Goal: Task Accomplishment & Management: Complete application form

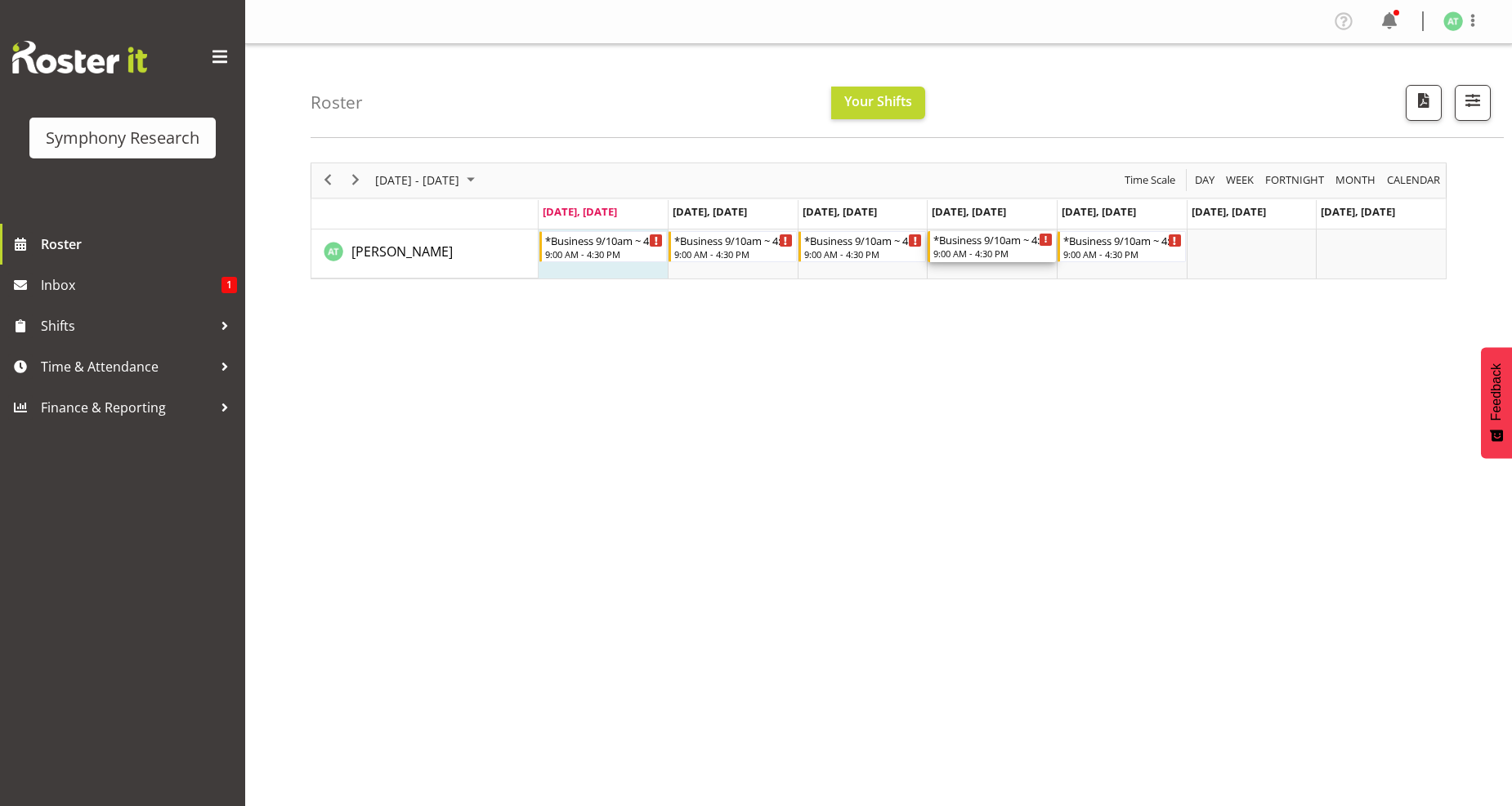
click at [965, 241] on div "*Business 9/10am ~ 4:30pm" at bounding box center [992, 240] width 119 height 17
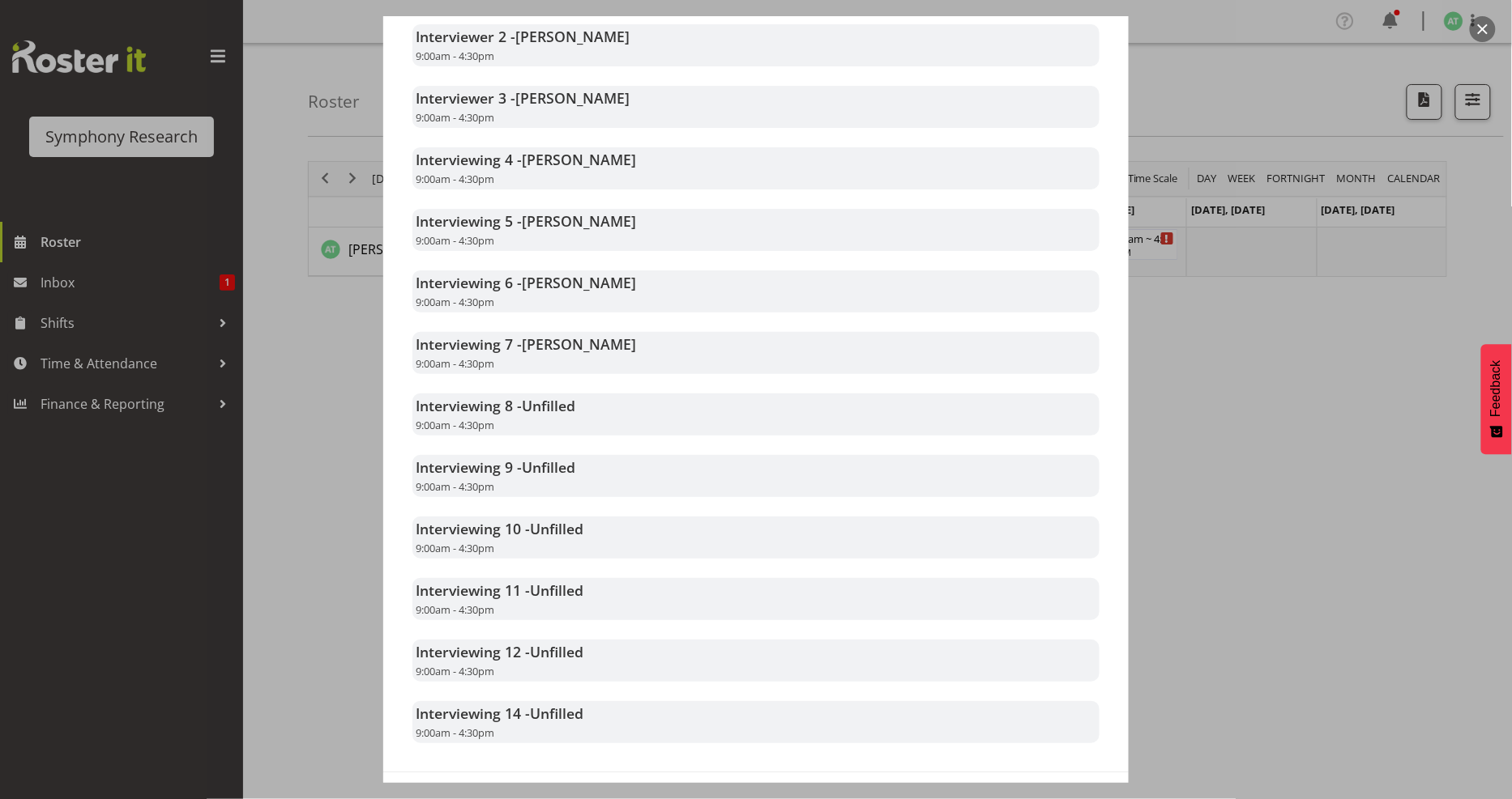
scroll to position [615, 0]
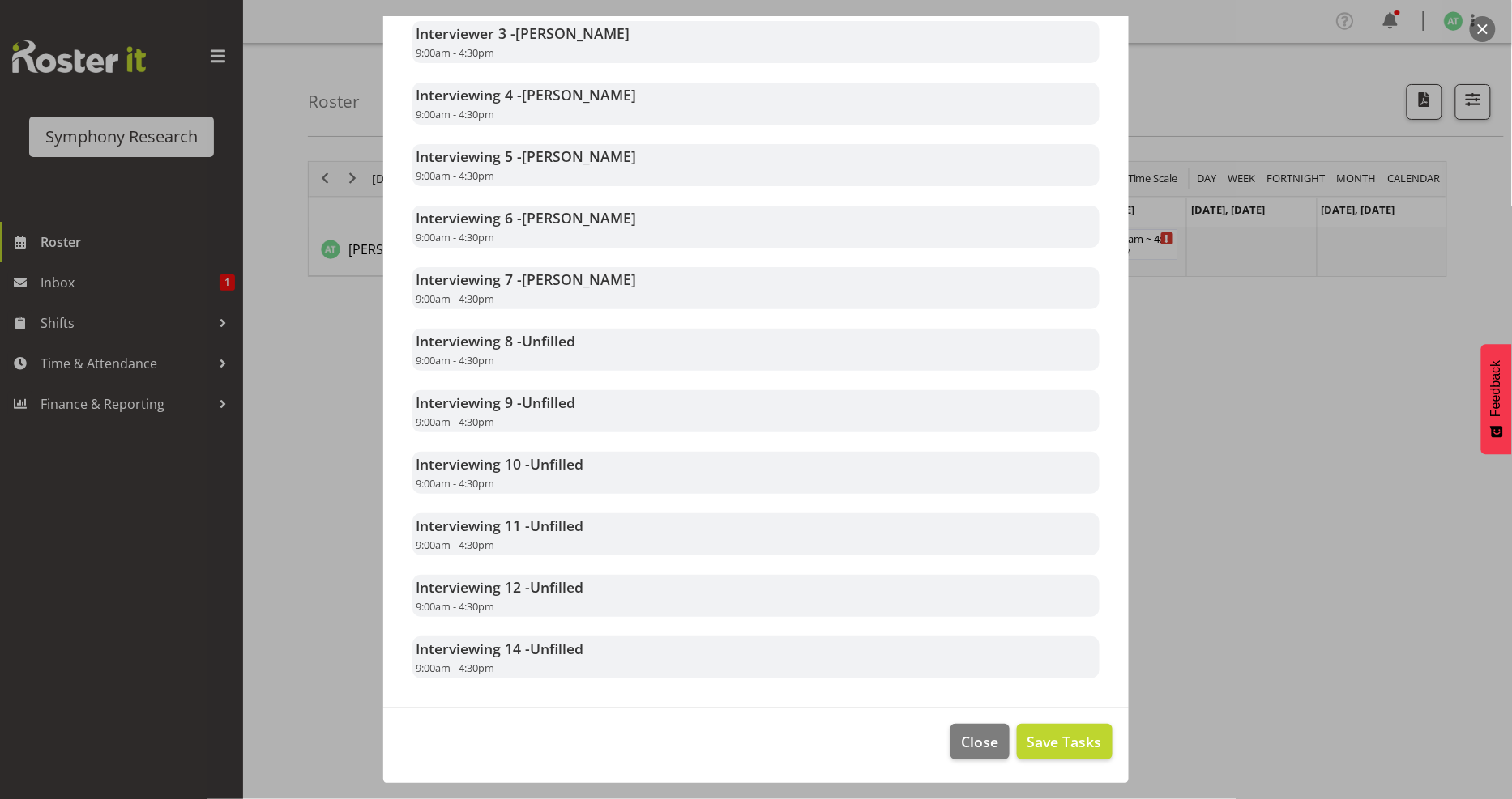
click at [1195, 374] on div at bounding box center [756, 400] width 1512 height 799
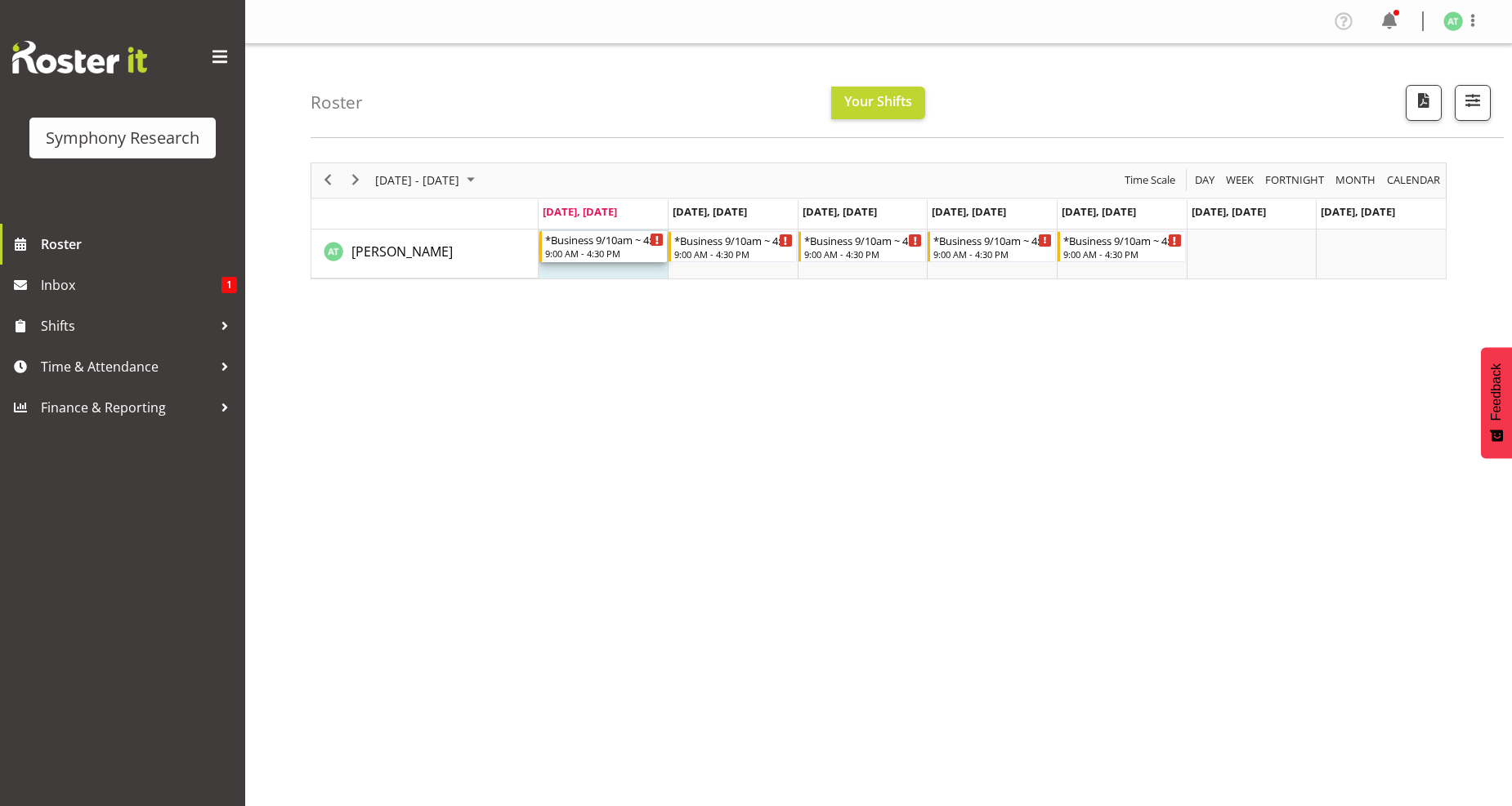
click at [601, 241] on div "*Business 9/10am ~ 4:30pm" at bounding box center [605, 240] width 119 height 17
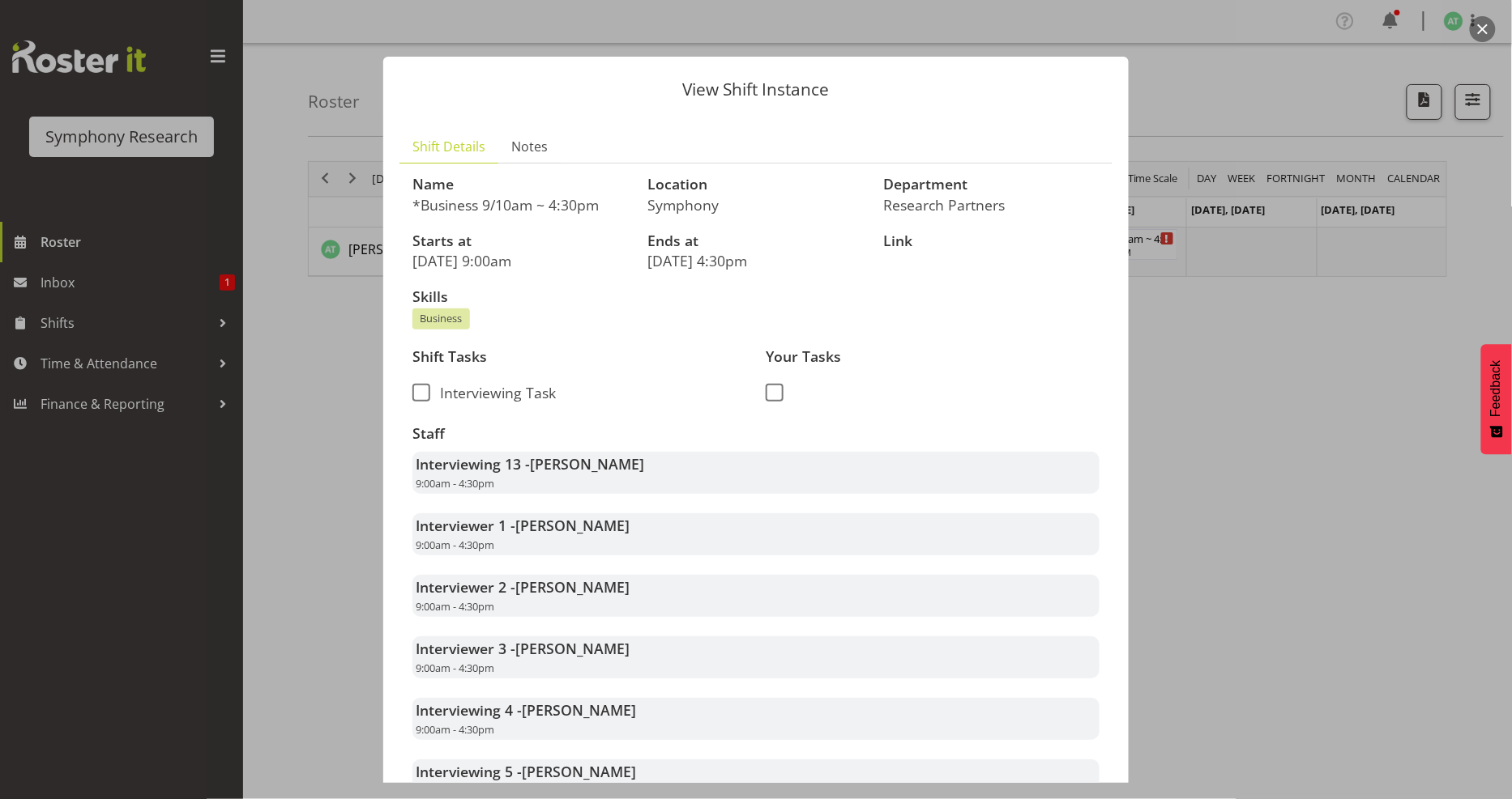
click at [1200, 335] on div at bounding box center [756, 400] width 1512 height 799
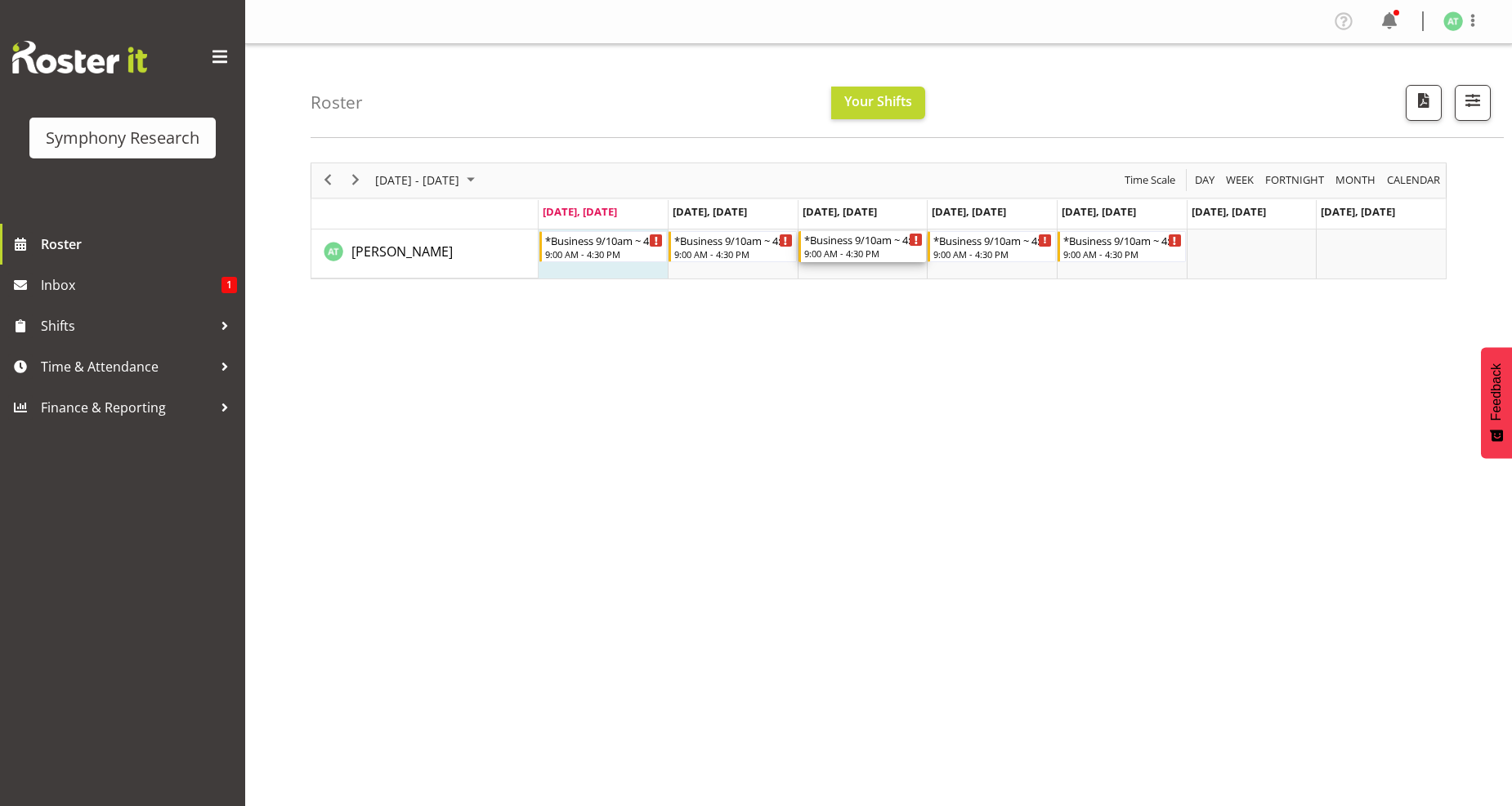
click at [856, 256] on div "9:00 AM - 4:30 PM" at bounding box center [864, 253] width 119 height 13
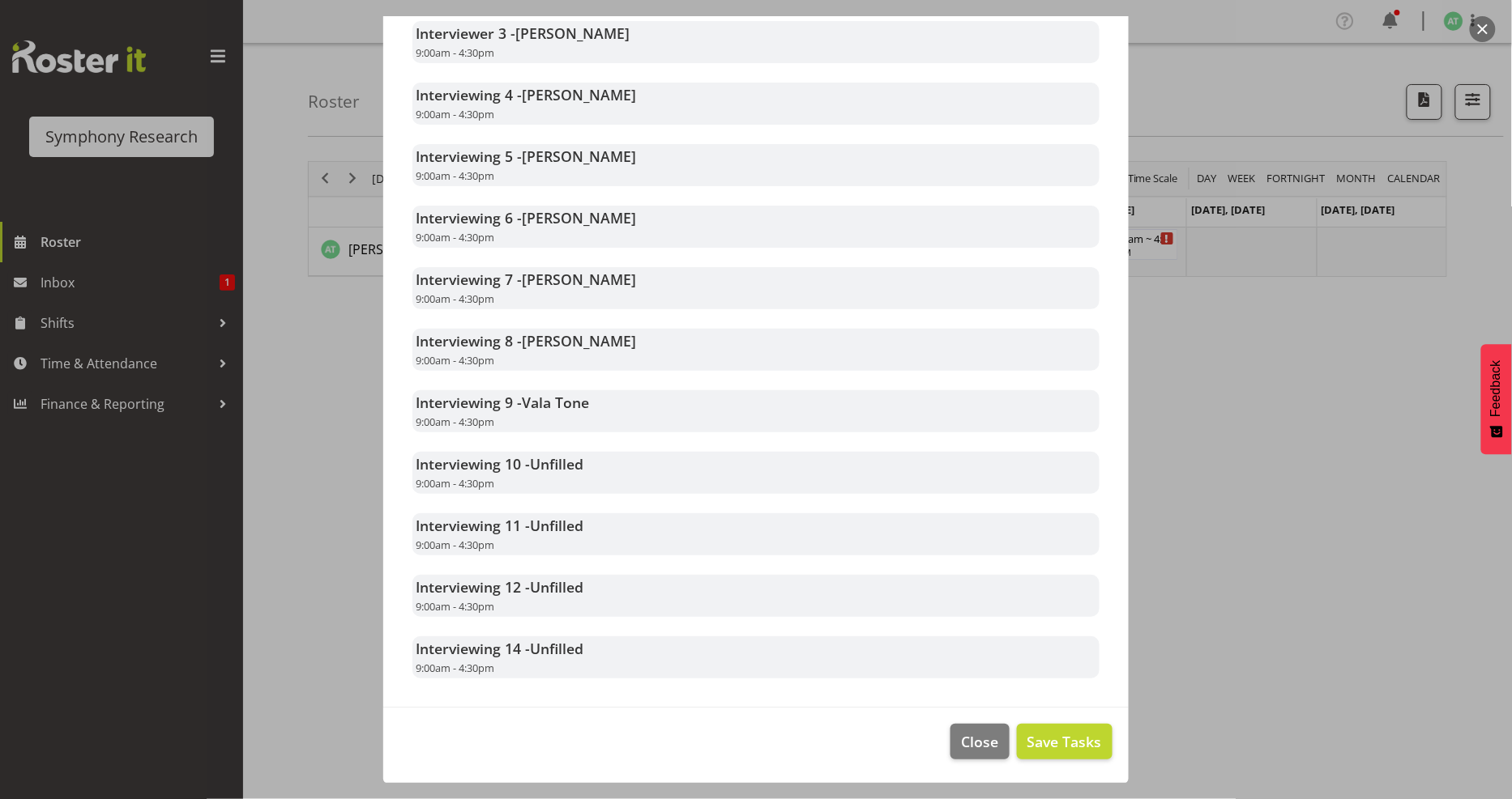
click at [1304, 352] on div at bounding box center [756, 400] width 1512 height 799
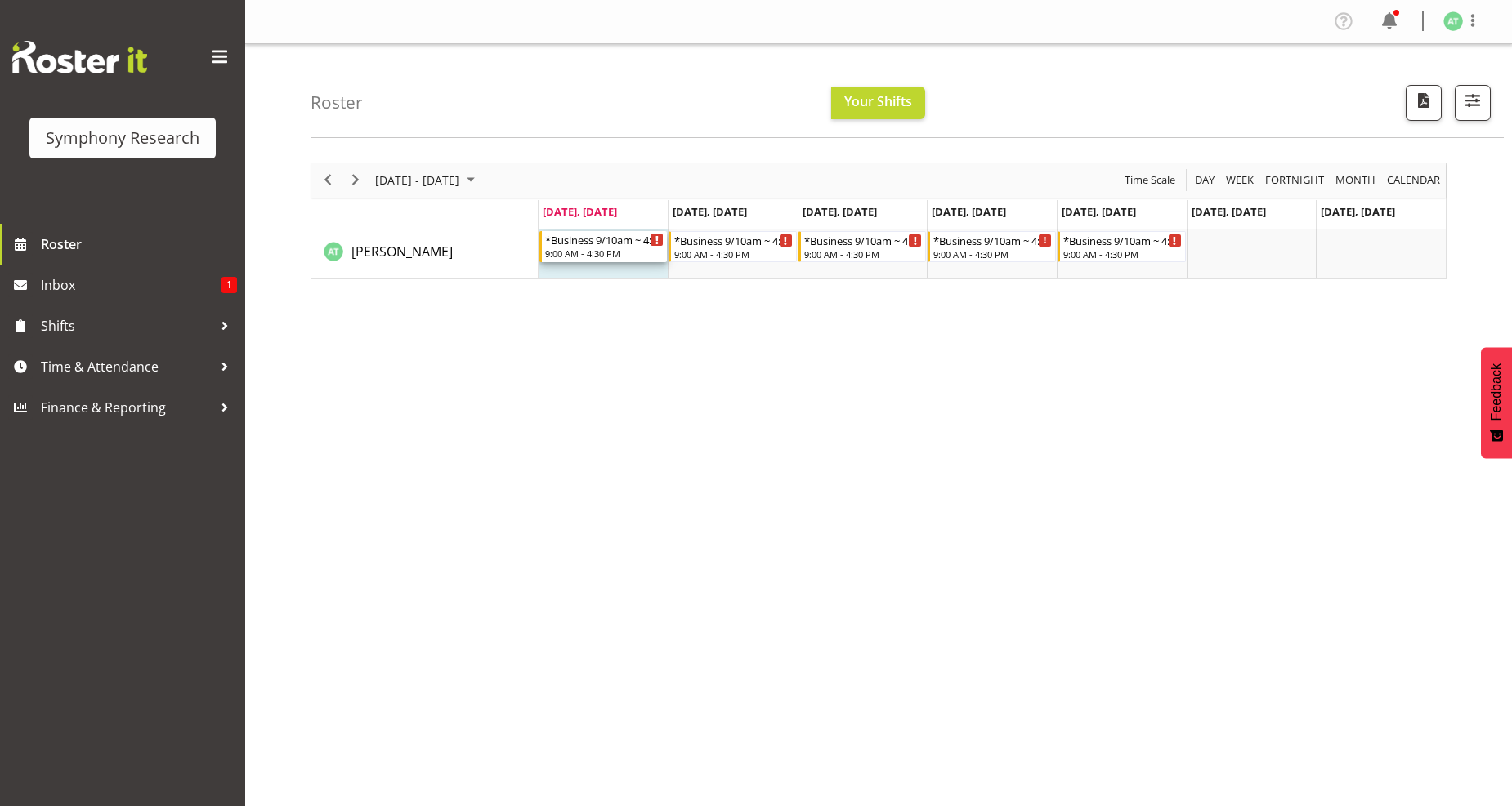
click at [590, 252] on div "9:00 AM - 4:30 PM" at bounding box center [605, 253] width 119 height 13
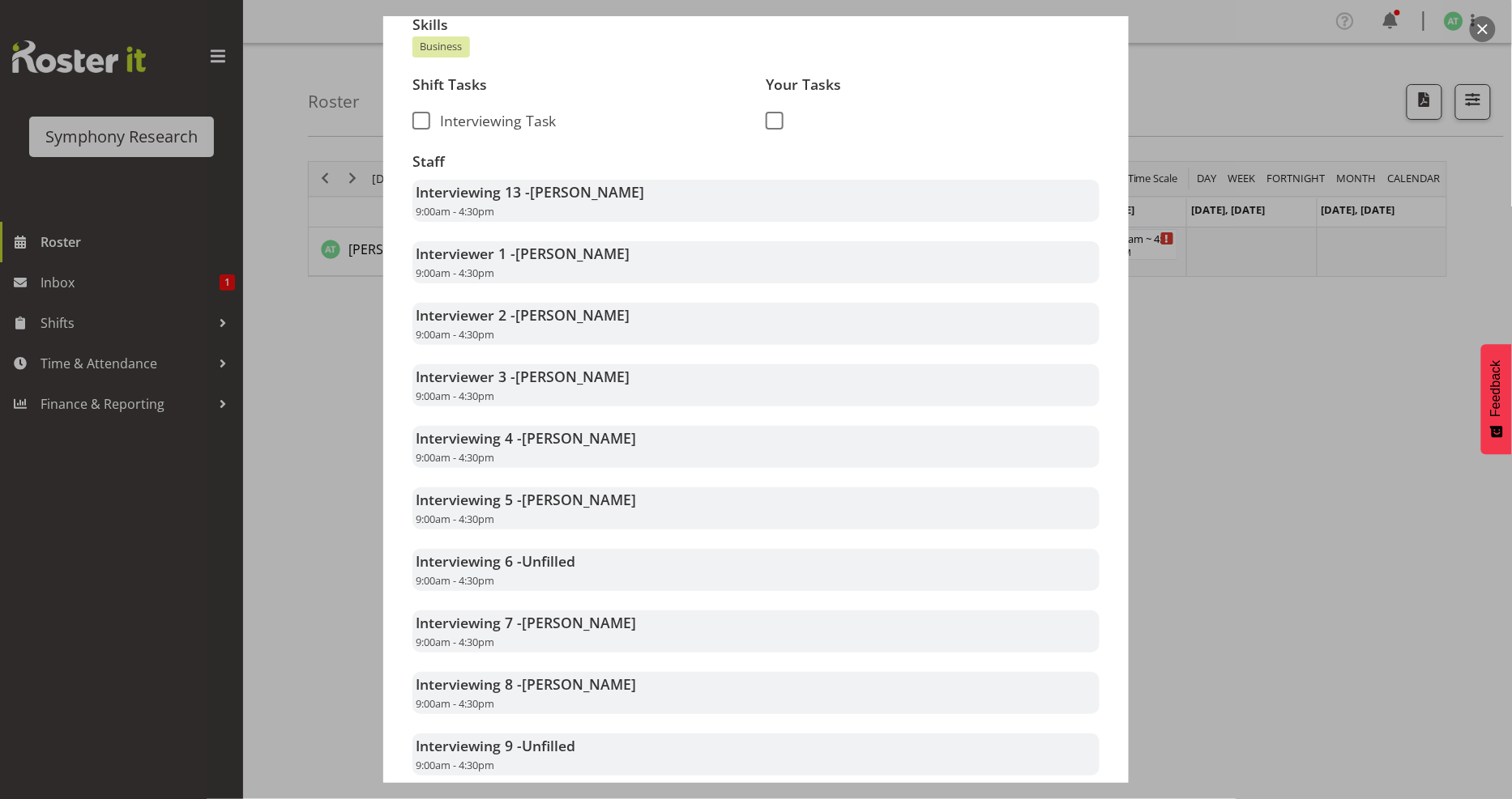
scroll to position [180, 0]
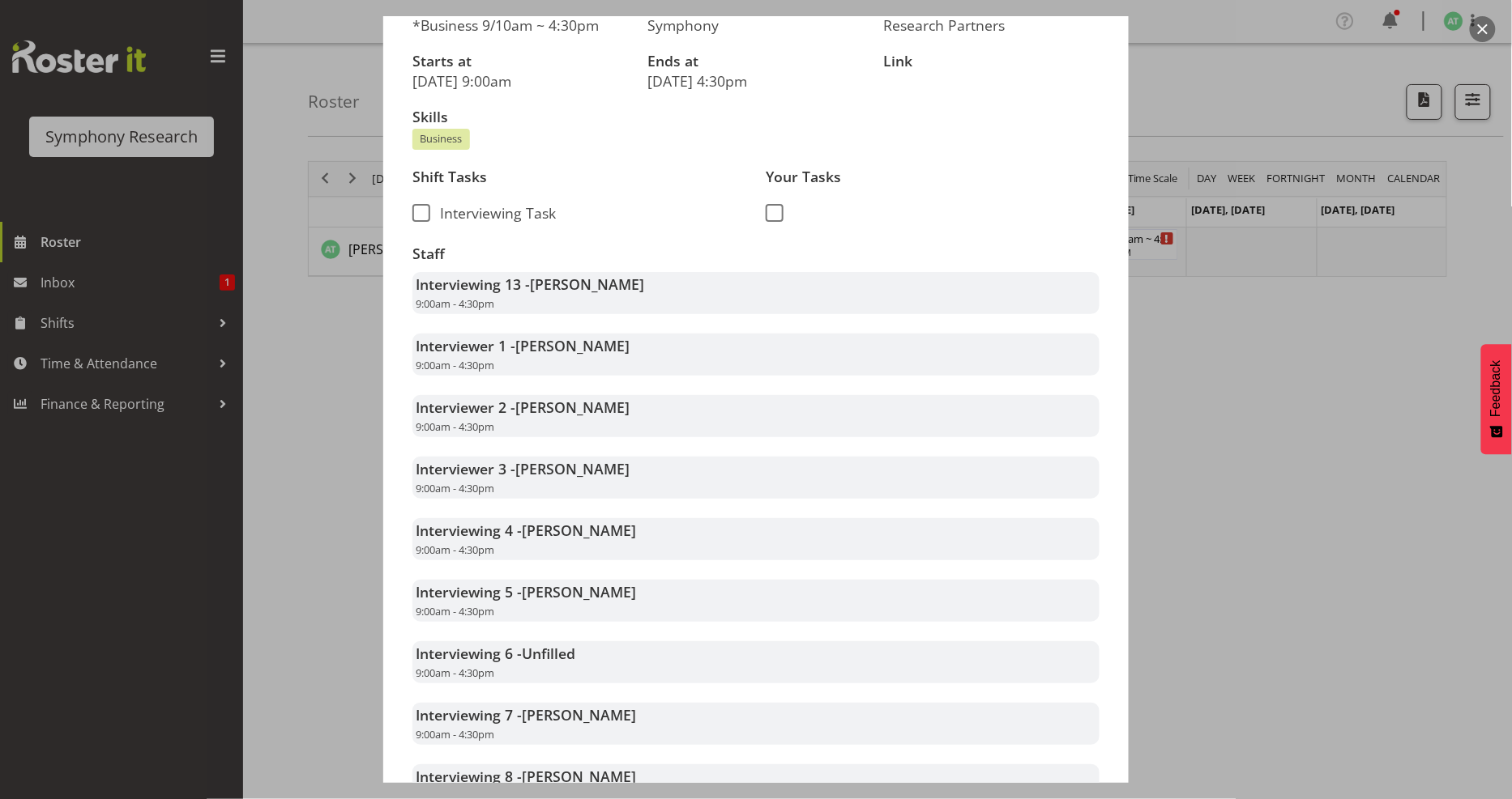
click at [1405, 374] on div at bounding box center [756, 400] width 1512 height 799
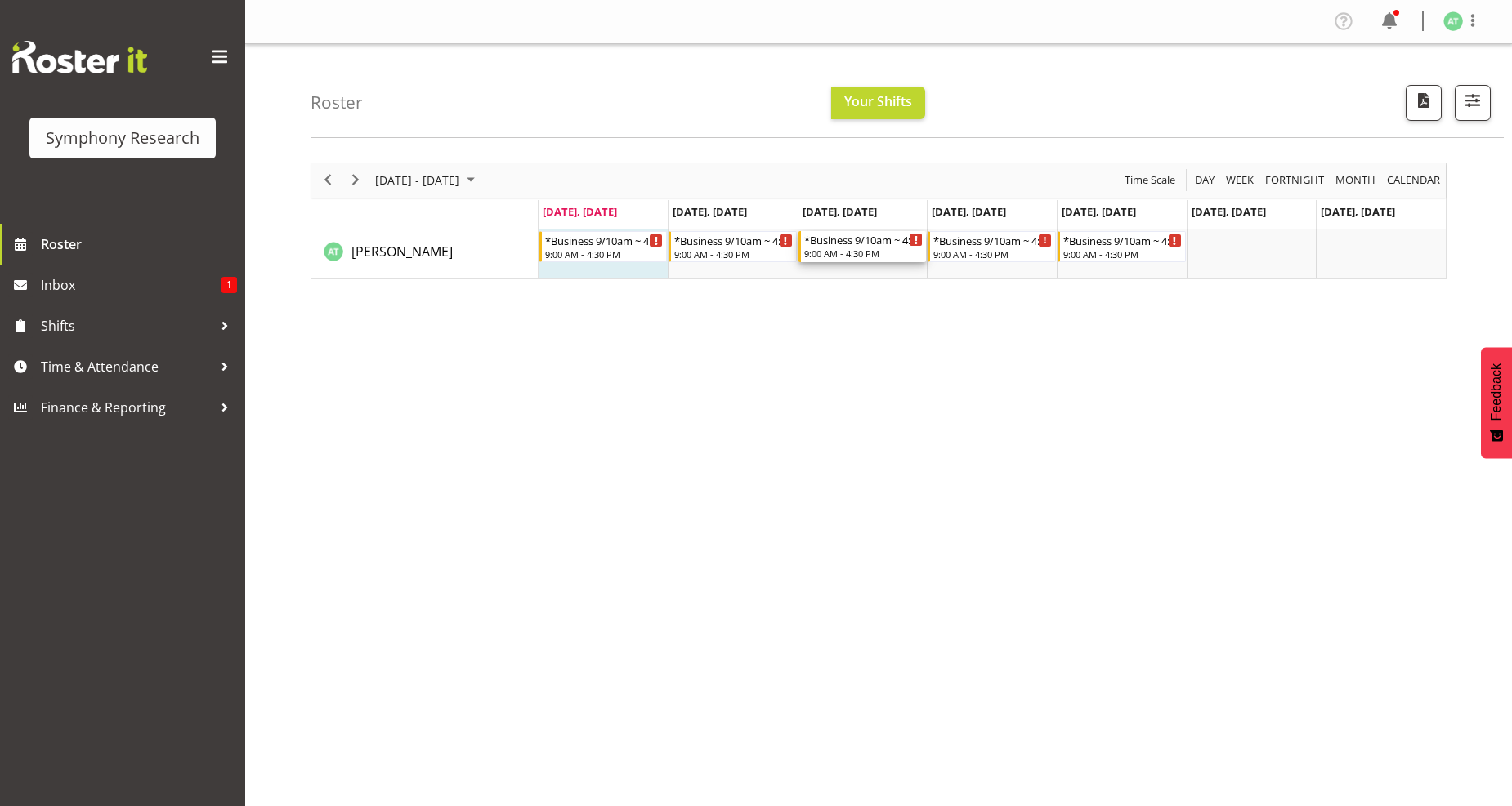
click at [857, 240] on div "*Business 9/10am ~ 4:30pm" at bounding box center [864, 240] width 119 height 17
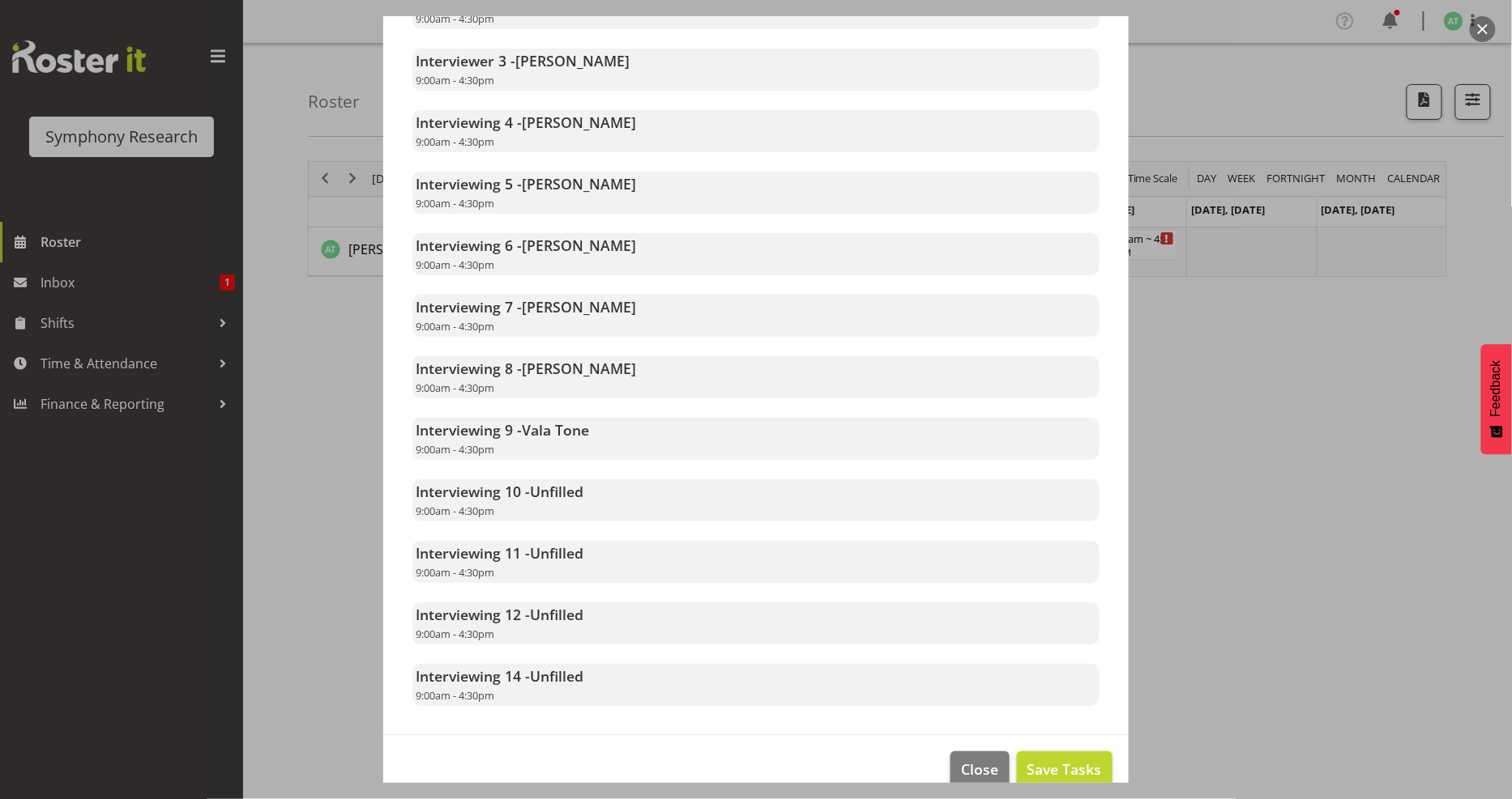
scroll to position [615, 0]
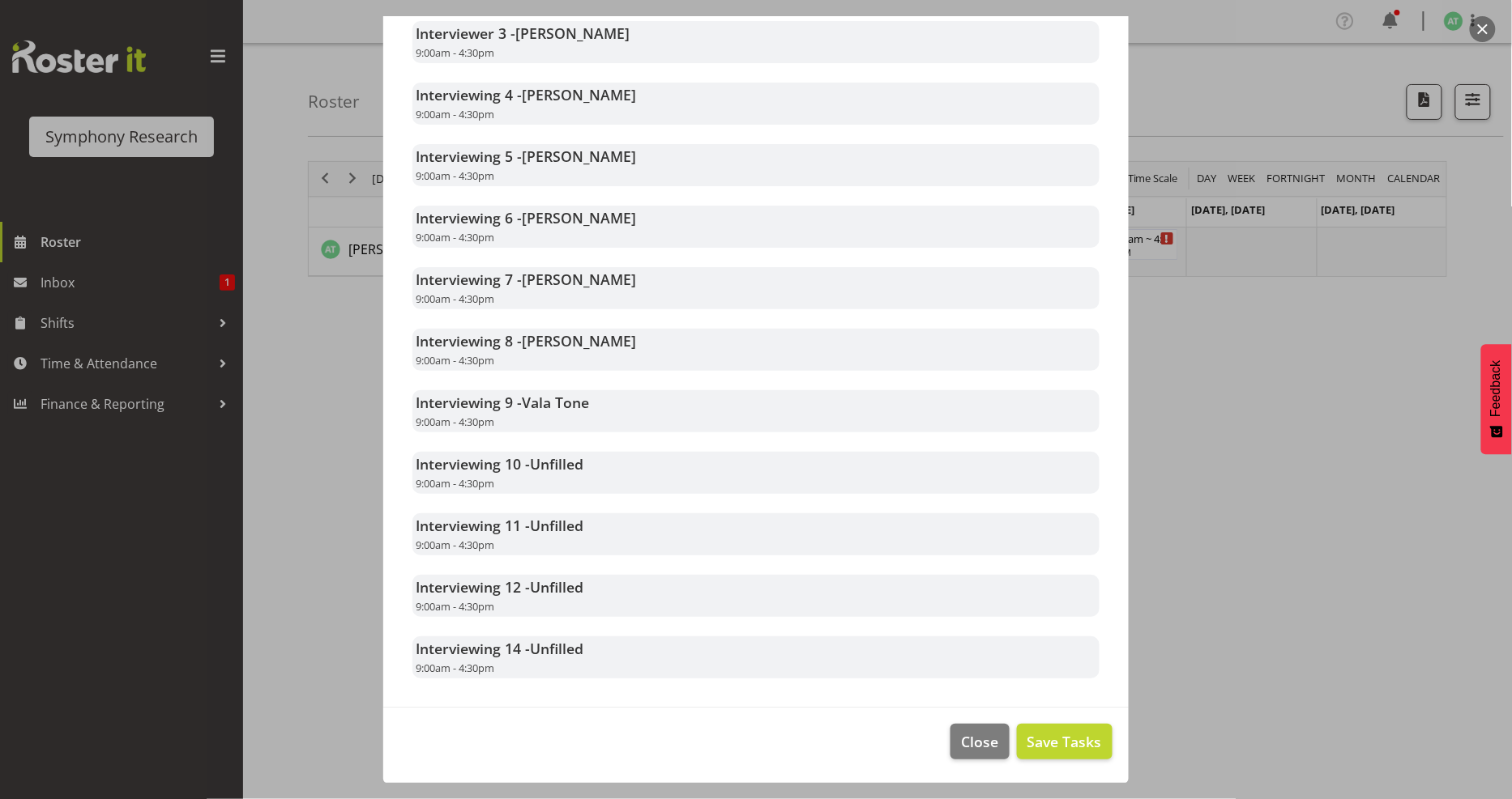
click at [1250, 509] on div at bounding box center [756, 400] width 1512 height 799
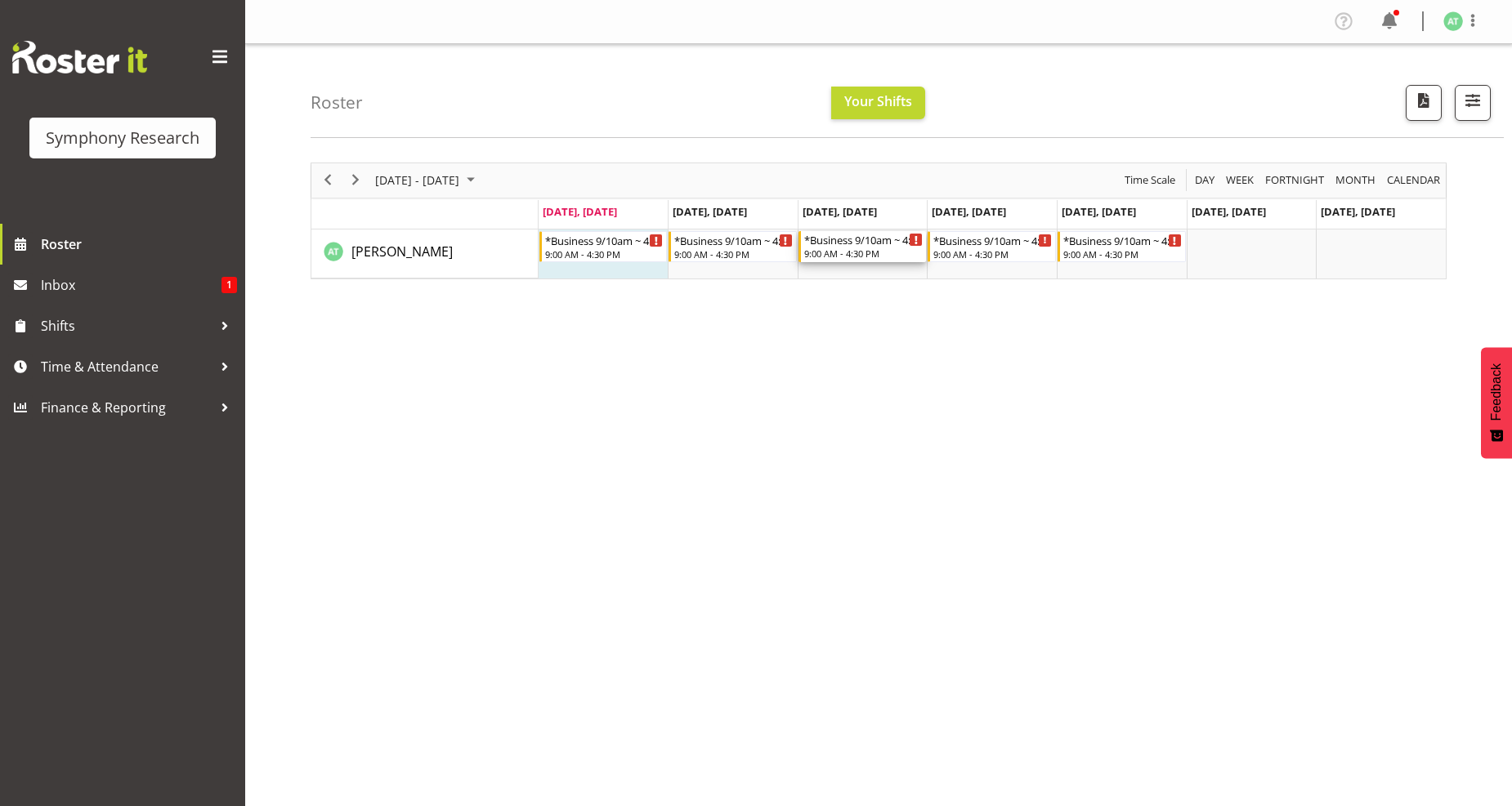
click at [848, 253] on div "9:00 AM - 4:30 PM" at bounding box center [864, 253] width 119 height 13
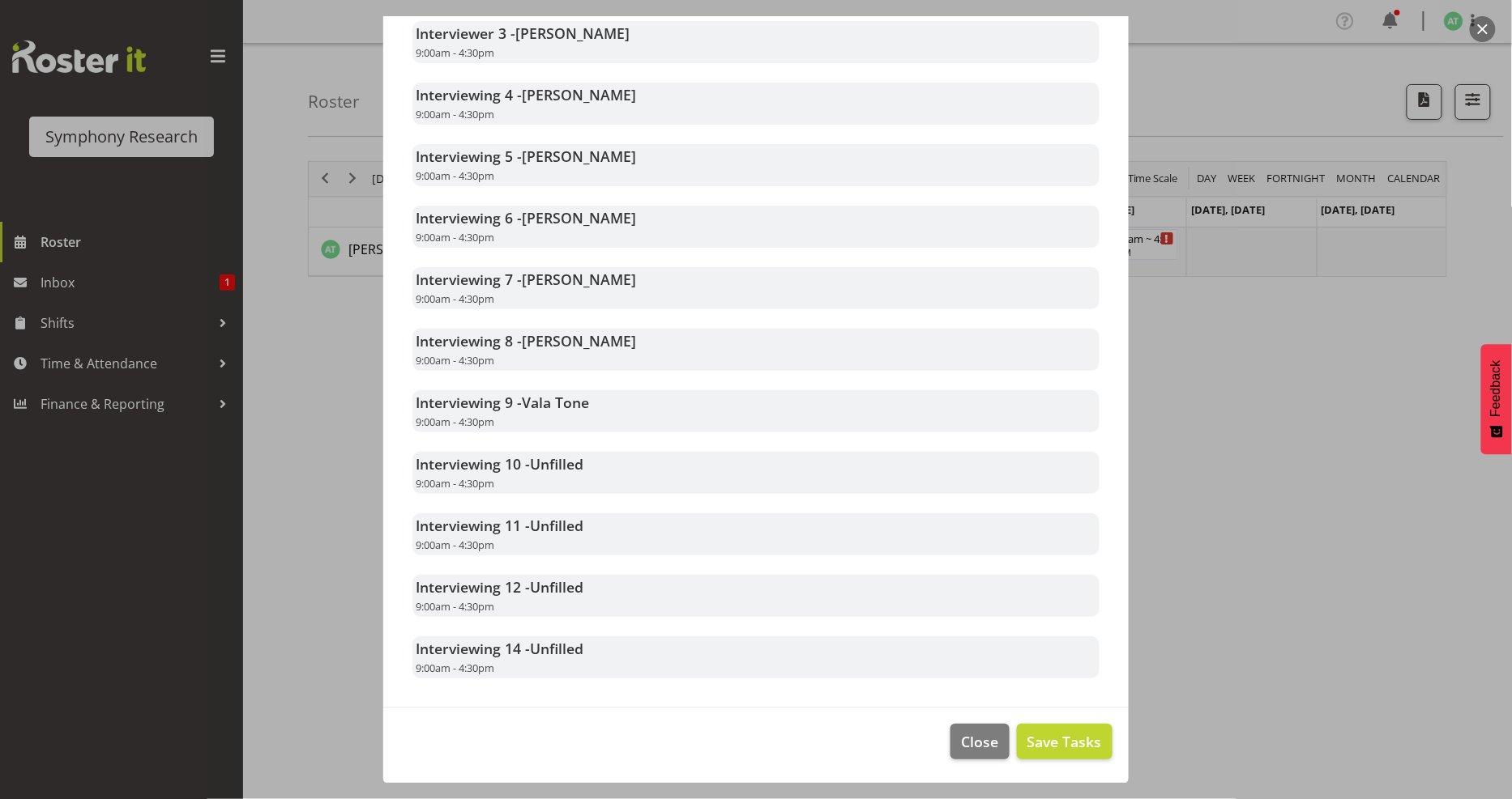
drag, startPoint x: 1335, startPoint y: 385, endPoint x: 1164, endPoint y: 358, distance: 173.1
click at [1332, 383] on div at bounding box center [756, 400] width 1512 height 799
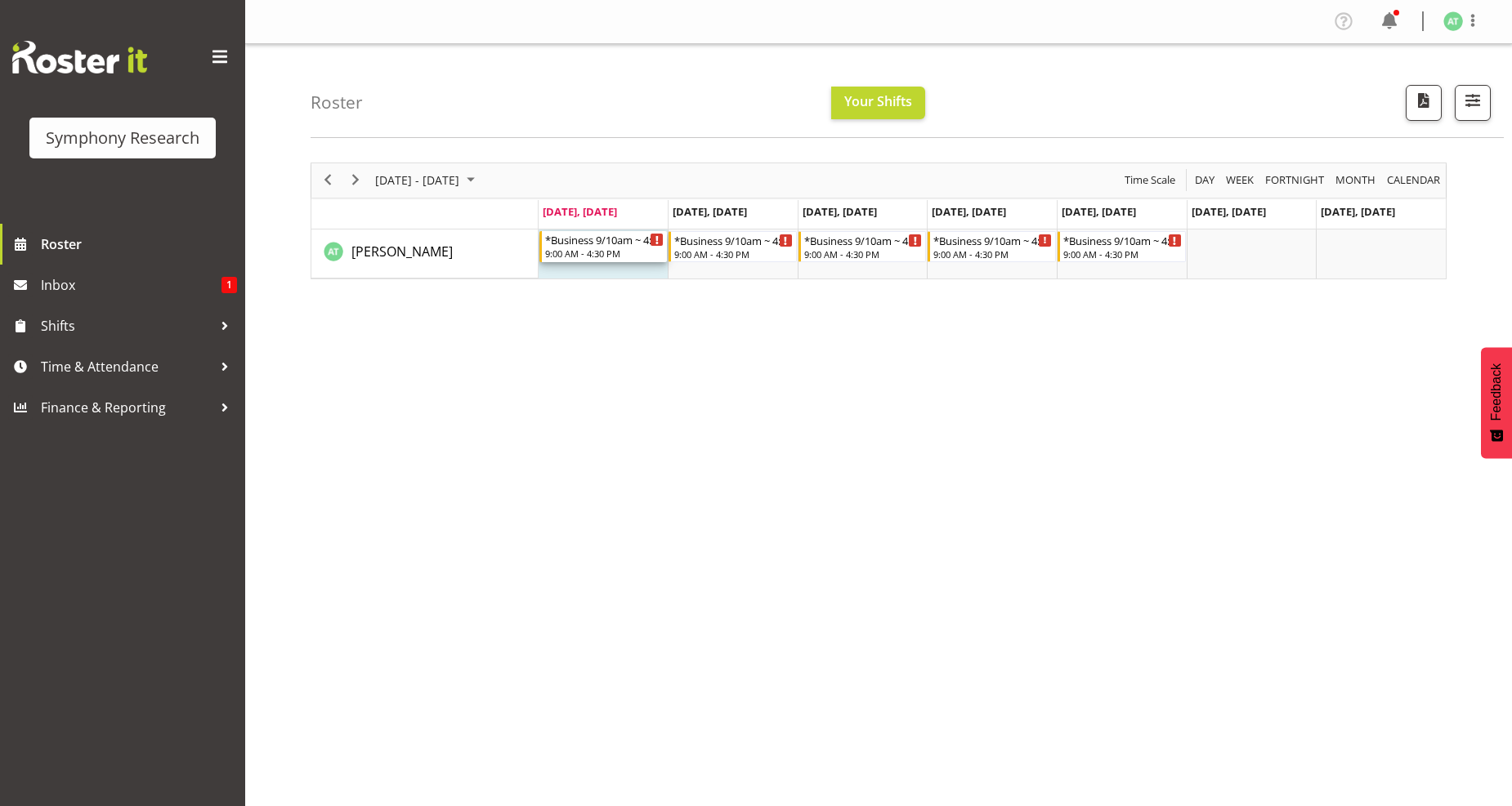
click at [594, 237] on div "*Business 9/10am ~ 4:30pm" at bounding box center [605, 240] width 119 height 17
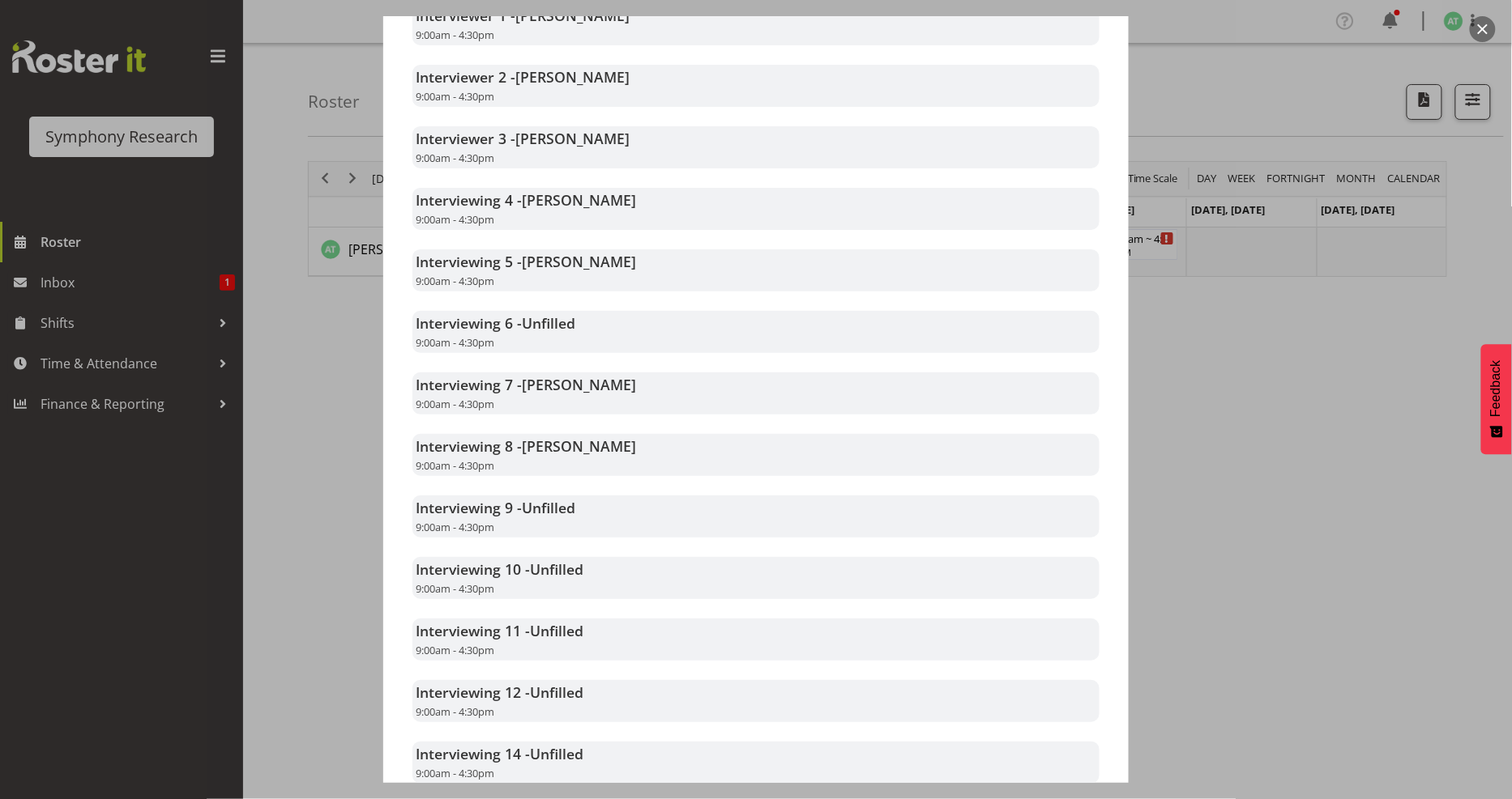
scroll to position [525, 0]
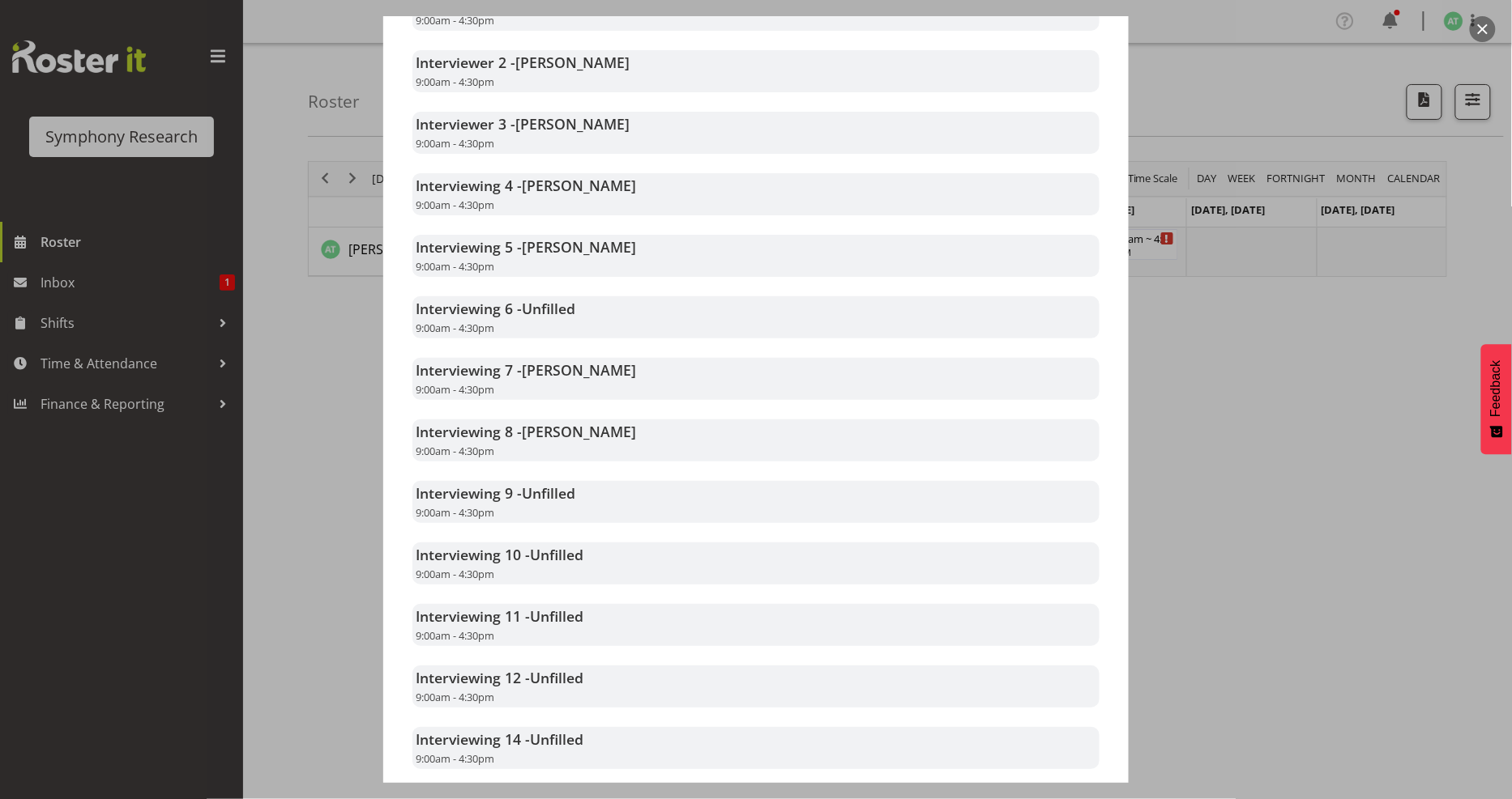
drag, startPoint x: 1246, startPoint y: 387, endPoint x: 1103, endPoint y: 359, distance: 145.7
click at [1245, 387] on div at bounding box center [756, 400] width 1512 height 799
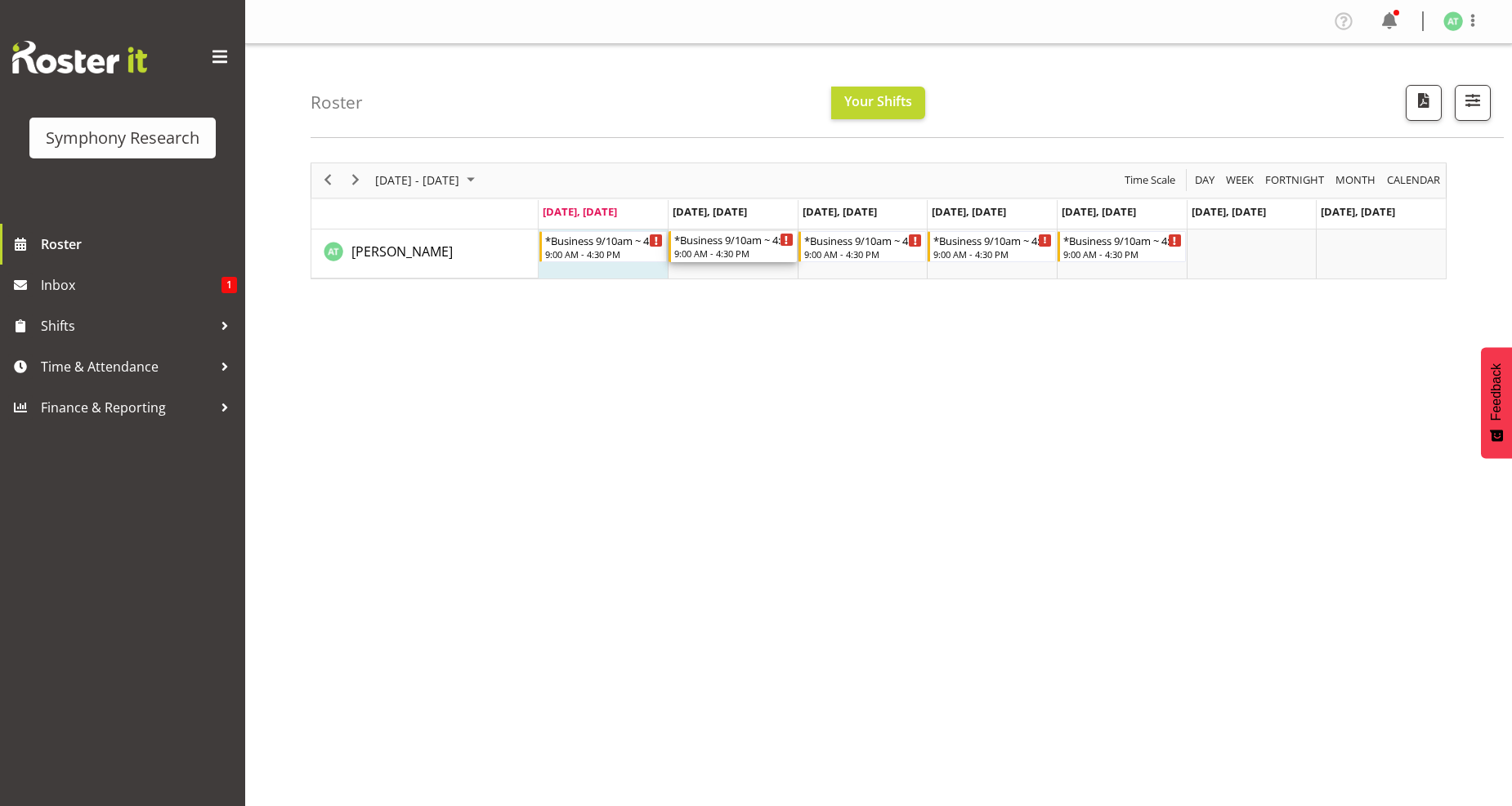
click at [714, 241] on div "*Business 9/10am ~ 4:30pm" at bounding box center [734, 240] width 119 height 17
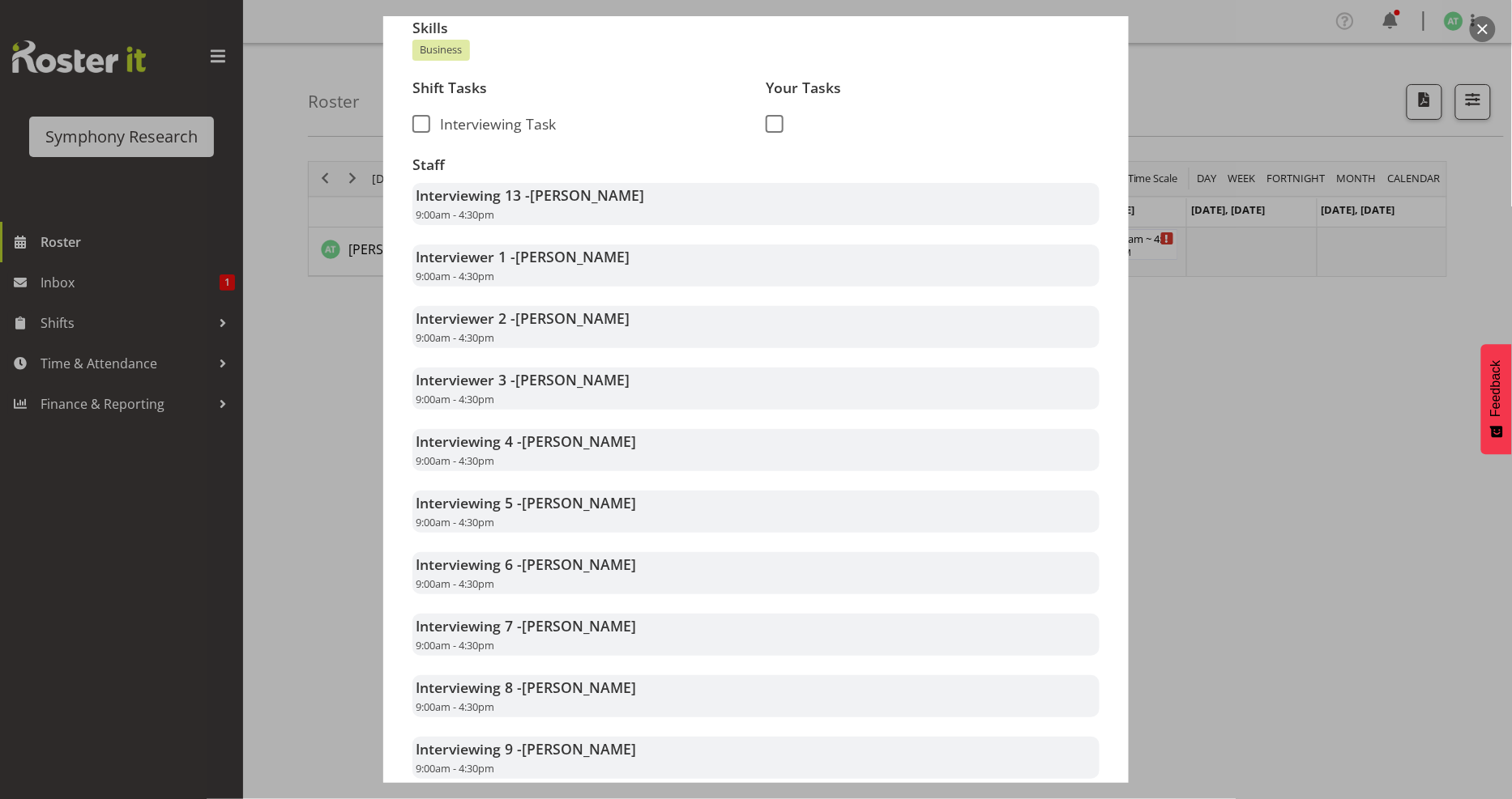
scroll to position [269, 0]
click at [1263, 389] on div at bounding box center [756, 400] width 1512 height 799
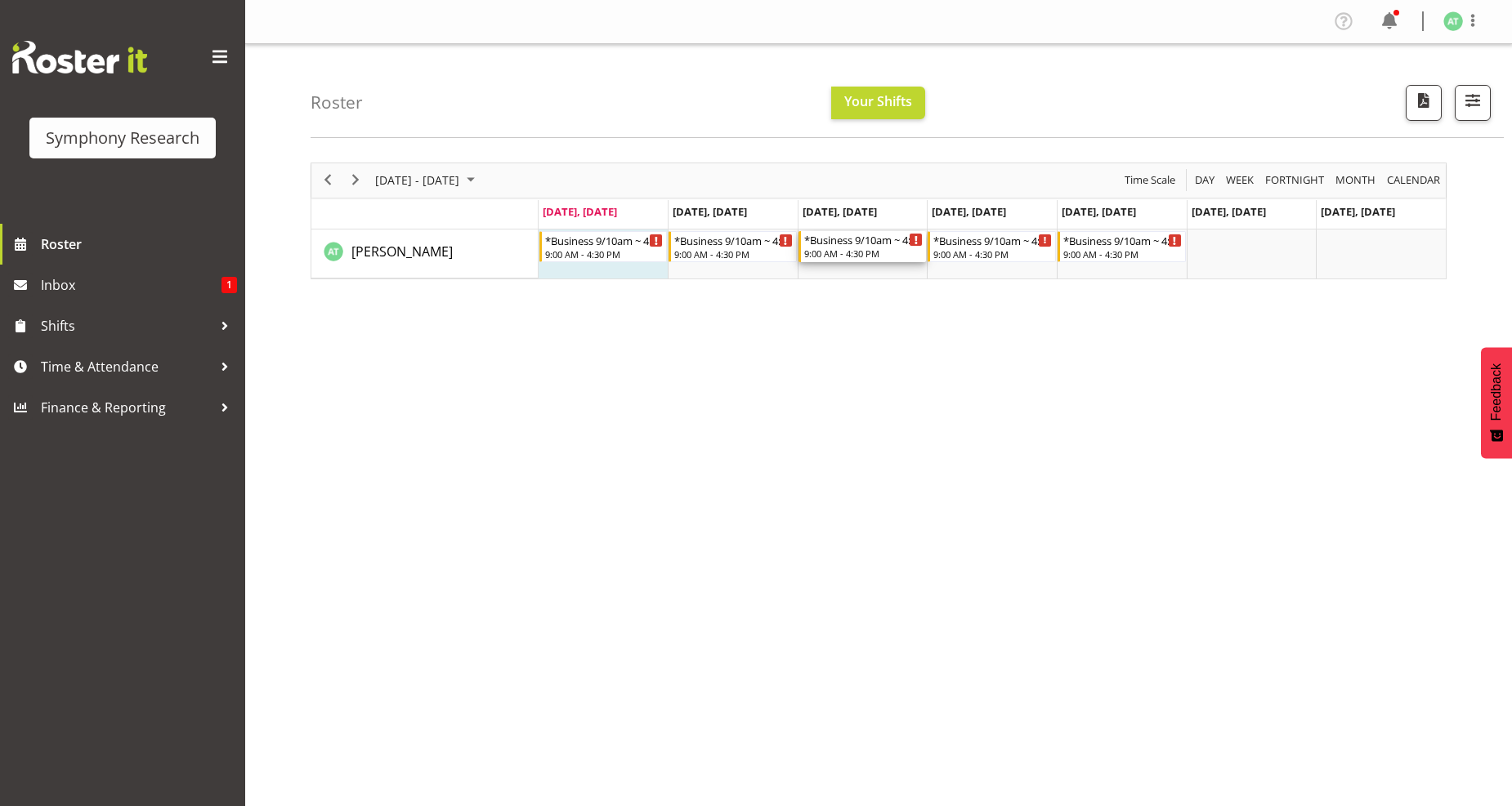
click at [887, 252] on div "9:00 AM - 4:30 PM" at bounding box center [864, 253] width 119 height 13
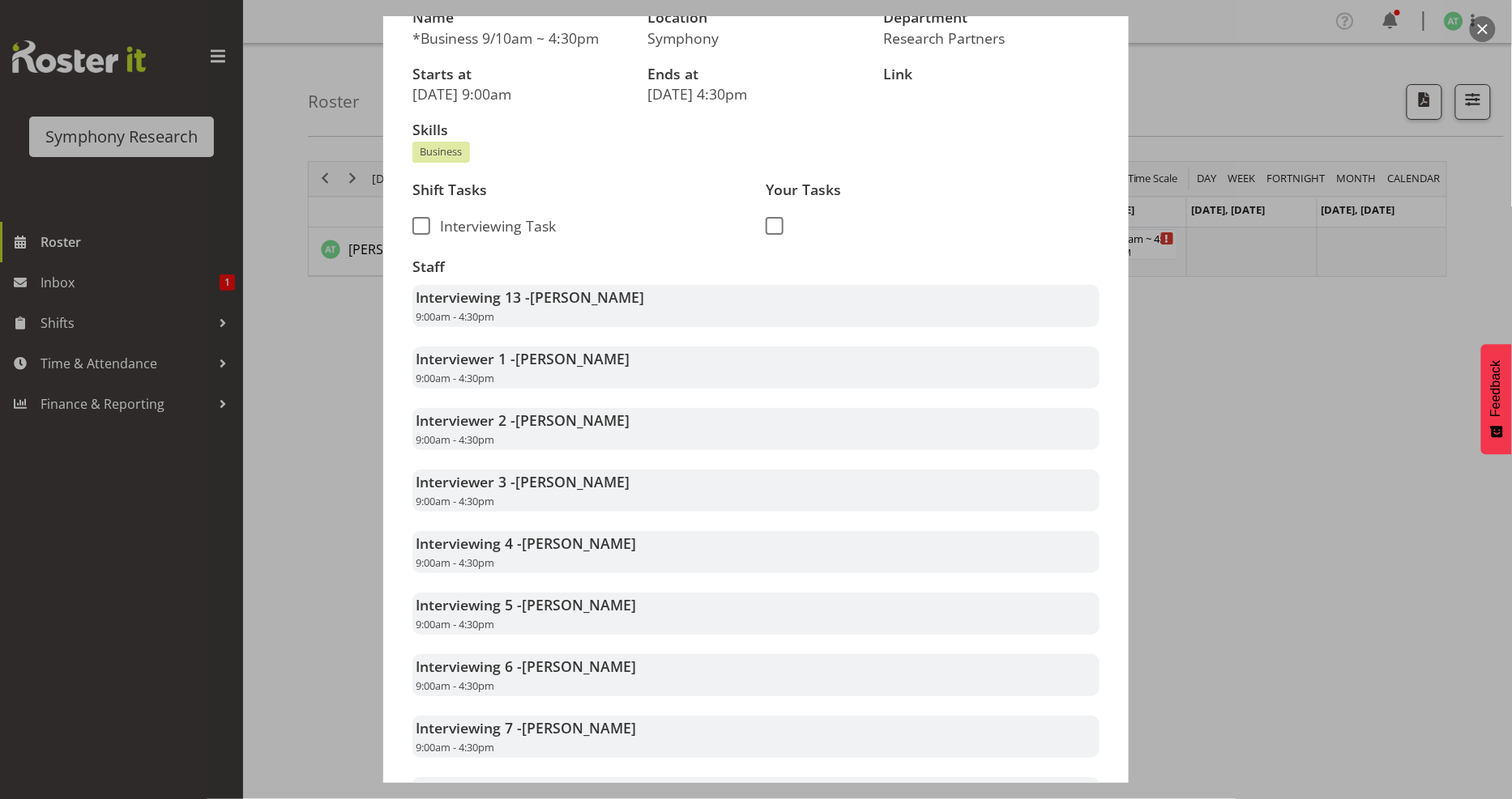
scroll to position [359, 0]
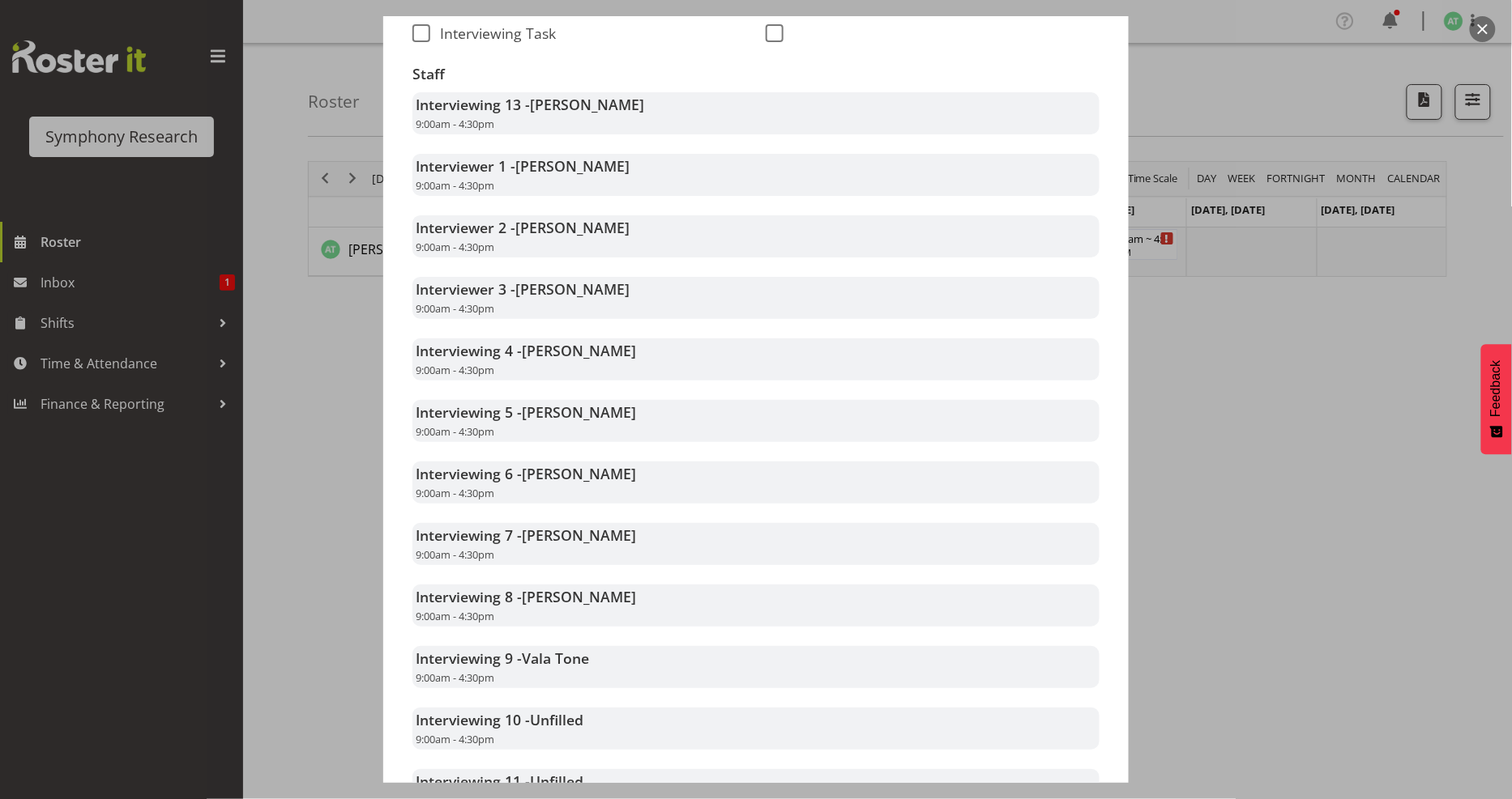
click at [1324, 428] on div at bounding box center [756, 400] width 1512 height 799
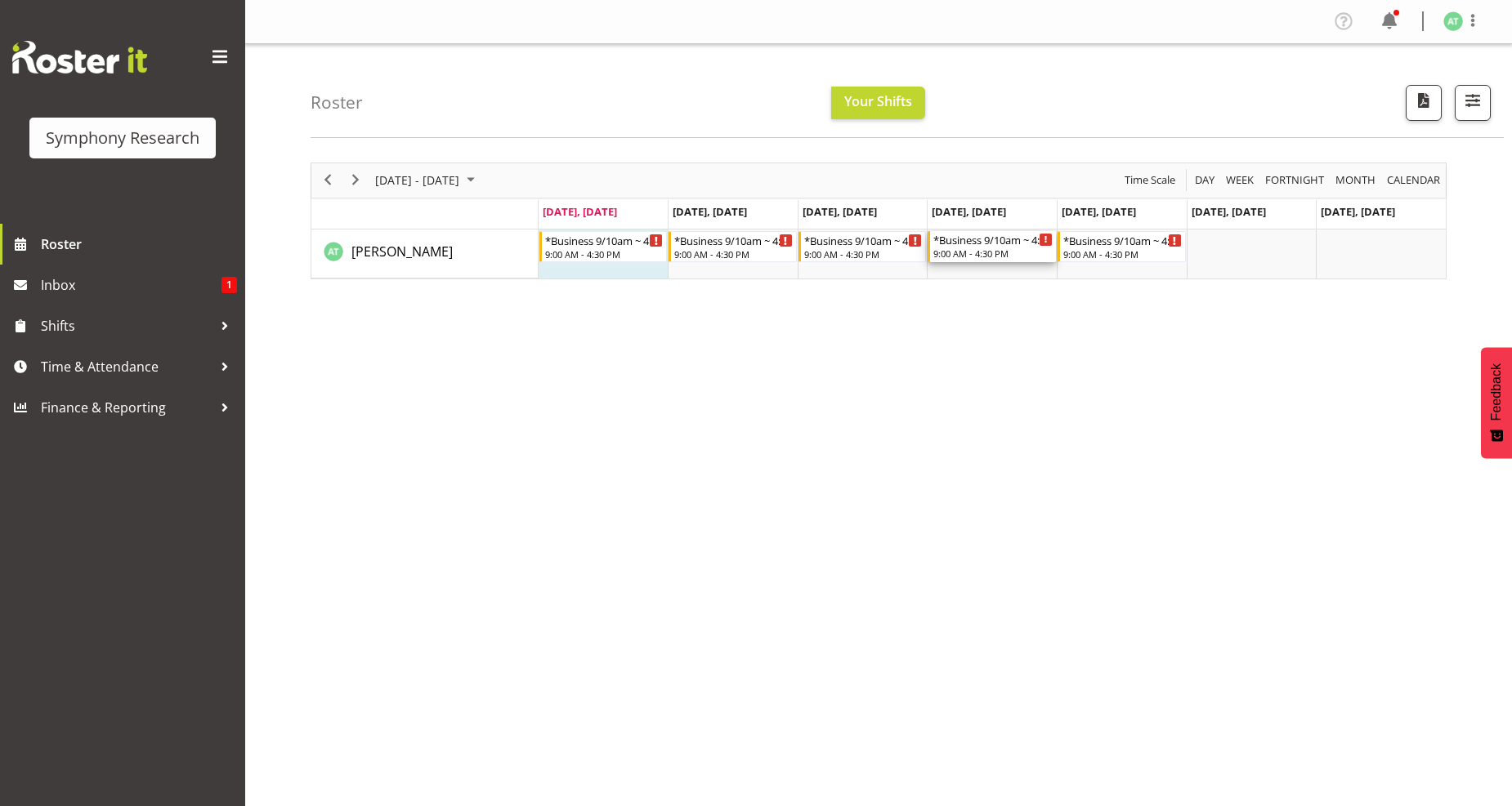
click at [977, 251] on div "9:00 AM - 4:30 PM" at bounding box center [992, 253] width 119 height 13
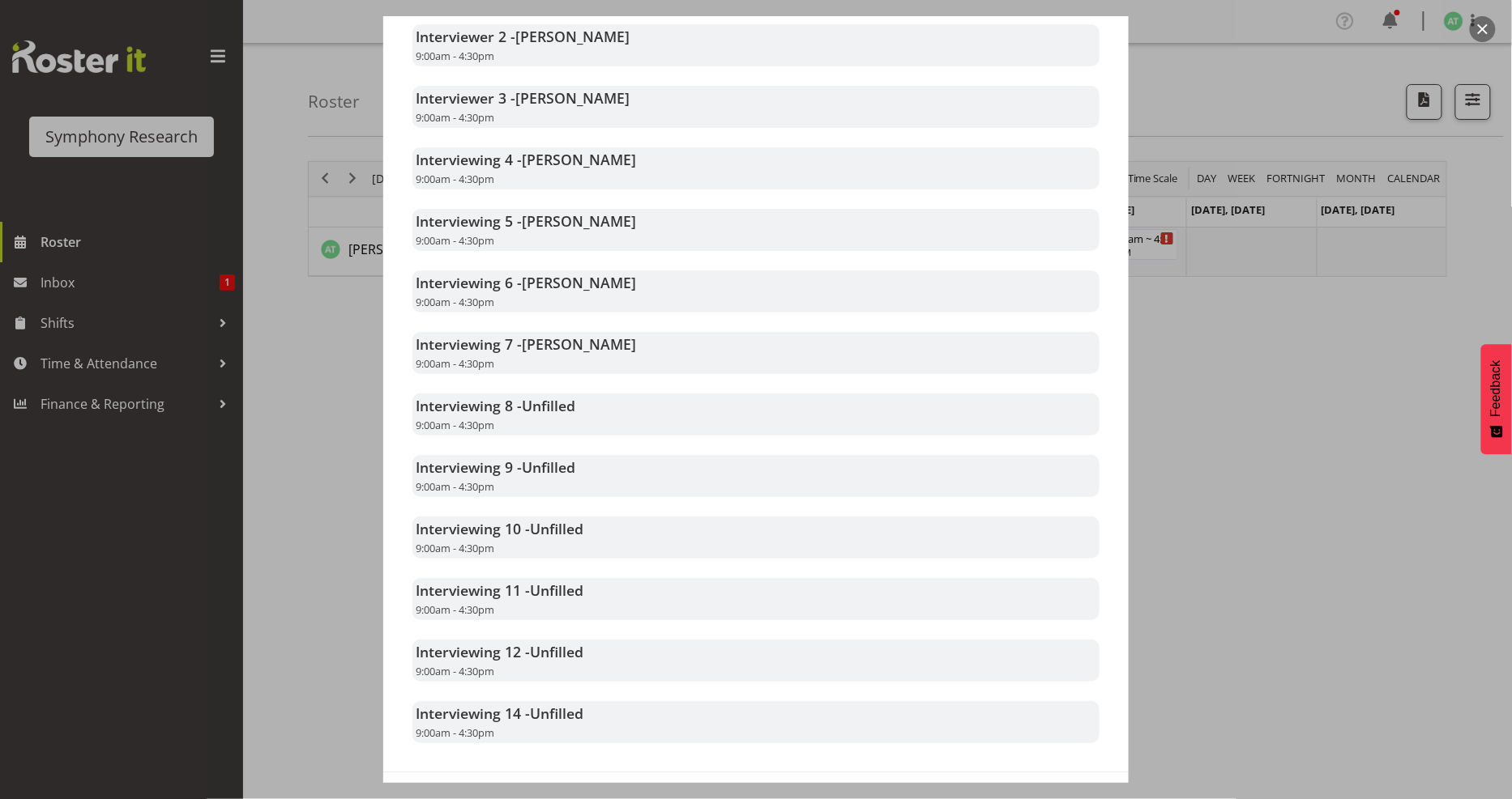
scroll to position [615, 0]
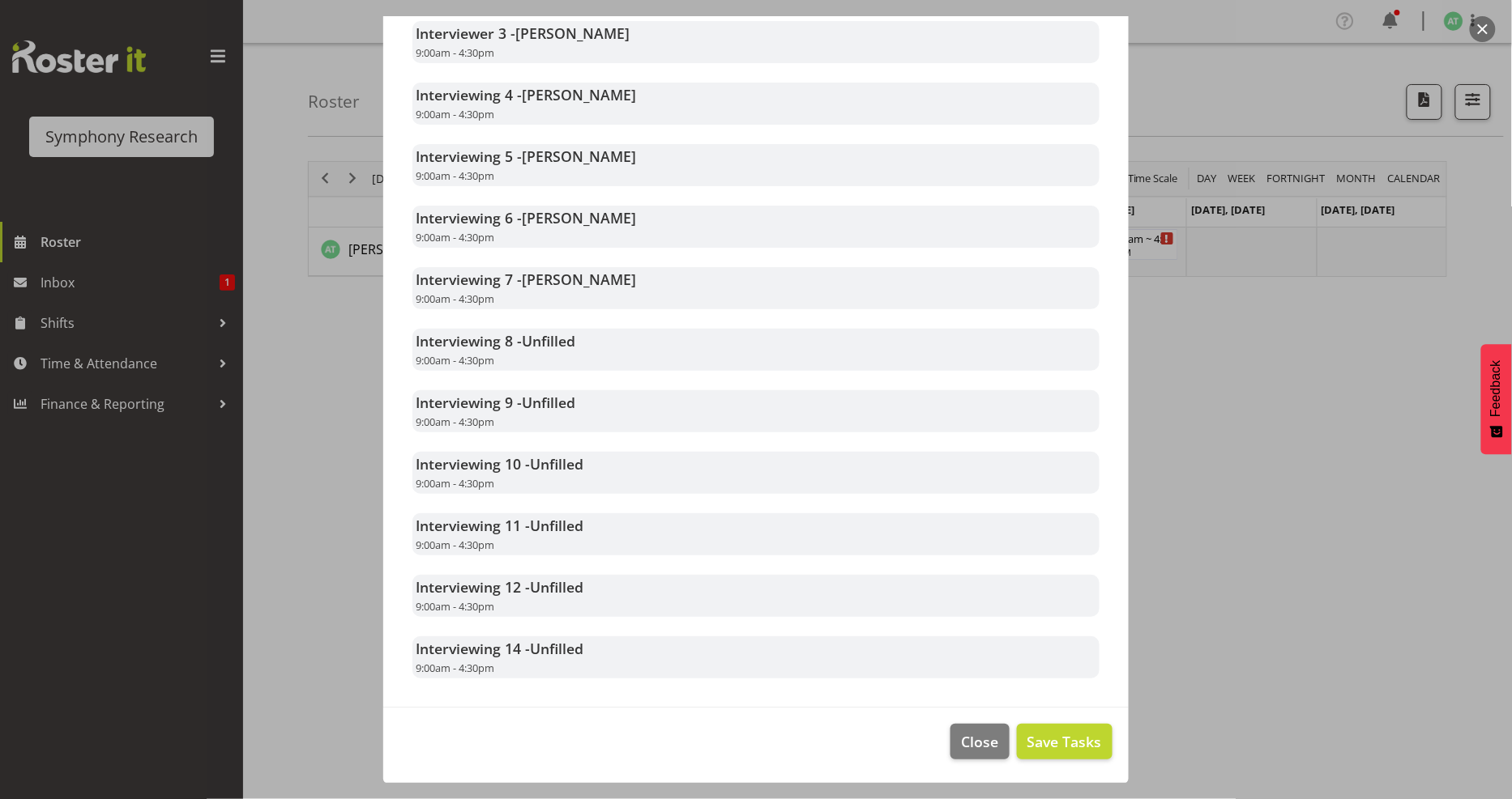
drag, startPoint x: 1341, startPoint y: 403, endPoint x: 1334, endPoint y: 394, distance: 11.4
click at [1343, 403] on div at bounding box center [756, 400] width 1512 height 799
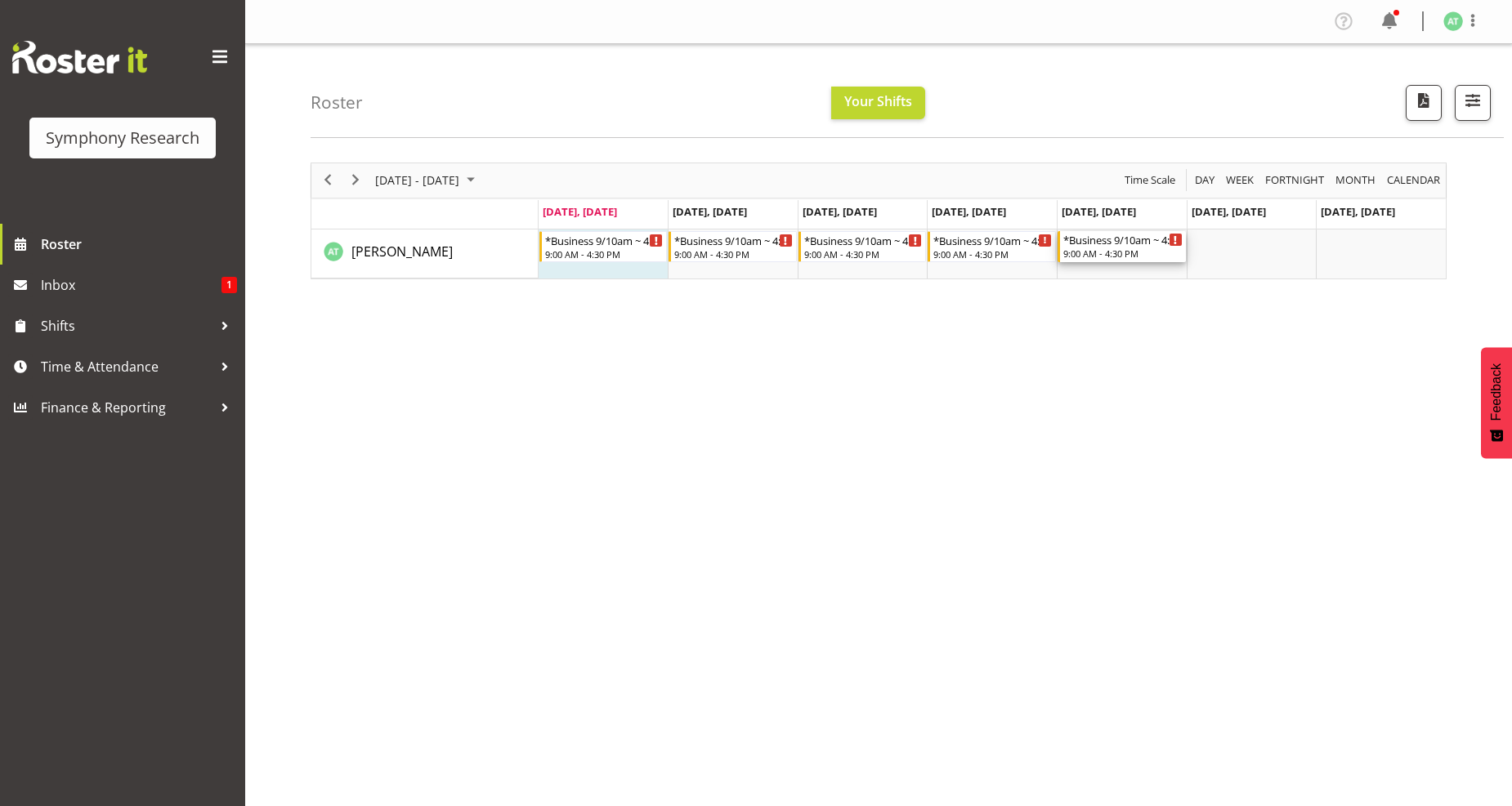
click at [1083, 239] on div "*Business 9/10am ~ 4:30pm" at bounding box center [1123, 240] width 119 height 17
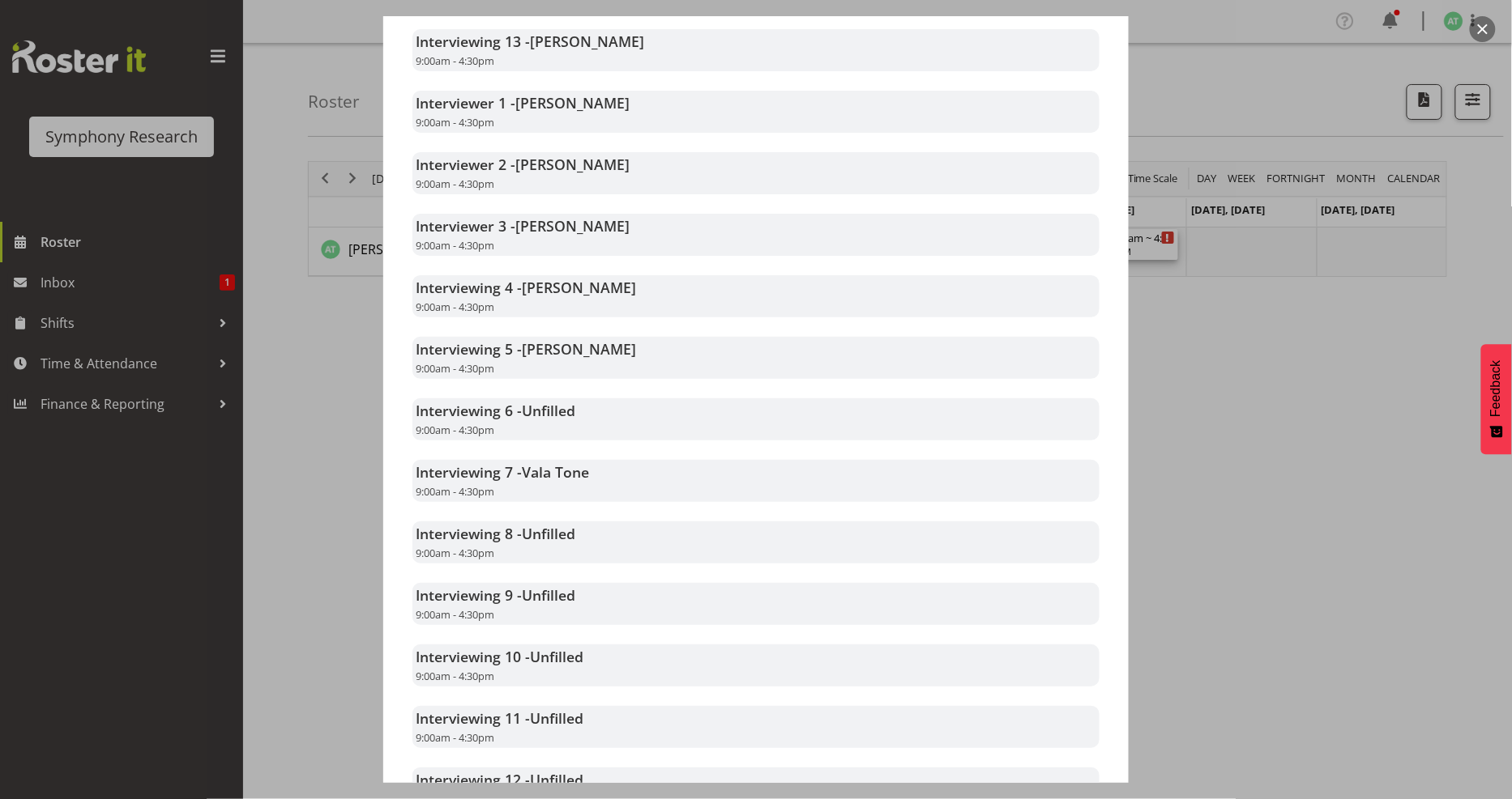
scroll to position [540, 0]
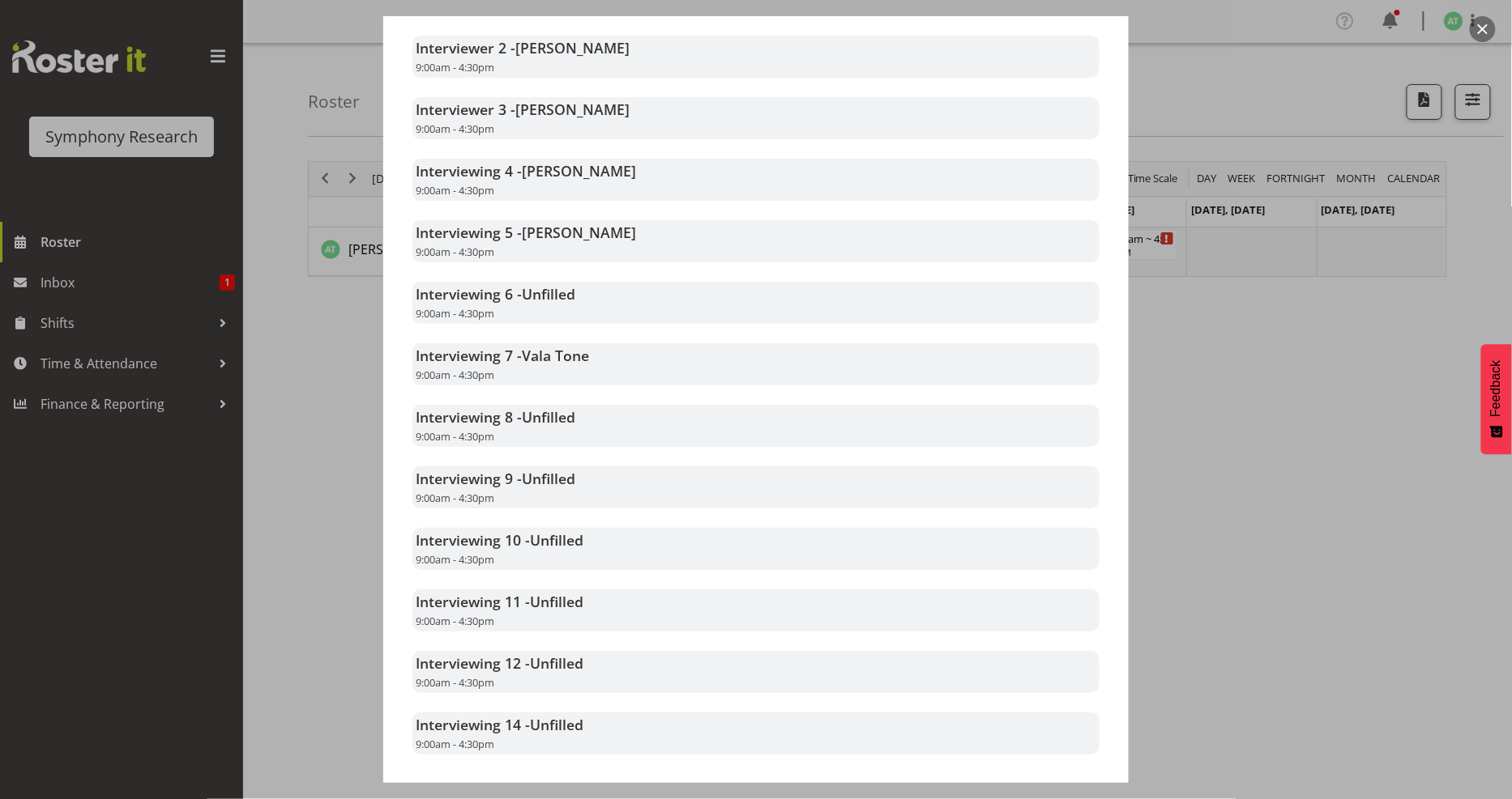
drag, startPoint x: 1316, startPoint y: 420, endPoint x: 1318, endPoint y: 411, distance: 9.2
click at [1318, 417] on div at bounding box center [756, 400] width 1512 height 799
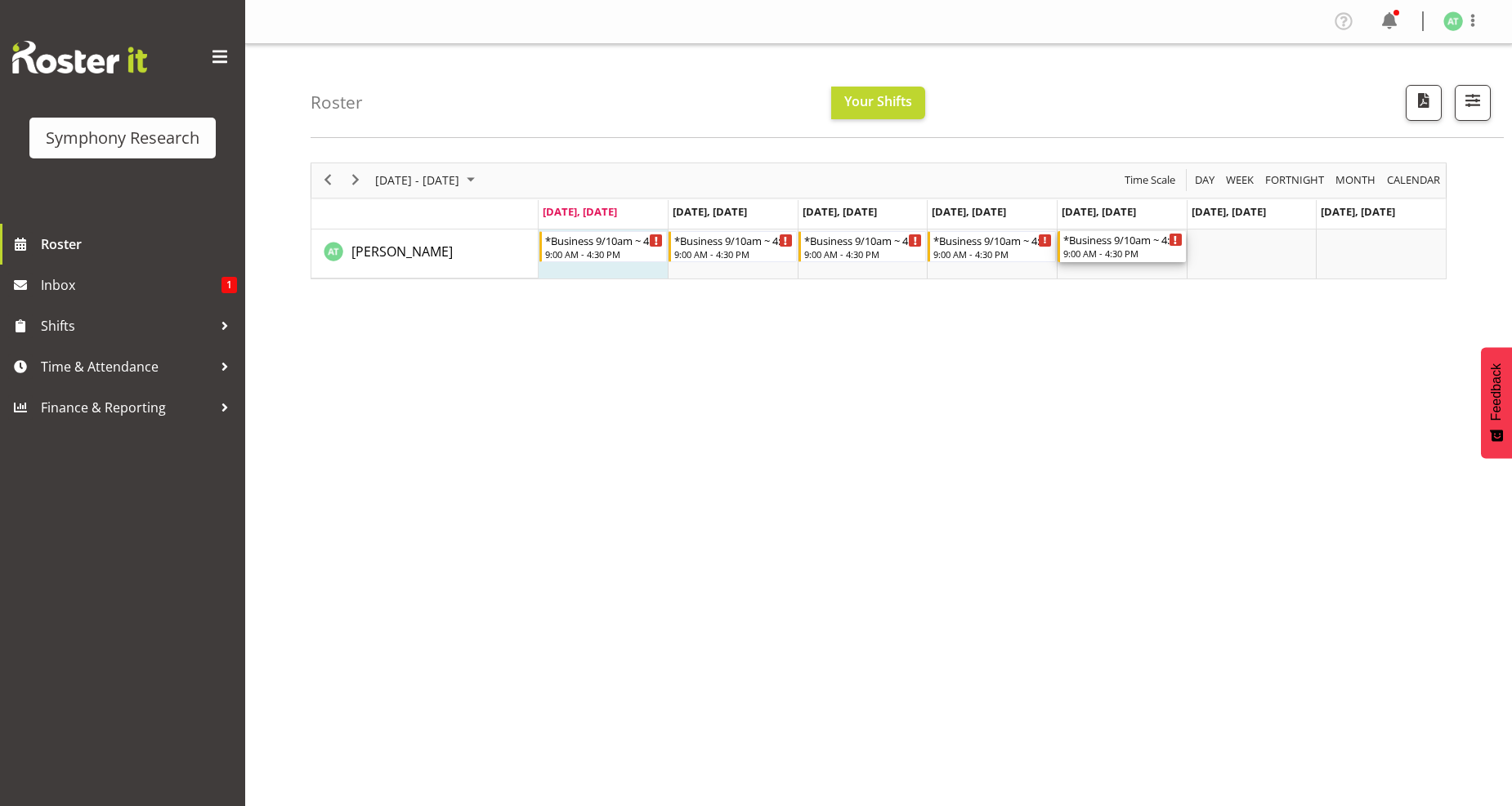
click at [1105, 247] on div "*Business 9/10am ~ 4:30pm 9:00 AM - 4:30 PM" at bounding box center [1123, 247] width 119 height 31
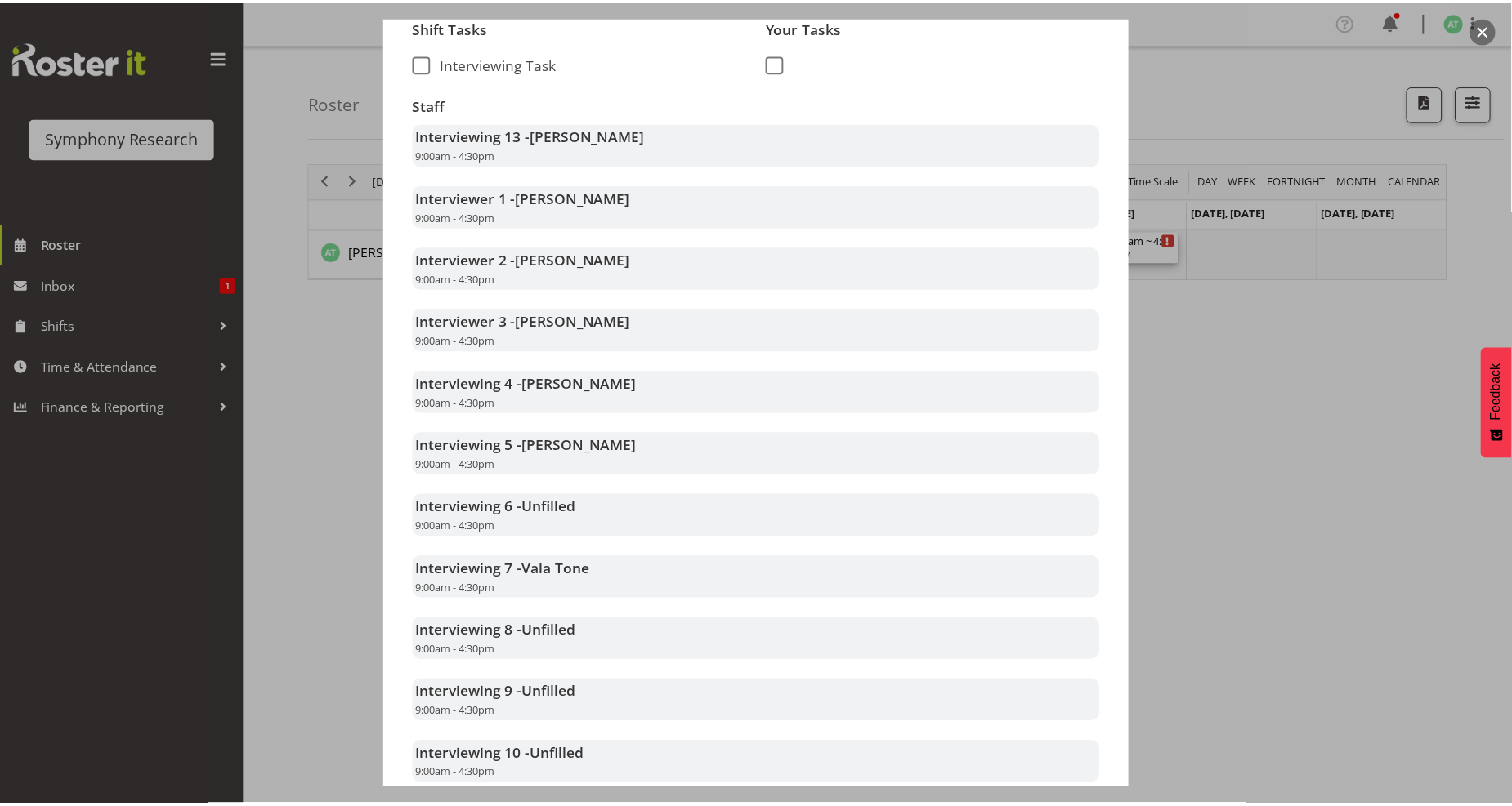
scroll to position [453, 0]
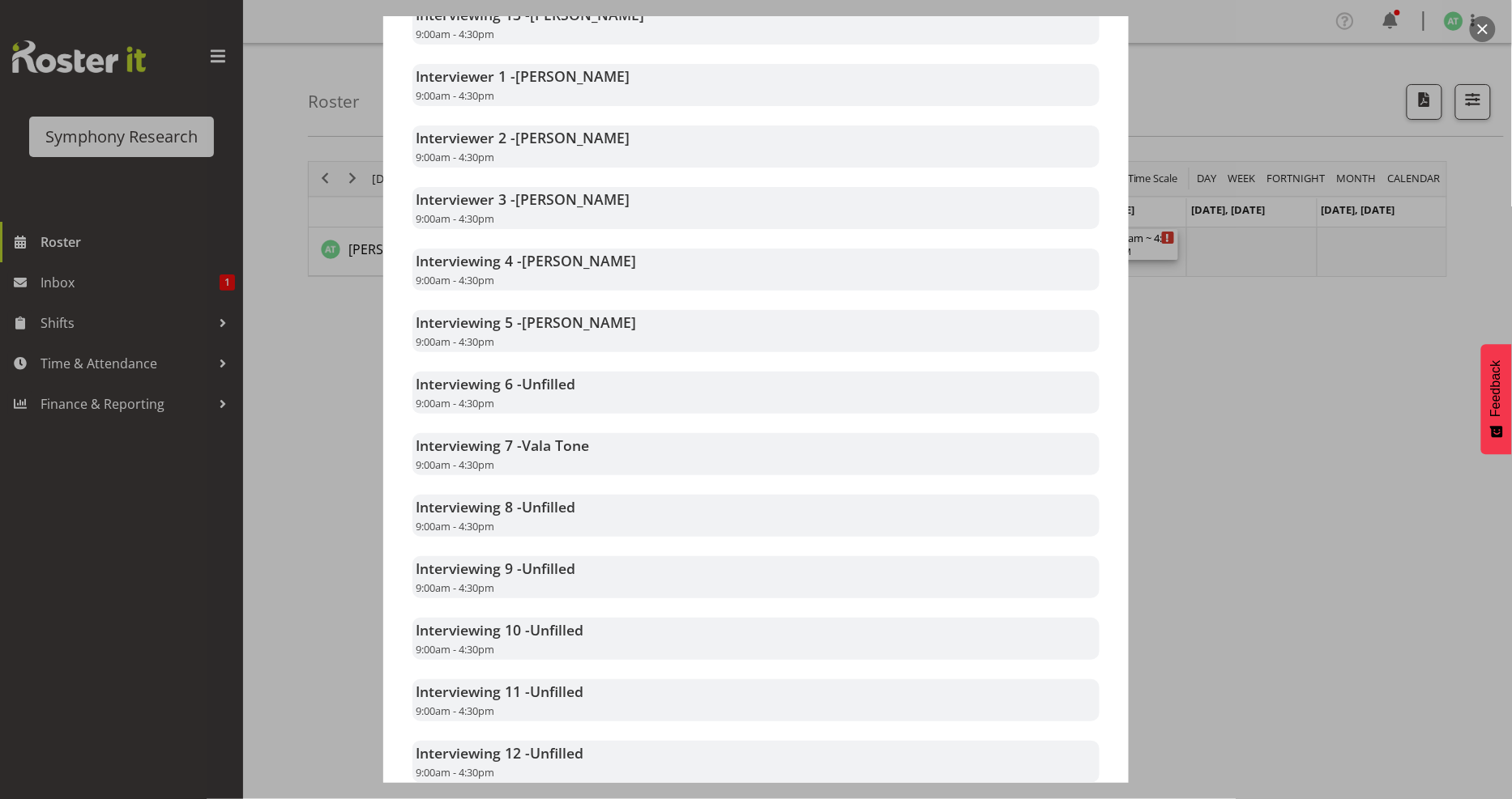
drag, startPoint x: 1274, startPoint y: 387, endPoint x: 1234, endPoint y: 371, distance: 43.1
click at [1274, 383] on div at bounding box center [756, 400] width 1512 height 799
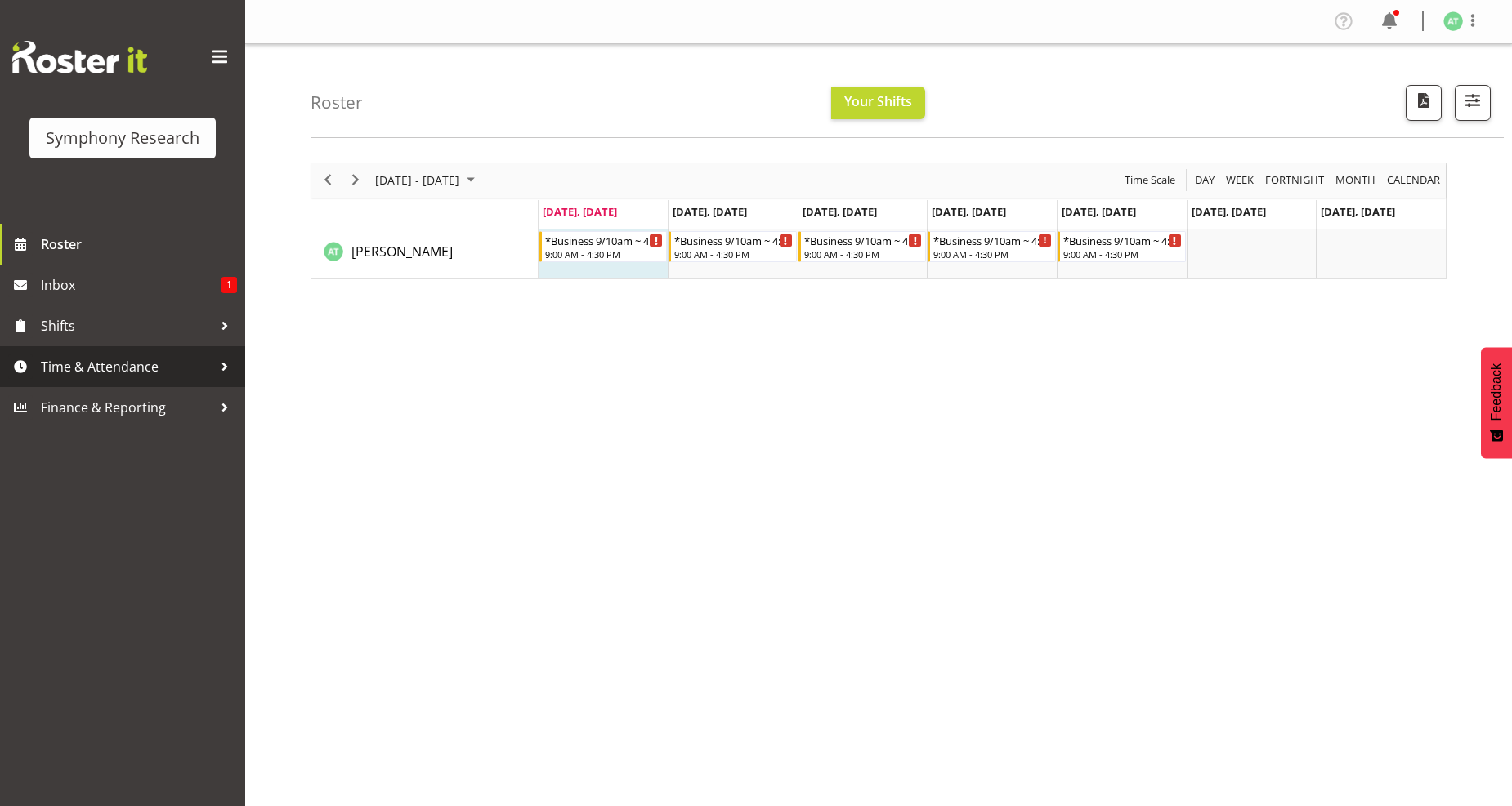
click at [105, 364] on span "Time & Attendance" at bounding box center [127, 366] width 172 height 25
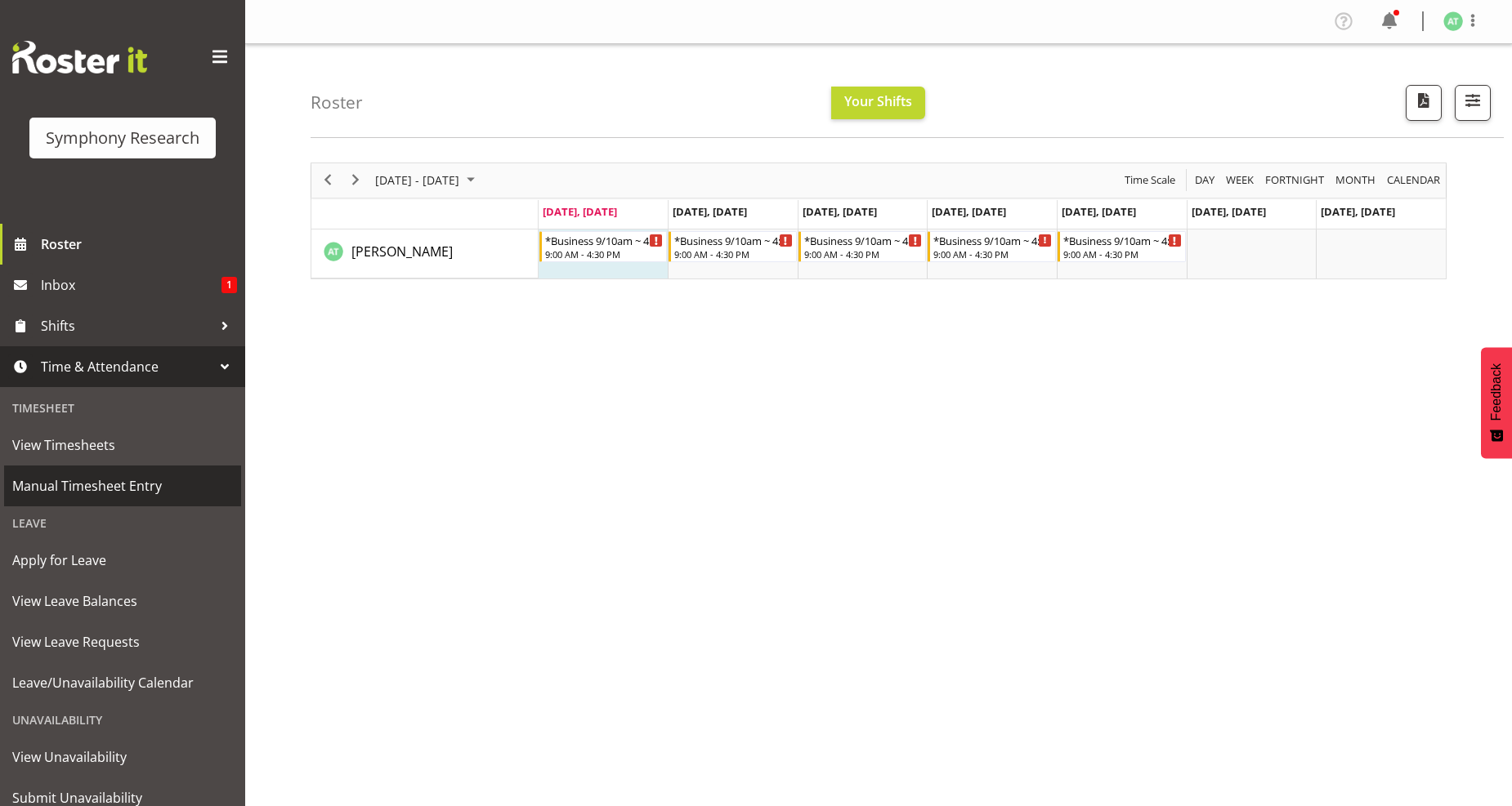
click at [118, 487] on span "Manual Timesheet Entry" at bounding box center [122, 486] width 220 height 25
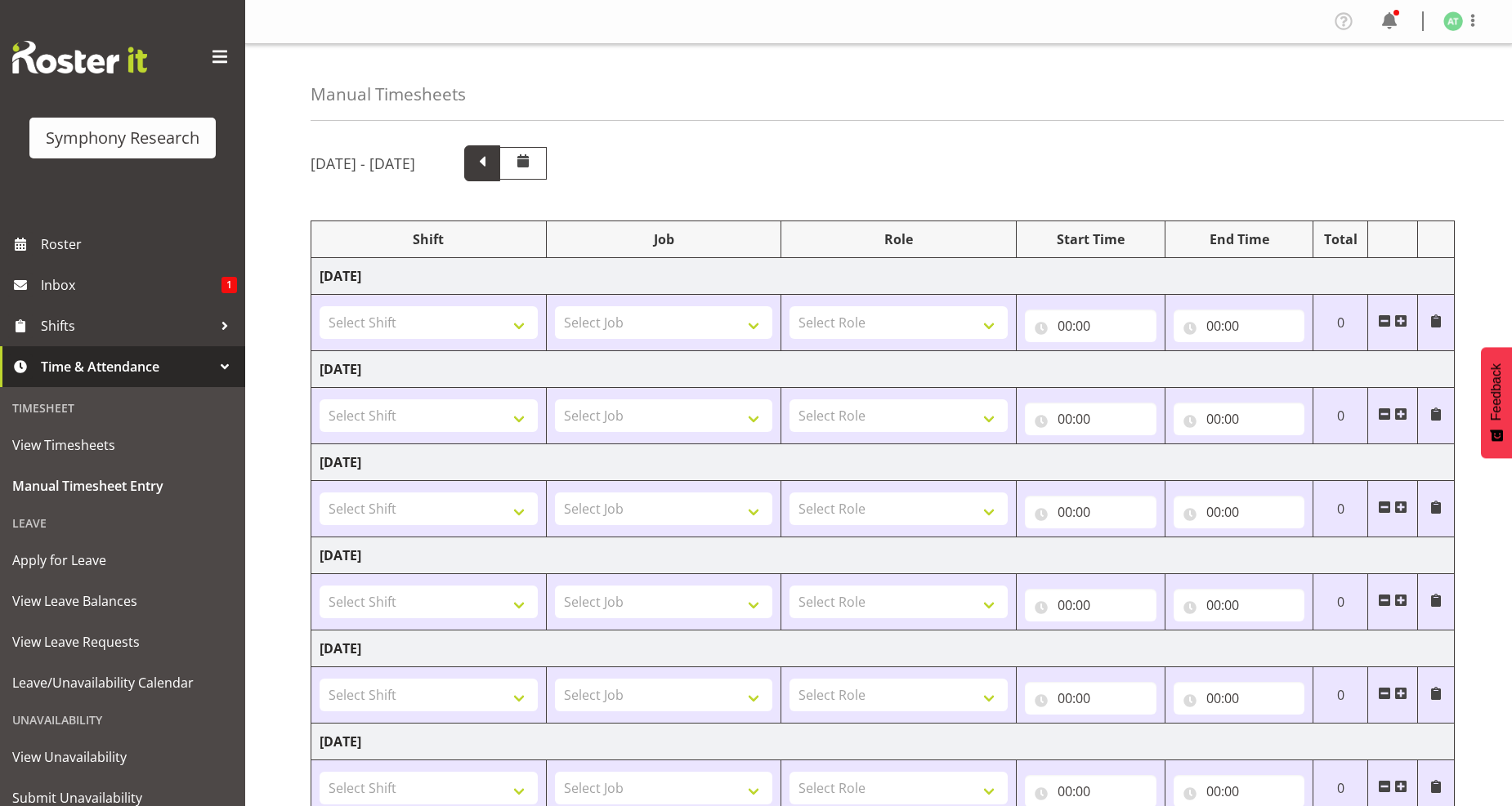
click at [493, 160] on span at bounding box center [482, 162] width 21 height 21
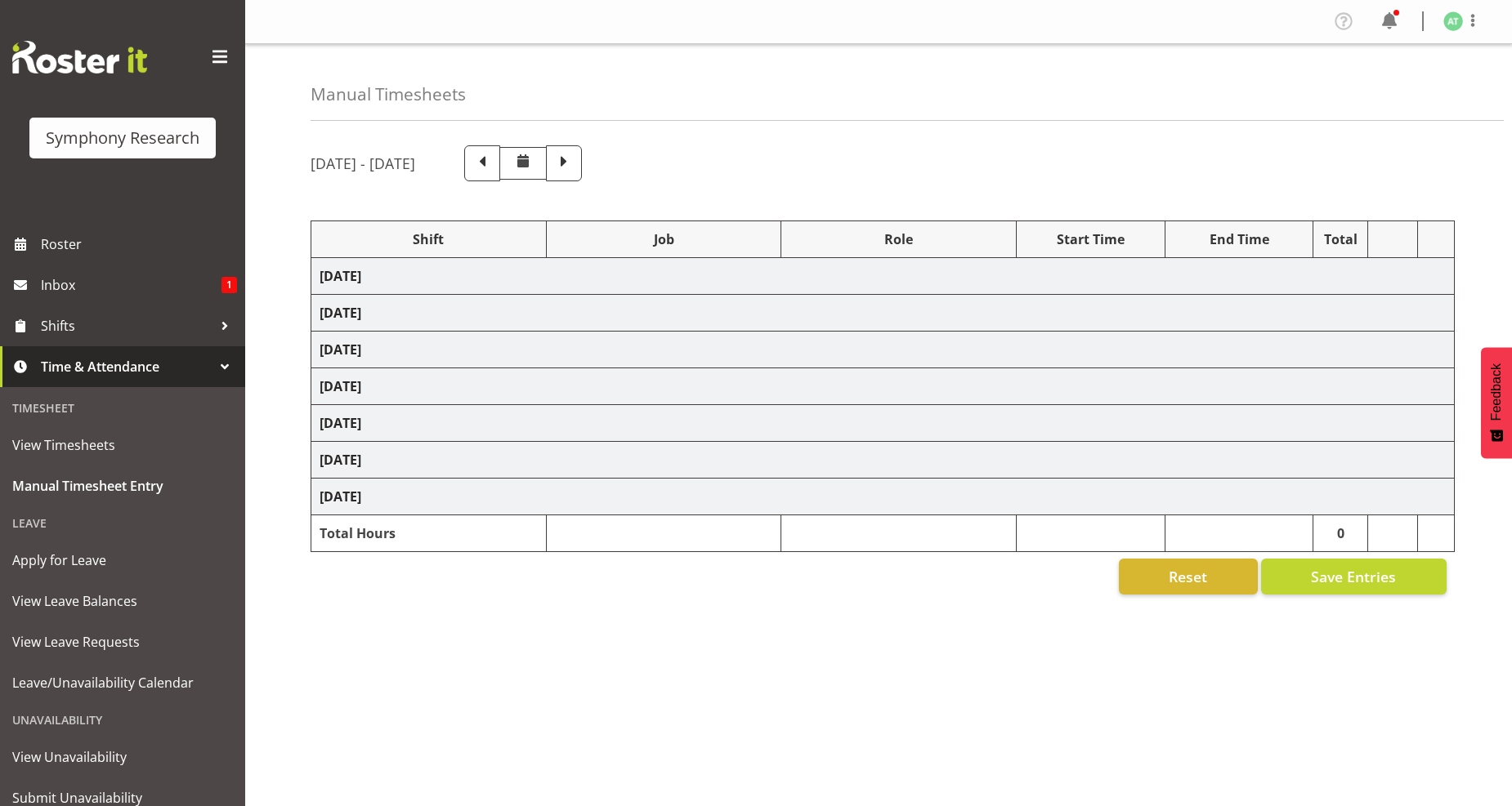
select select "26078"
select select "760"
select select "26078"
select select "10499"
select select "26078"
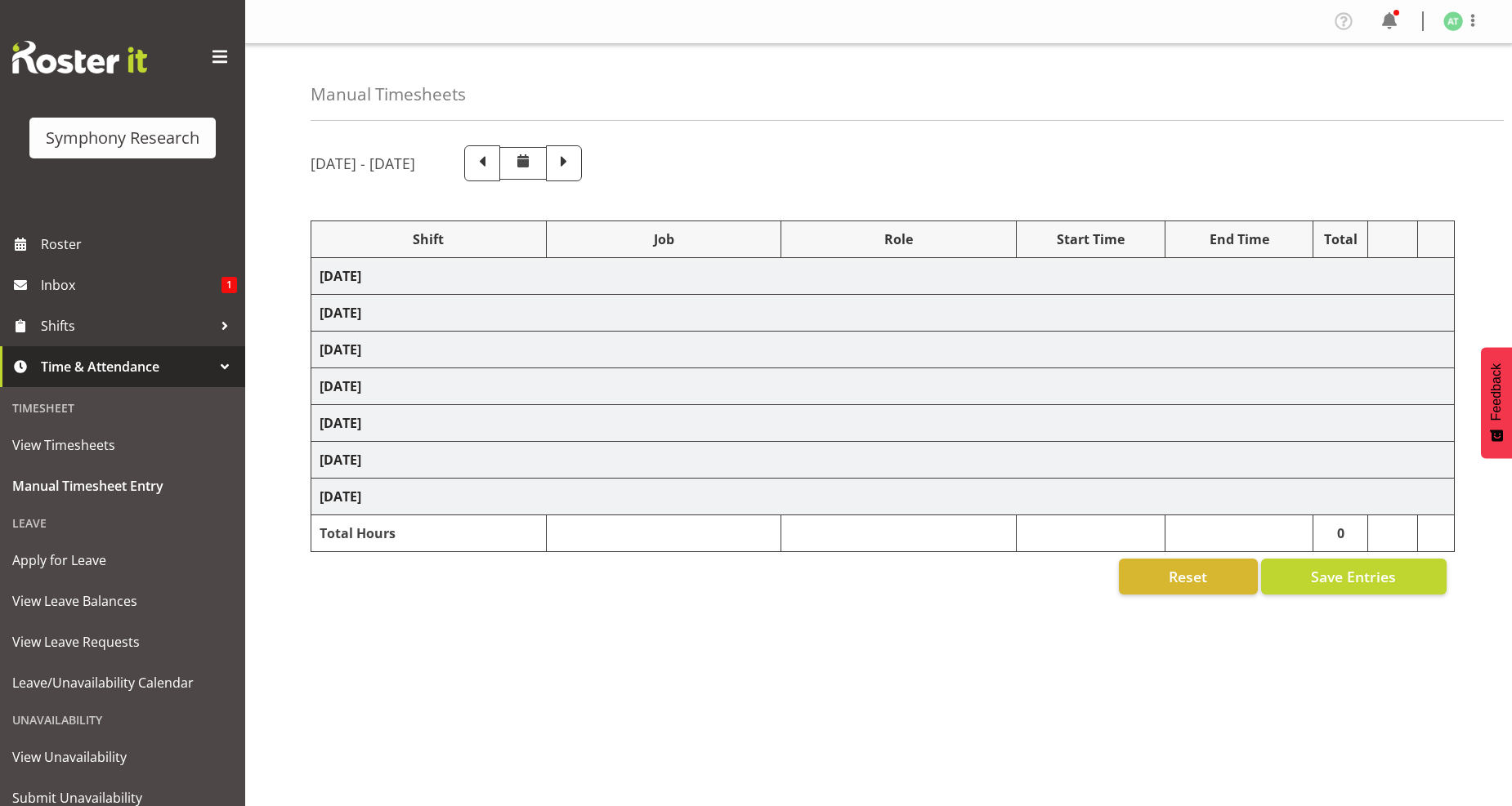
select select "10242"
select select "47"
select select "26078"
select select "10242"
select select "47"
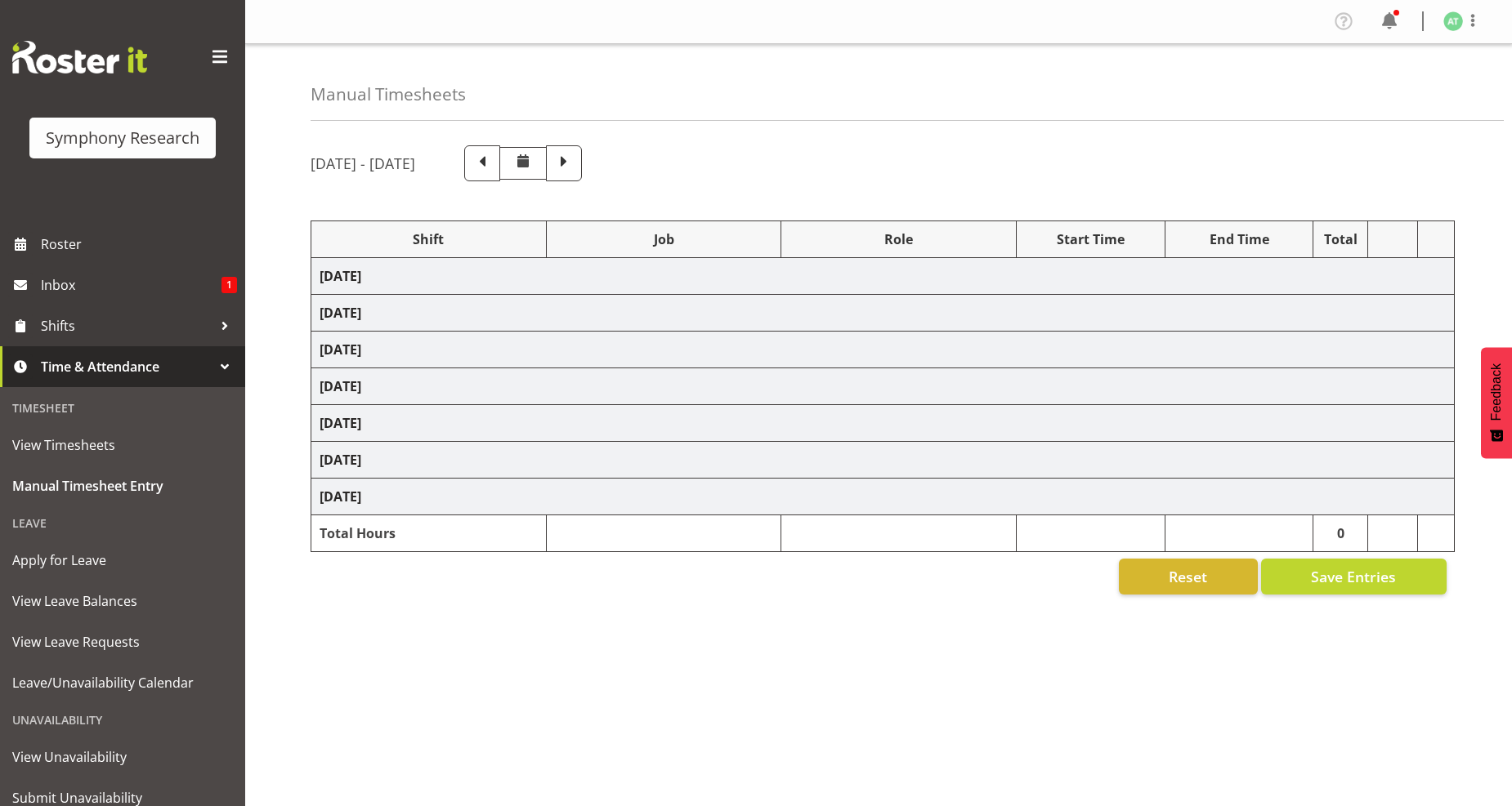
select select "26078"
select select "10242"
select select "47"
select select "11547"
select select "10499"
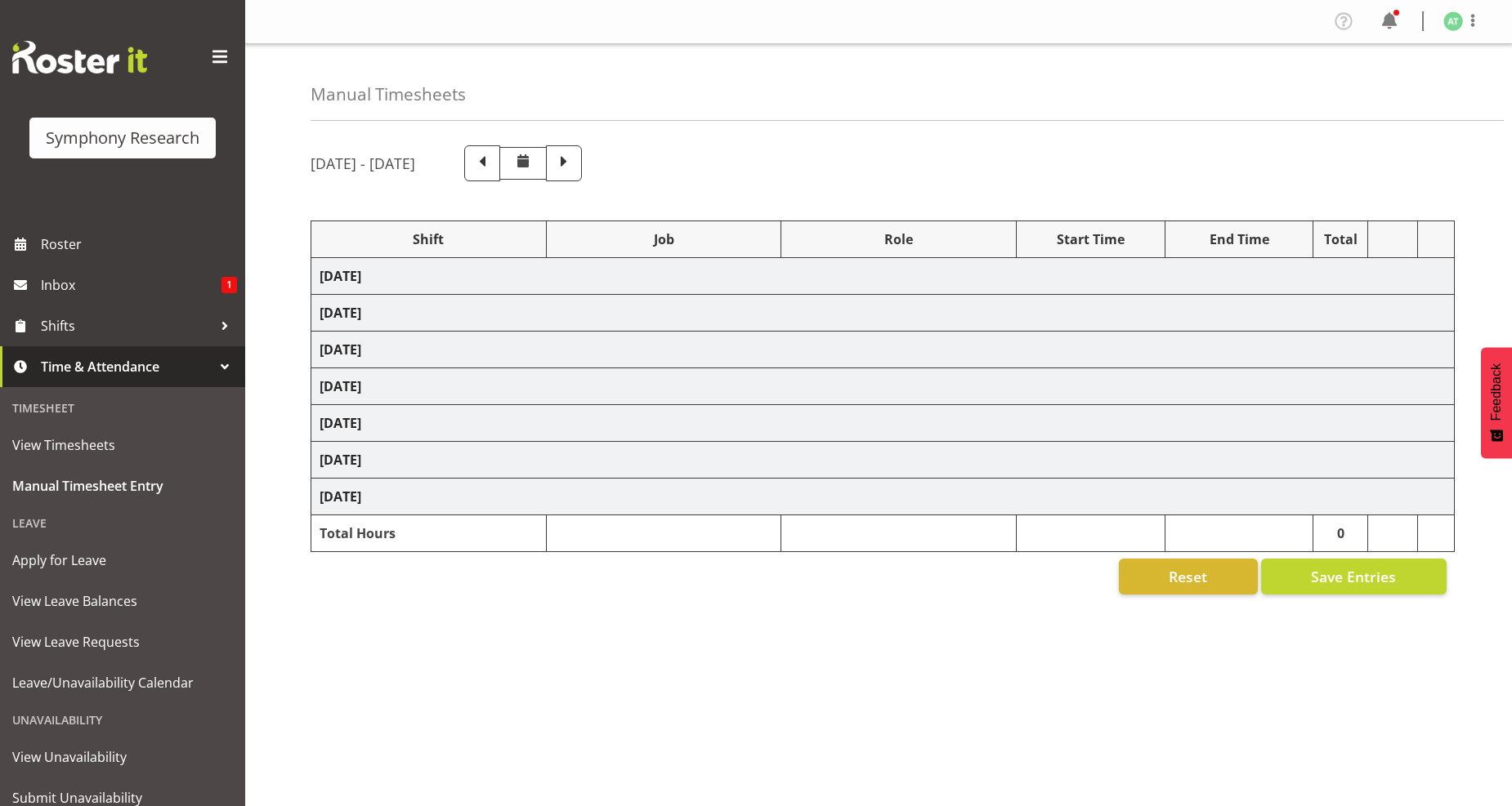
select select "47"
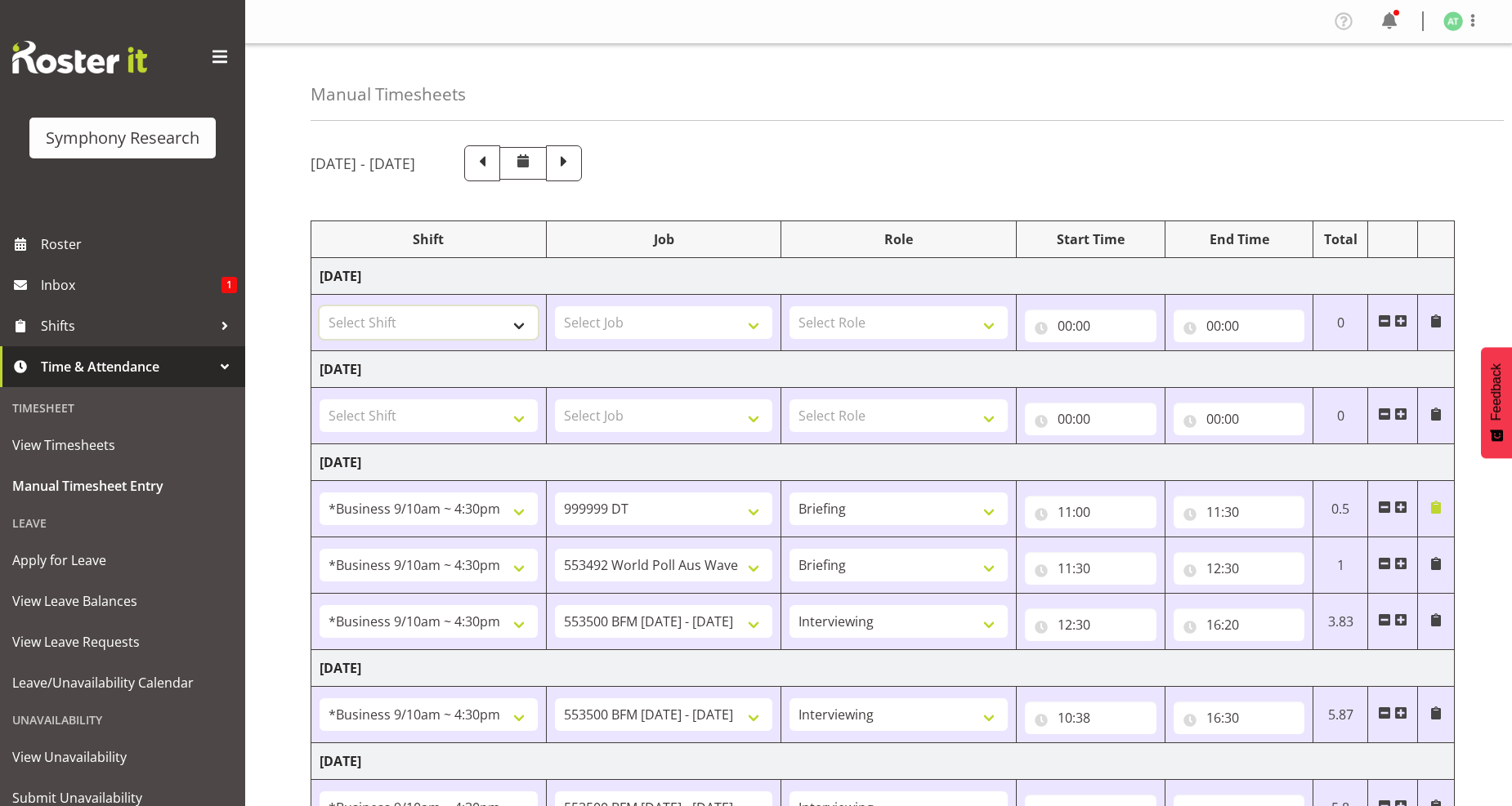
click at [516, 327] on select "Select Shift !!Project Briefing (Job to be assigned) !!Weekend Residential (Ros…" at bounding box center [429, 323] width 218 height 33
select select "26078"
click at [319, 307] on select "Select Shift !!Project Briefing (Job to be assigned) !!Weekend Residential (Ros…" at bounding box center [429, 323] width 218 height 33
click at [750, 330] on select "Select Job 550060 IF Admin 553492 World Poll Aus Wave 2 Main 2025 553493 World …" at bounding box center [664, 323] width 218 height 33
select select "10242"
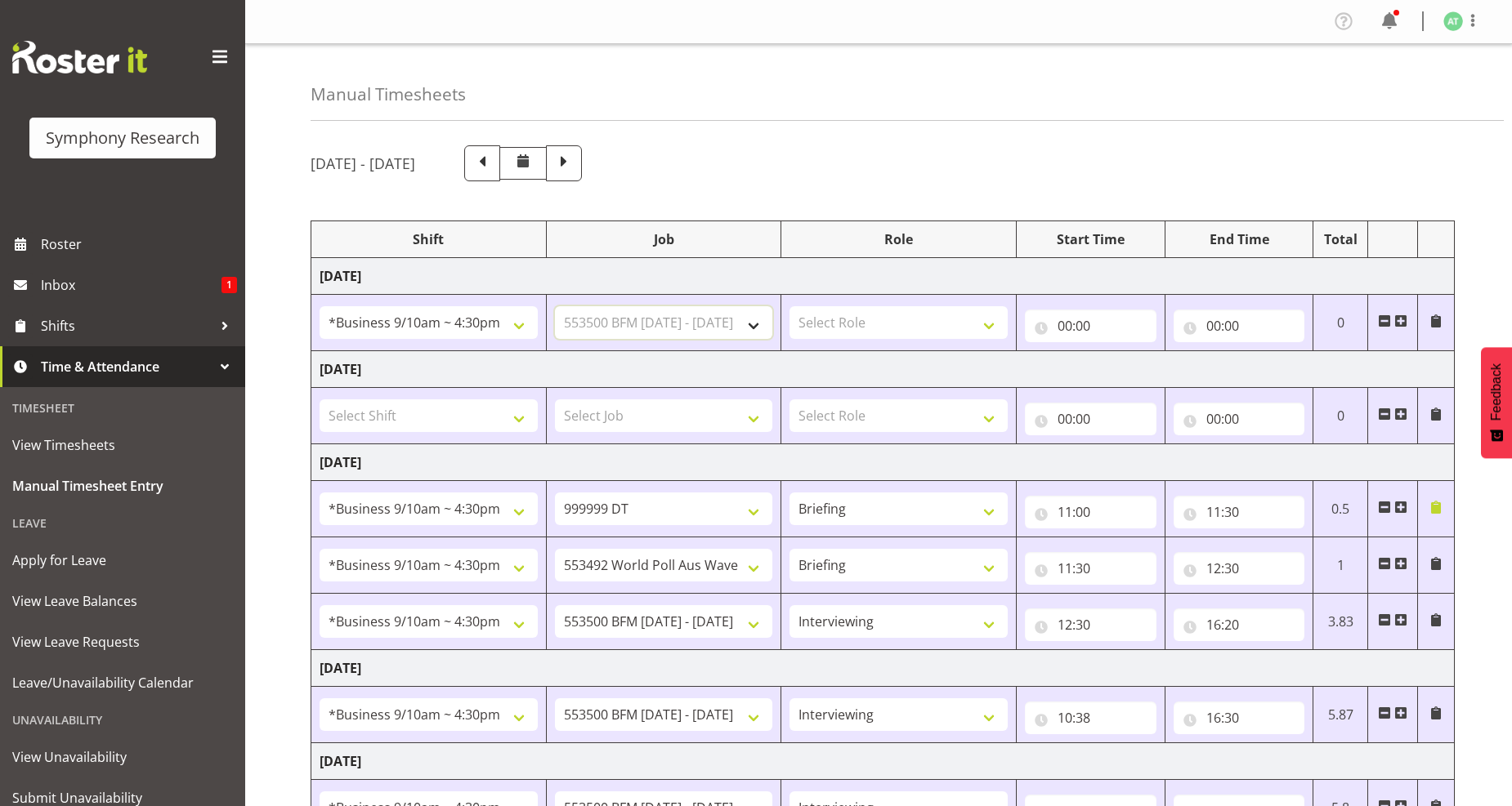
click at [554, 307] on select "Select Job 550060 IF Admin 553492 World Poll Aus Wave 2 Main 2025 553493 World …" at bounding box center [664, 323] width 218 height 33
click at [989, 327] on select "Select Role Briefing Interviewing" at bounding box center [899, 323] width 218 height 33
select select "297"
click at [790, 307] on select "Select Role Briefing Interviewing" at bounding box center [899, 323] width 218 height 33
click at [1068, 330] on input "00:00" at bounding box center [1090, 326] width 131 height 33
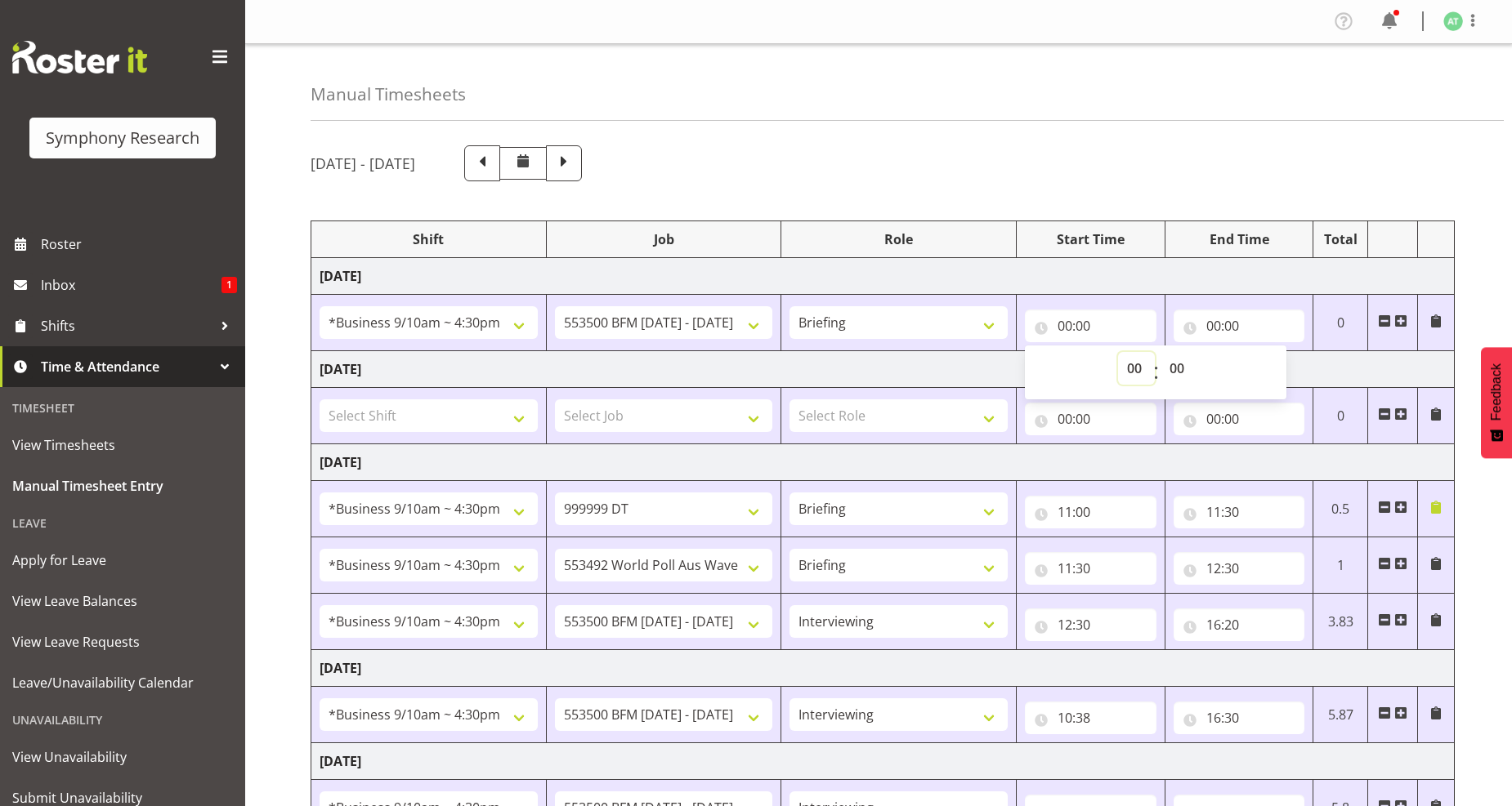
click at [1127, 364] on select "00 01 02 03 04 05 06 07 08 09 10 11 12 13 14 15 16 17 18 19 20 21 22 23" at bounding box center [1137, 369] width 37 height 33
select select "10"
click at [1118, 353] on select "00 01 02 03 04 05 06 07 08 09 10 11 12 13 14 15 16 17 18 19 20 21 22 23" at bounding box center [1137, 369] width 37 height 33
type input "10:00"
click at [1172, 375] on select "00 01 02 03 04 05 06 07 08 09 10 11 12 13 14 15 16 17 18 19 20 21 22 23 24 25 2…" at bounding box center [1179, 369] width 37 height 33
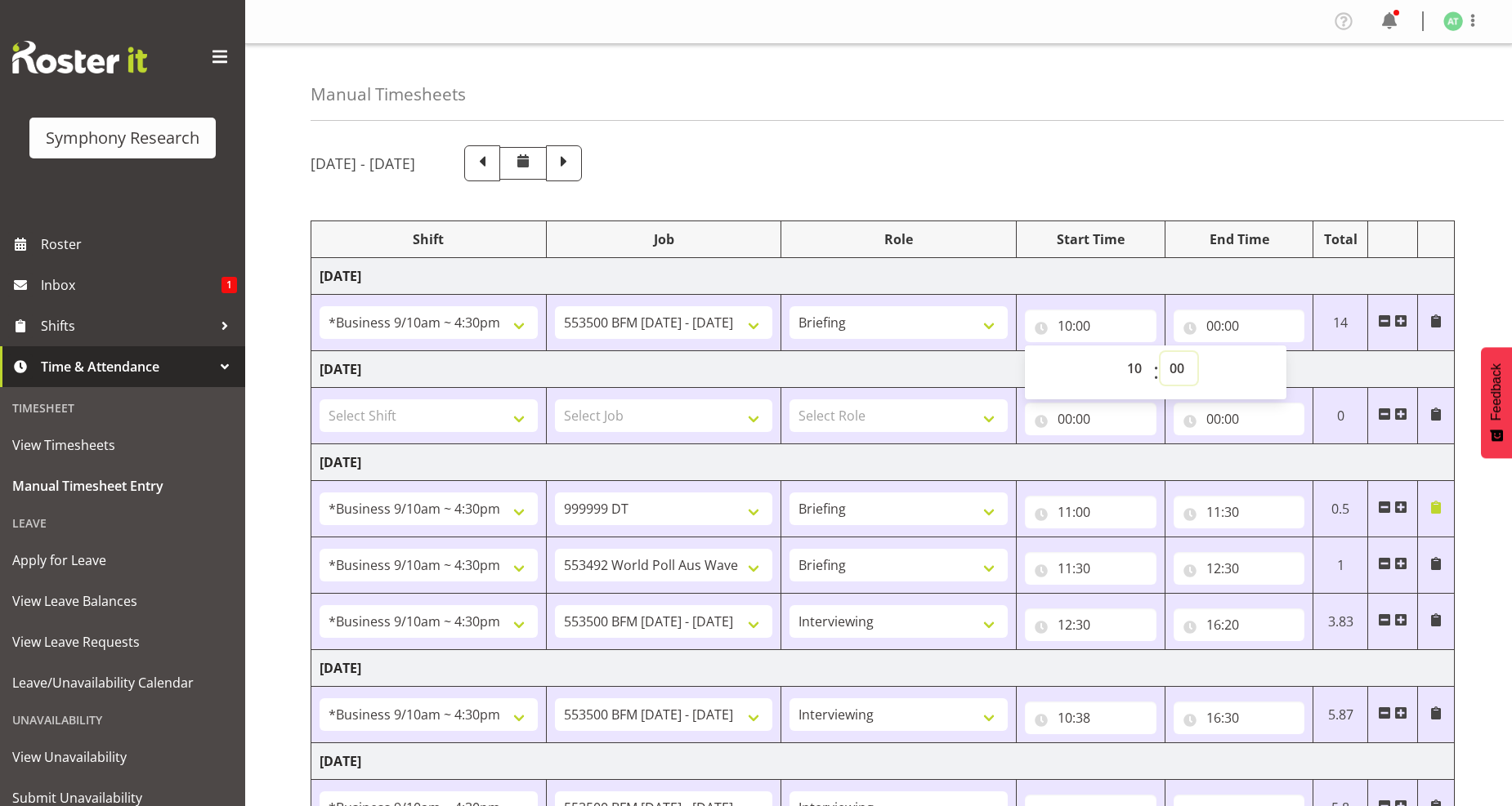
select select "30"
click at [1160, 353] on select "00 01 02 03 04 05 06 07 08 09 10 11 12 13 14 15 16 17 18 19 20 21 22 23 24 25 2…" at bounding box center [1179, 369] width 37 height 33
type input "10:30"
click at [1226, 325] on input "00:00" at bounding box center [1238, 326] width 131 height 33
click at [1276, 373] on select "00 01 02 03 04 05 06 07 08 09 10 11 12 13 14 15 16 17 18 19 20 21 22 23" at bounding box center [1285, 369] width 37 height 33
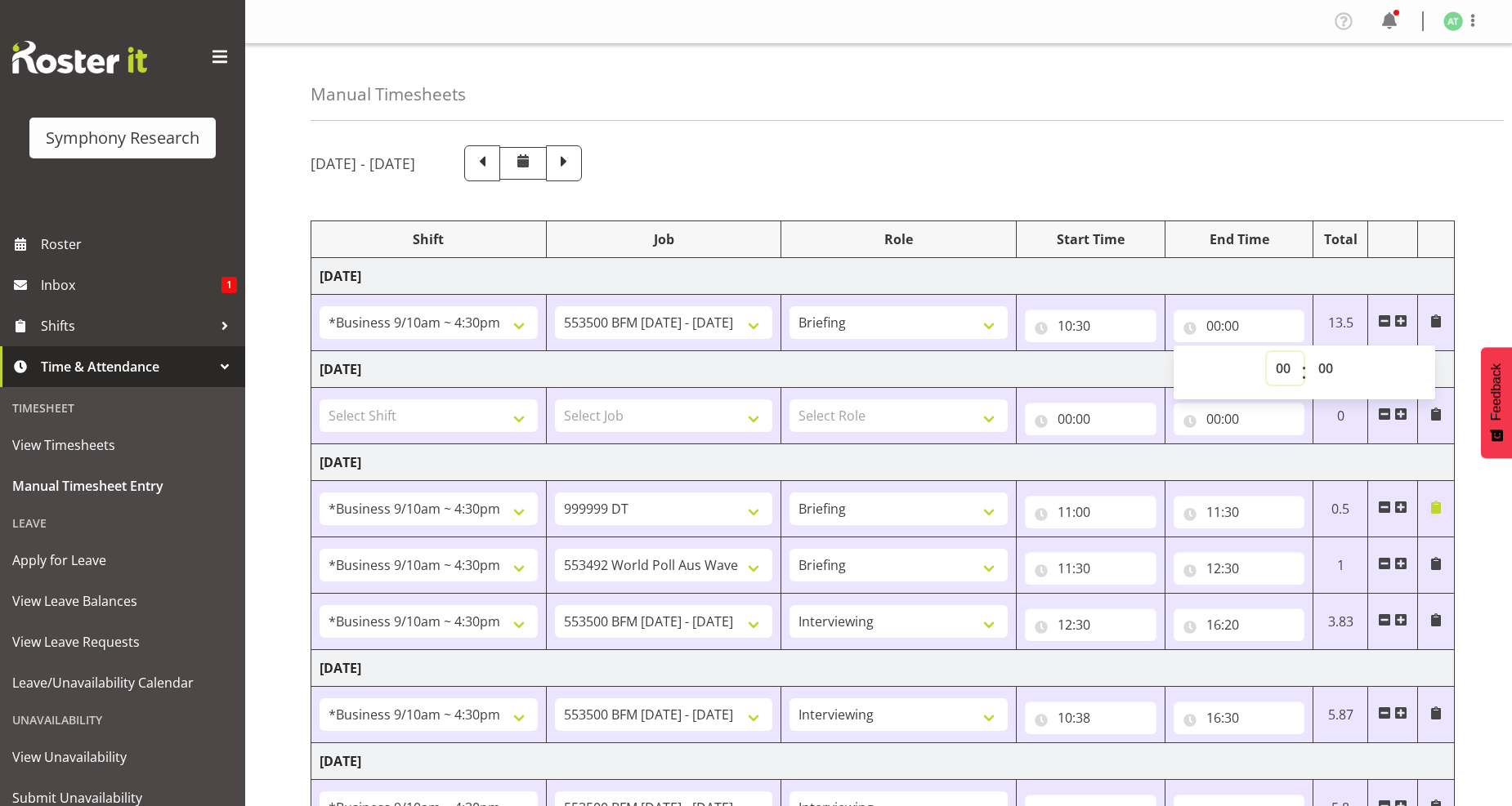
select select "16"
click at [1267, 353] on select "00 01 02 03 04 05 06 07 08 09 10 11 12 13 14 15 16 17 18 19 20 21 22 23" at bounding box center [1285, 369] width 37 height 33
type input "16:00"
click at [1325, 368] on select "00 01 02 03 04 05 06 07 08 09 10 11 12 13 14 15 16 17 18 19 20 21 22 23 24 25 2…" at bounding box center [1327, 369] width 37 height 33
select select "30"
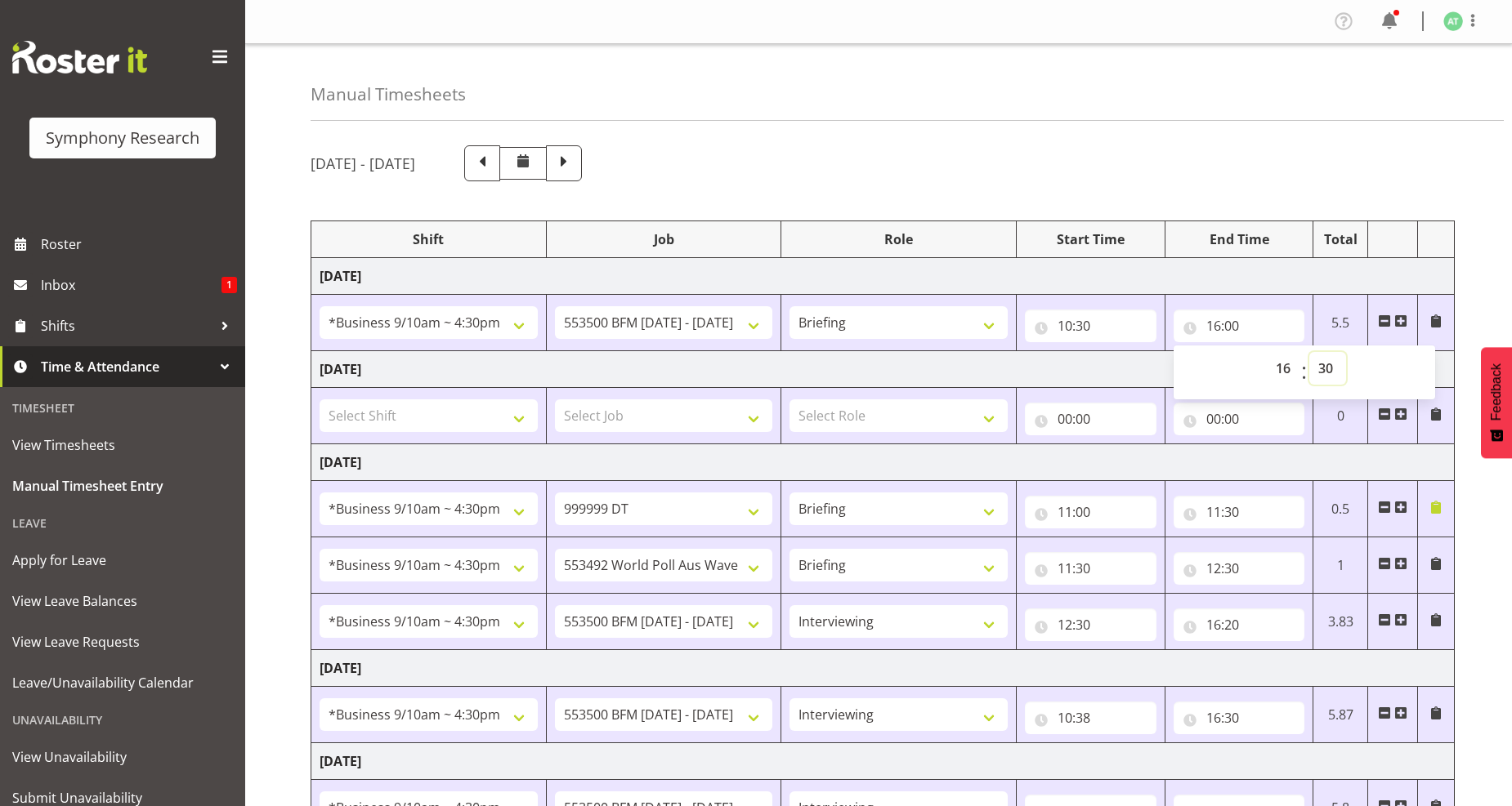
click at [1309, 353] on select "00 01 02 03 04 05 06 07 08 09 10 11 12 13 14 15 16 17 18 19 20 21 22 23 24 25 2…" at bounding box center [1327, 369] width 37 height 33
type input "16:30"
drag, startPoint x: 517, startPoint y: 420, endPoint x: 507, endPoint y: 413, distance: 12.2
click at [517, 420] on select "Select Shift !!Project Briefing (Job to be assigned) !!Weekend Residential (Ros…" at bounding box center [429, 416] width 218 height 33
select select "26078"
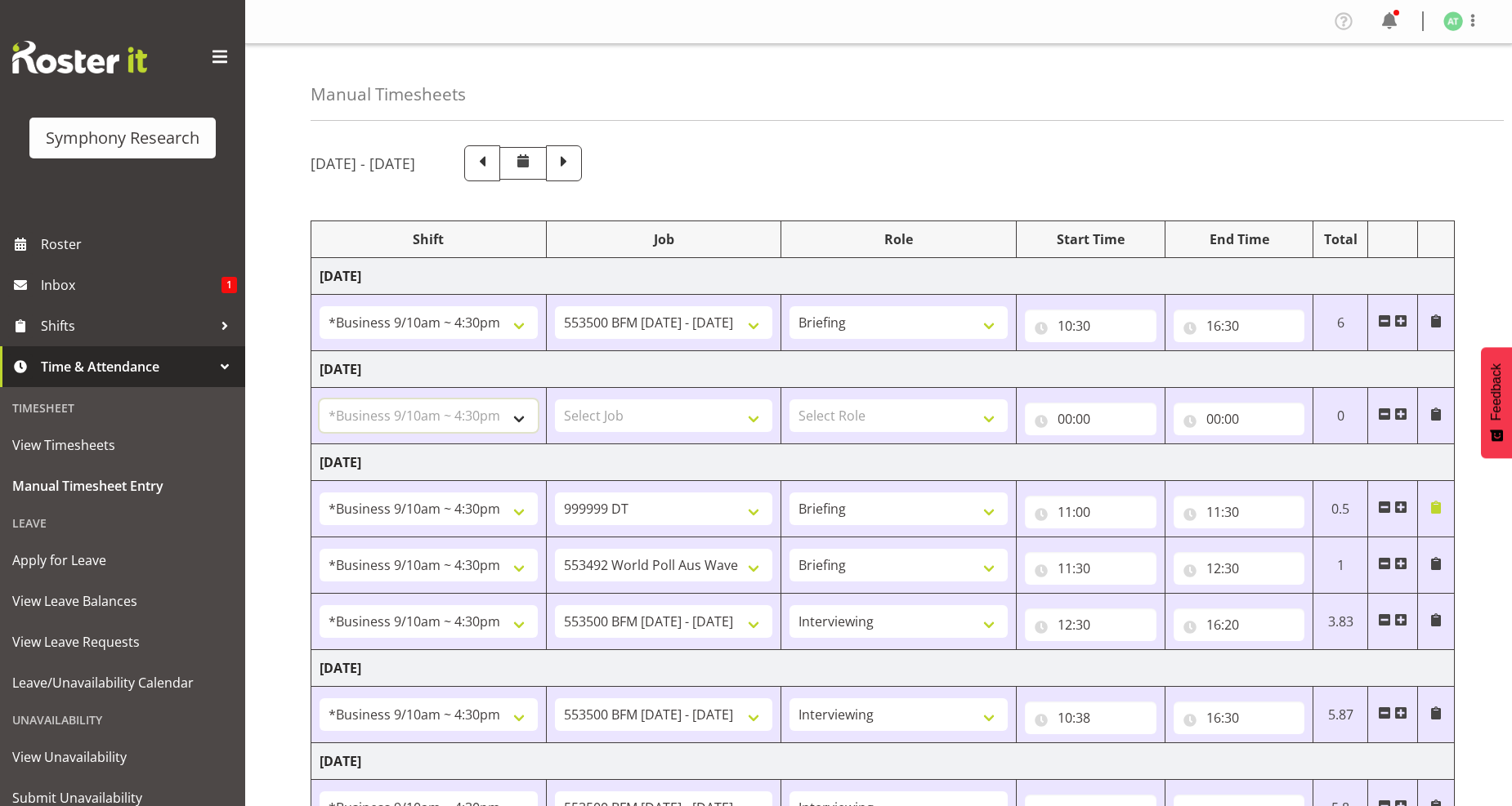
click at [319, 400] on select "Select Shift !!Project Briefing (Job to be assigned) !!Weekend Residential (Ros…" at bounding box center [429, 416] width 218 height 33
click at [752, 414] on select "Select Job 550060 IF Admin 553492 World Poll Aus Wave 2 Main 2025 553493 World …" at bounding box center [664, 416] width 218 height 33
select select "10242"
click at [554, 400] on select "Select Job 550060 IF Admin 553492 World Poll Aus Wave 2 Main 2025 553493 World …" at bounding box center [664, 416] width 218 height 33
drag, startPoint x: 985, startPoint y: 422, endPoint x: 973, endPoint y: 420, distance: 12.2
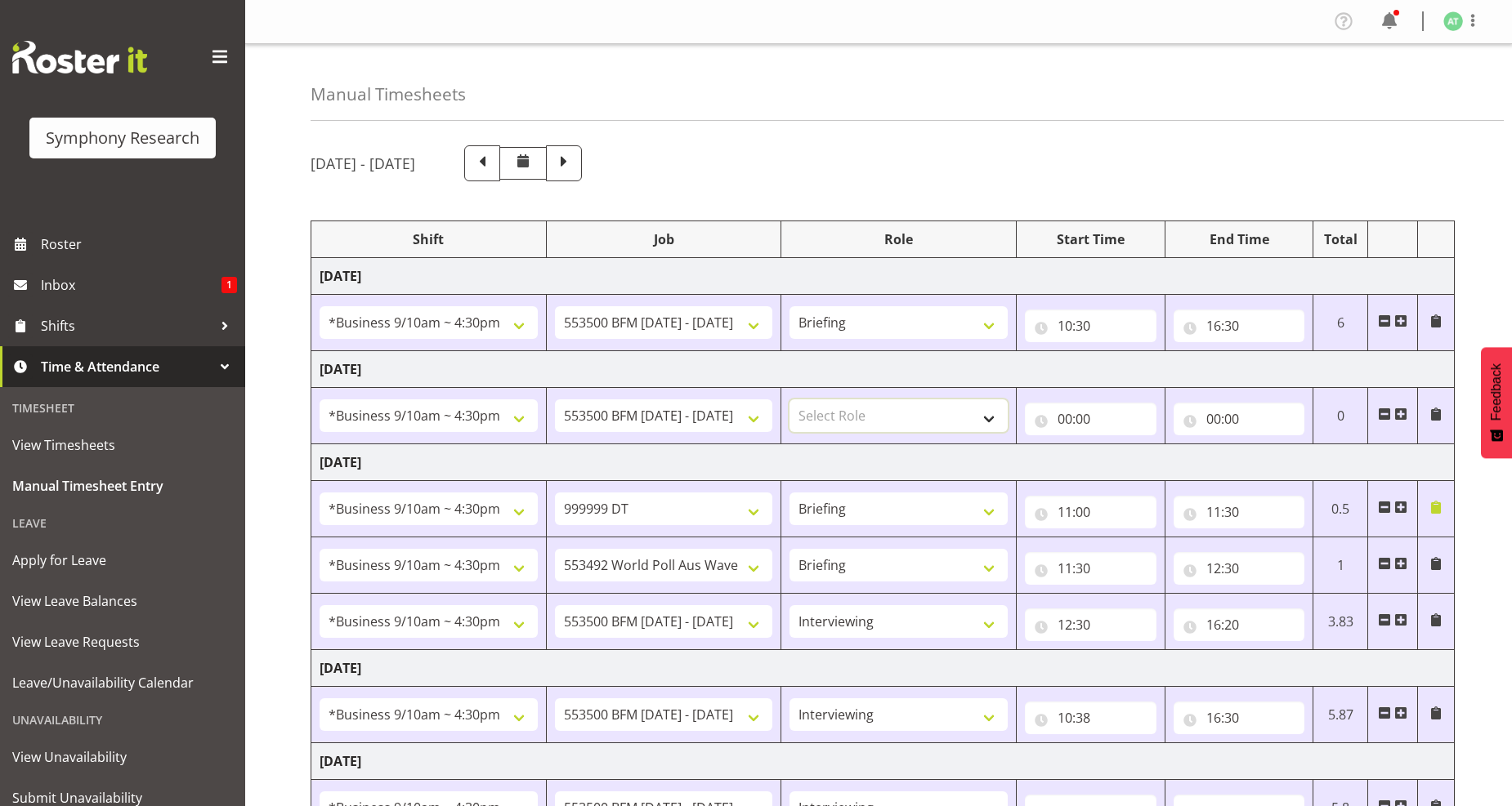
click at [985, 420] on select "Select Role Briefing Interviewing" at bounding box center [899, 416] width 218 height 33
drag, startPoint x: 1395, startPoint y: 327, endPoint x: 1049, endPoint y: 327, distance: 346.0
click at [1395, 327] on span at bounding box center [1400, 321] width 13 height 13
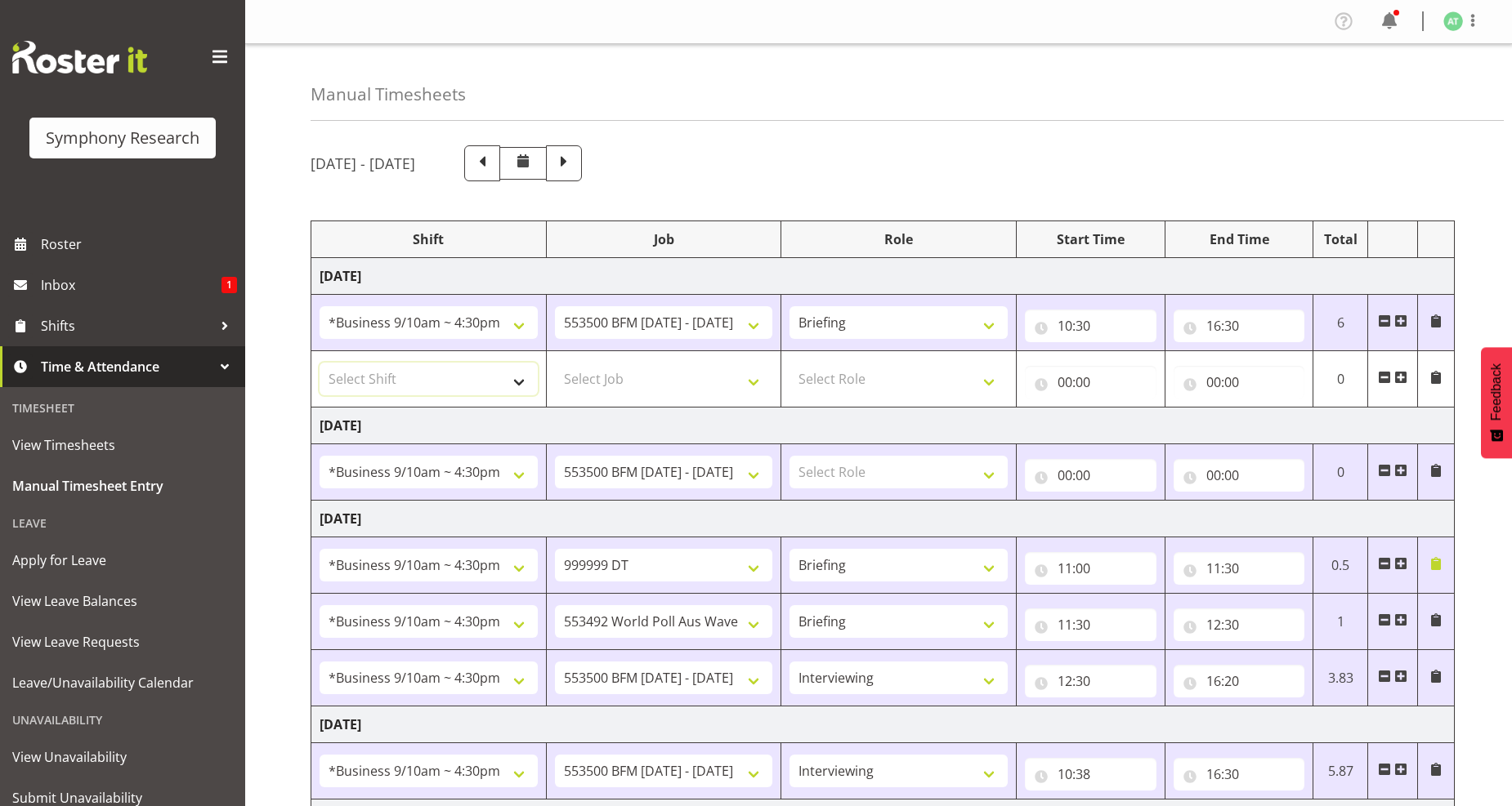
click at [510, 384] on select "Select Shift !!Project Briefing (Job to be assigned) !!Weekend Residential (Ros…" at bounding box center [429, 379] width 218 height 33
select select "26078"
click at [319, 363] on select "Select Shift !!Project Briefing (Job to be assigned) !!Weekend Residential (Ros…" at bounding box center [429, 379] width 218 height 33
click at [755, 387] on select "Select Job 550060 IF Admin 553492 World Poll Aus Wave 2 Main 2025 553493 World …" at bounding box center [664, 379] width 218 height 33
select select "10242"
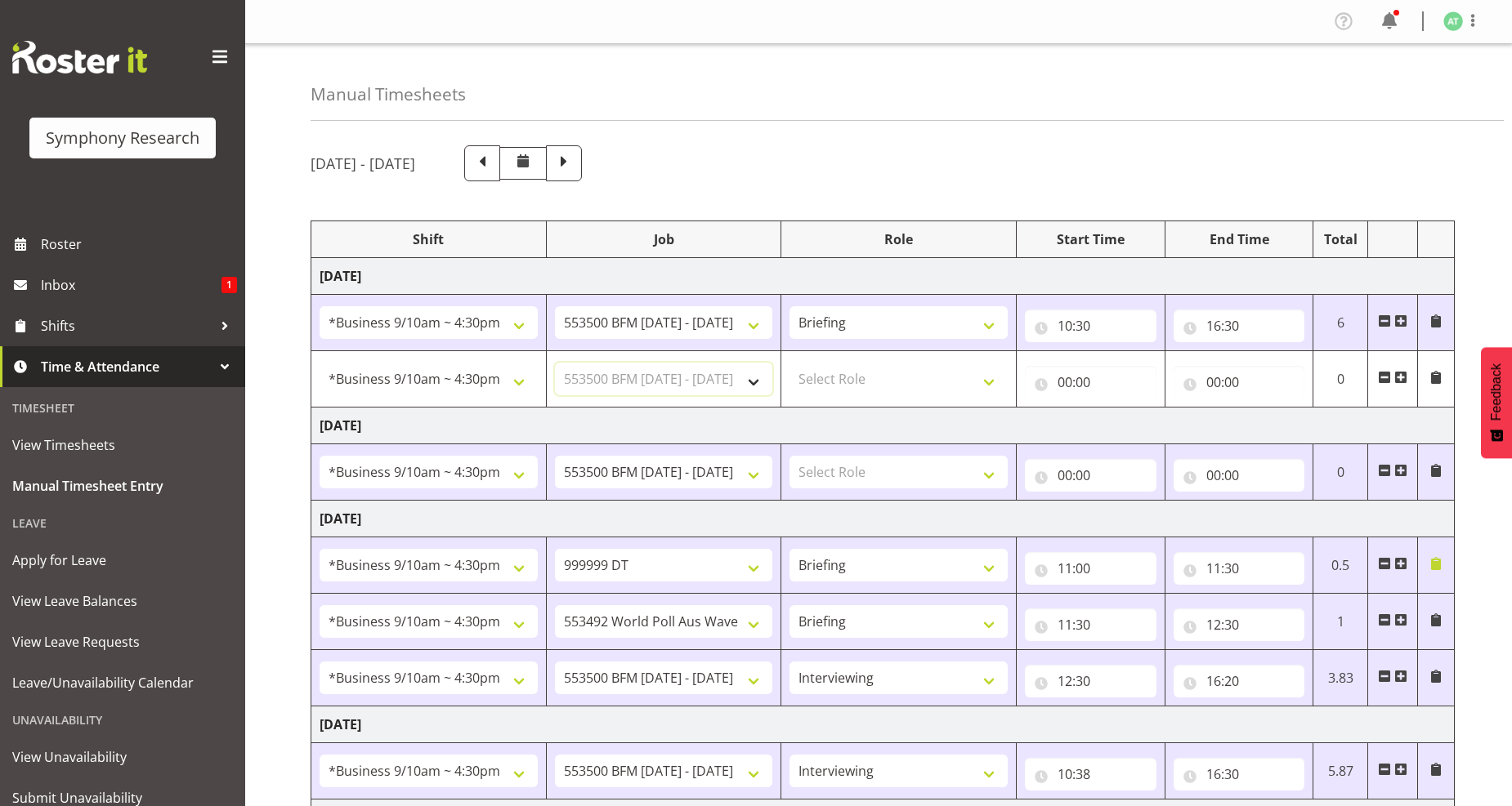
click at [554, 363] on select "Select Job 550060 IF Admin 553492 World Poll Aus Wave 2 Main 2025 553493 World …" at bounding box center [664, 379] width 218 height 33
drag, startPoint x: 987, startPoint y: 383, endPoint x: 951, endPoint y: 392, distance: 37.1
click at [987, 383] on select "Select Role Briefing Interviewing" at bounding box center [899, 379] width 218 height 33
select select "47"
click at [790, 363] on select "Select Role Briefing Interviewing" at bounding box center [899, 379] width 218 height 33
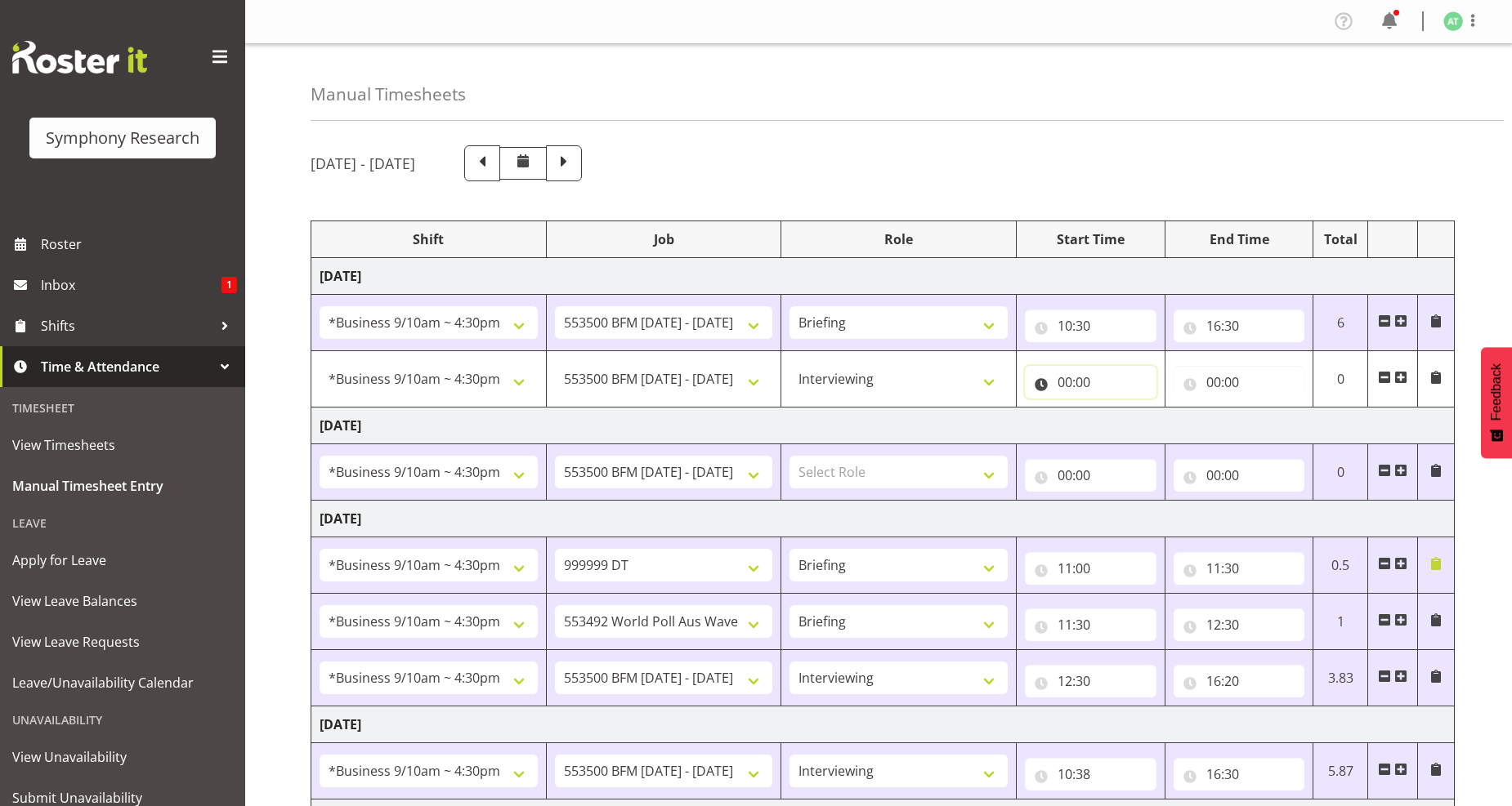
click at [1076, 382] on input "00:00" at bounding box center [1090, 383] width 131 height 33
click at [1226, 327] on input "16:30" at bounding box center [1238, 326] width 131 height 33
drag, startPoint x: 1293, startPoint y: 372, endPoint x: 1277, endPoint y: 370, distance: 16.1
click at [1293, 372] on select "00 01 02 03 04 05 06 07 08 09 10 11 12 13 14 15 16 17 18 19 20 21 22 23" at bounding box center [1285, 369] width 37 height 33
select select "10"
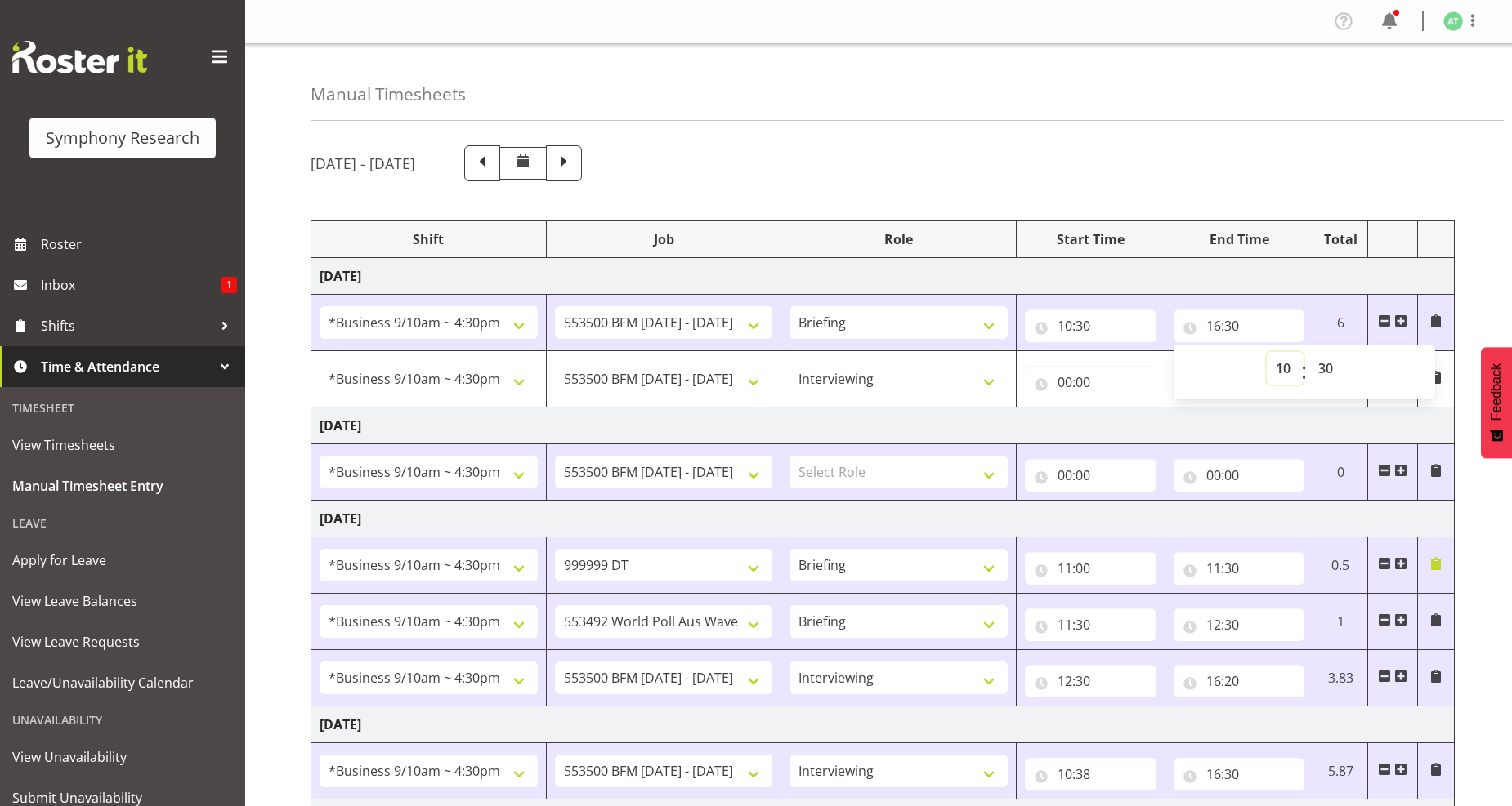
click at [1267, 353] on select "00 01 02 03 04 05 06 07 08 09 10 11 12 13 14 15 16 17 18 19 20 21 22 23" at bounding box center [1285, 369] width 37 height 33
type input "10:30"
click at [1324, 372] on select "00 01 02 03 04 05 06 07 08 09 10 11 12 13 14 15 16 17 18 19 20 21 22 23 24 25 2…" at bounding box center [1327, 369] width 37 height 33
select select "40"
click at [1309, 353] on select "00 01 02 03 04 05 06 07 08 09 10 11 12 13 14 15 16 17 18 19 20 21 22 23 24 25 2…" at bounding box center [1327, 369] width 37 height 33
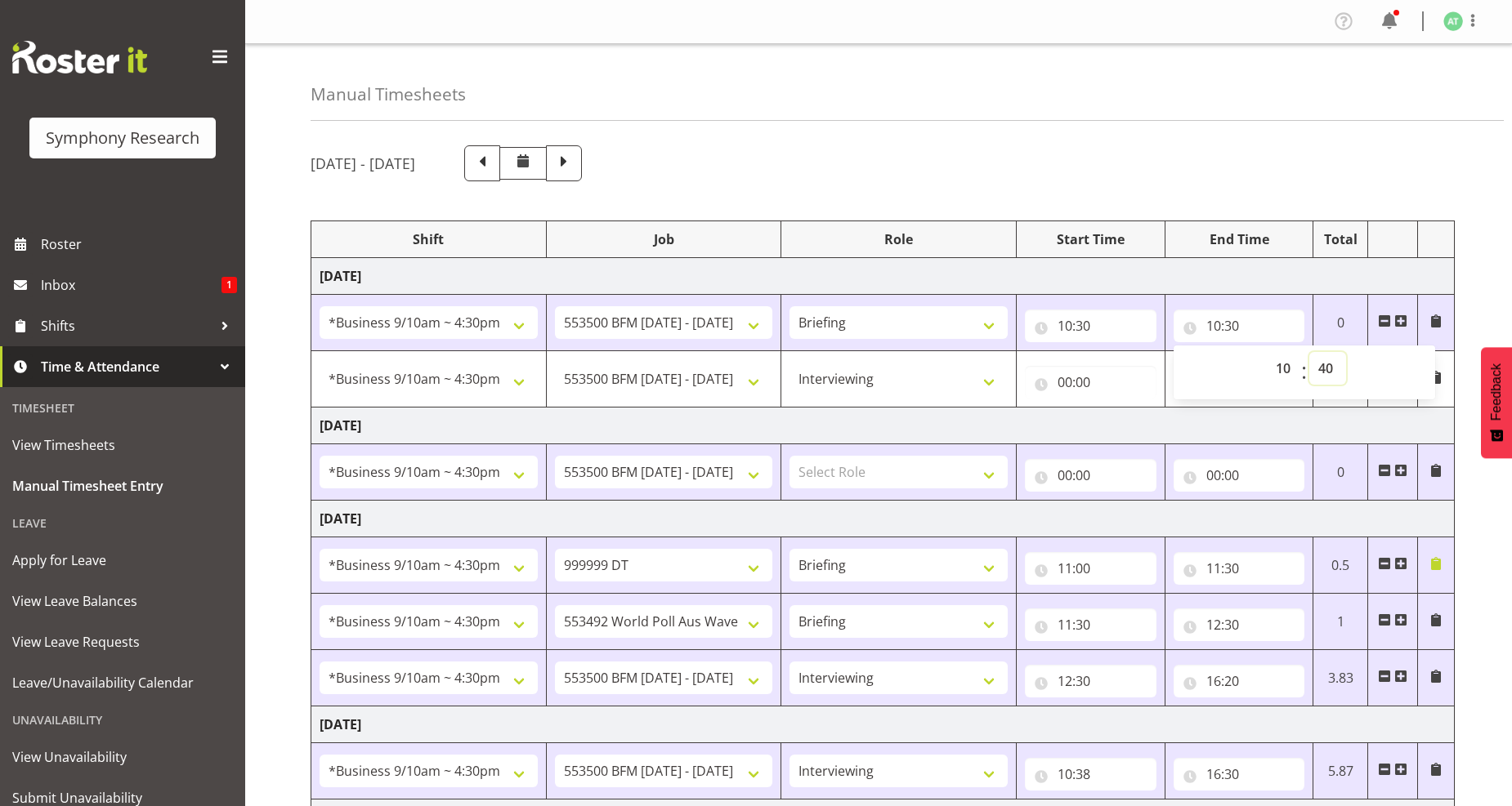
type input "10:40"
click at [1075, 386] on input "00:00" at bounding box center [1090, 383] width 131 height 33
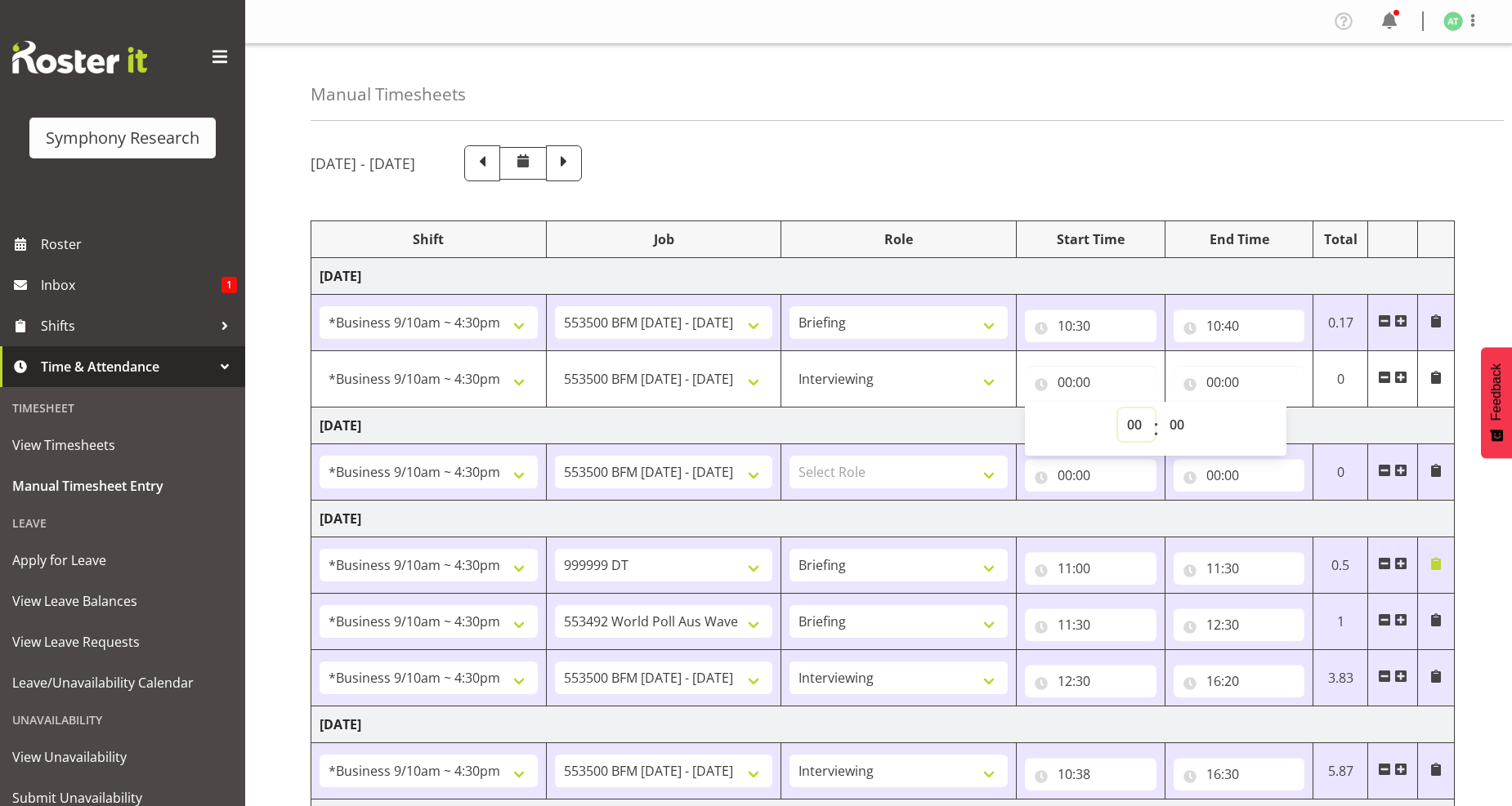
click at [1136, 431] on select "00 01 02 03 04 05 06 07 08 09 10 11 12 13 14 15 16 17 18 19 20 21 22 23" at bounding box center [1137, 425] width 37 height 33
select select "10"
click at [1118, 409] on select "00 01 02 03 04 05 06 07 08 09 10 11 12 13 14 15 16 17 18 19 20 21 22 23" at bounding box center [1137, 425] width 37 height 33
type input "10:00"
click at [1177, 427] on select "00 01 02 03 04 05 06 07 08 09 10 11 12 13 14 15 16 17 18 19 20 21 22 23 24 25 2…" at bounding box center [1179, 425] width 37 height 33
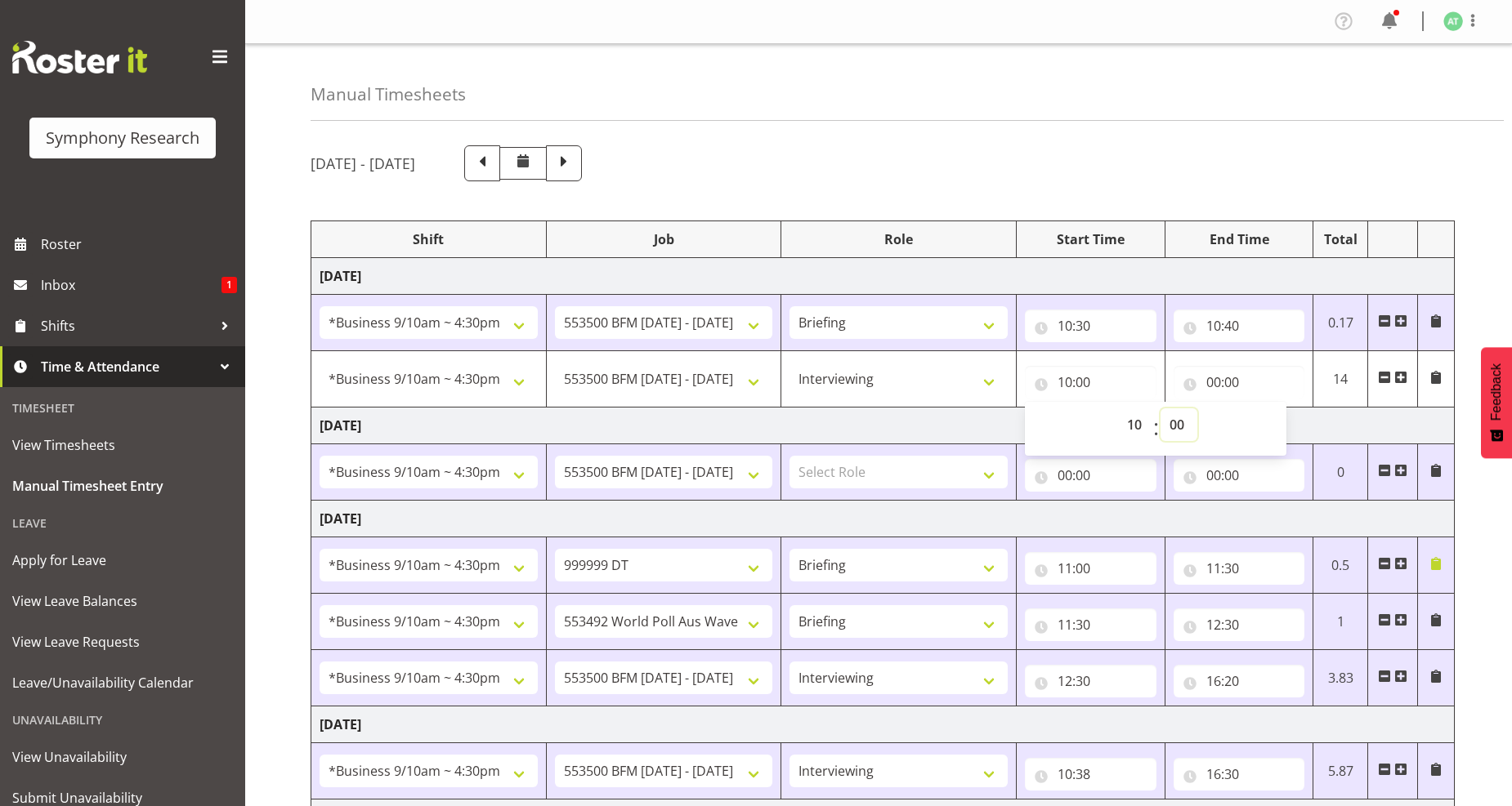
select select "40"
click at [1160, 409] on select "00 01 02 03 04 05 06 07 08 09 10 11 12 13 14 15 16 17 18 19 20 21 22 23 24 25 2…" at bounding box center [1179, 425] width 37 height 33
type input "10:40"
click at [1211, 390] on input "00:00" at bounding box center [1238, 383] width 131 height 33
click at [1275, 428] on select "00 01 02 03 04 05 06 07 08 09 10 11 12 13 14 15 16 17 18 19 20 21 22 23" at bounding box center [1285, 425] width 37 height 33
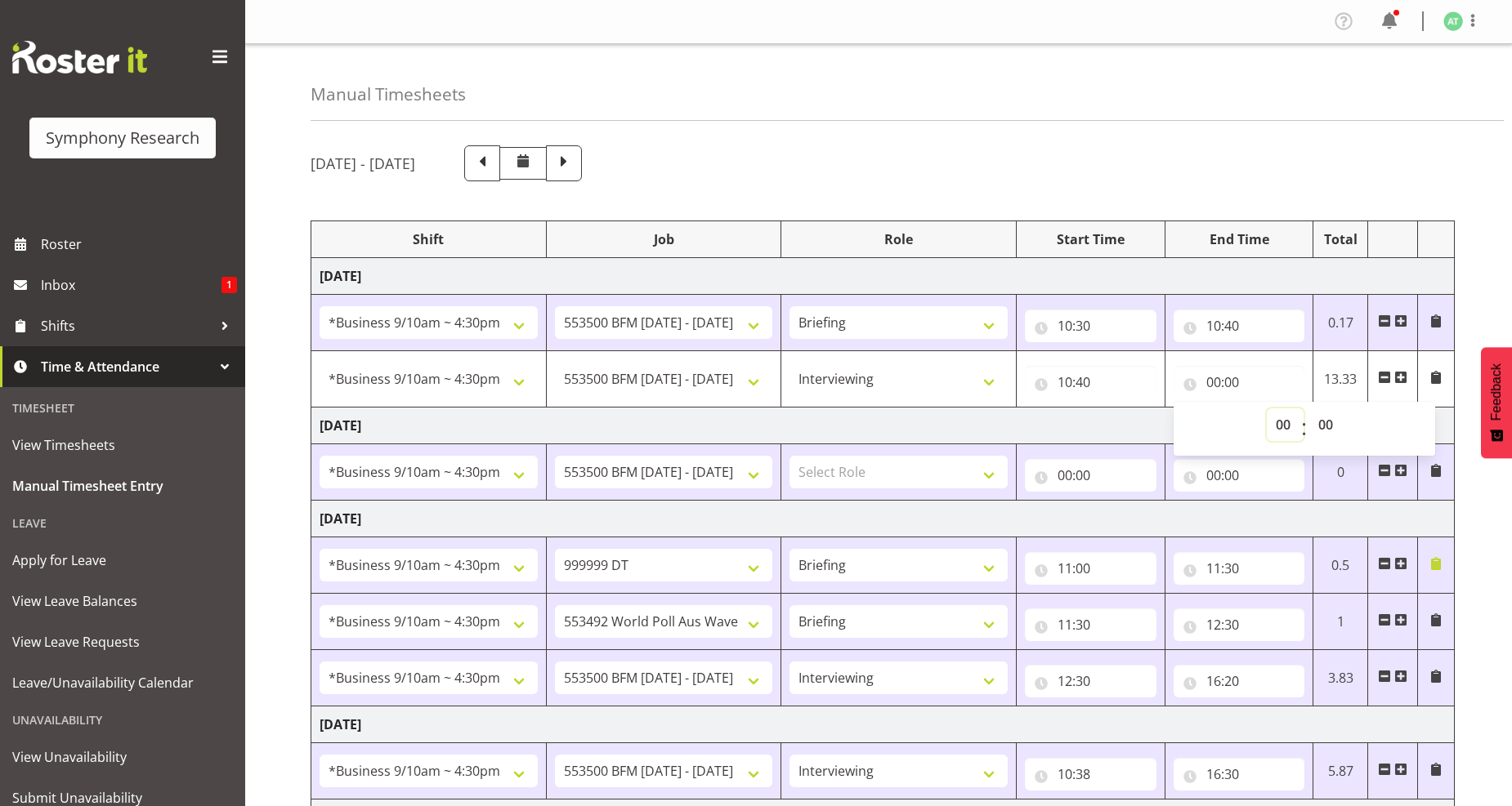
select select "16"
click at [1267, 409] on select "00 01 02 03 04 05 06 07 08 09 10 11 12 13 14 15 16 17 18 19 20 21 22 23" at bounding box center [1285, 425] width 37 height 33
type input "16:00"
click at [1327, 434] on select "00 01 02 03 04 05 06 07 08 09 10 11 12 13 14 15 16 17 18 19 20 21 22 23 24 25 2…" at bounding box center [1327, 425] width 37 height 33
select select "30"
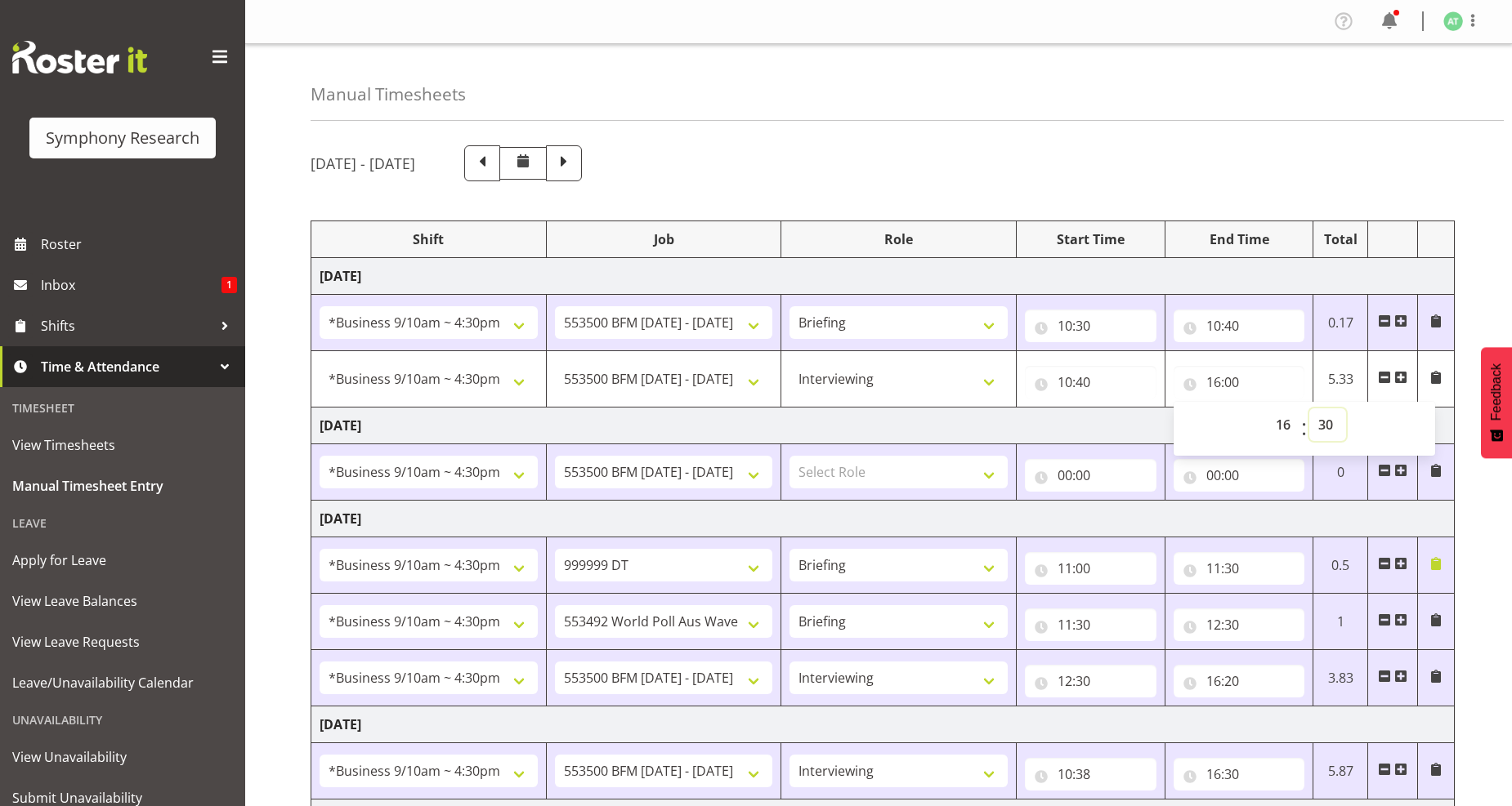
click at [1309, 409] on select "00 01 02 03 04 05 06 07 08 09 10 11 12 13 14 15 16 17 18 19 20 21 22 23 24 25 2…" at bounding box center [1327, 425] width 37 height 33
type input "16:30"
click at [990, 474] on select "Select Role Briefing Interviewing" at bounding box center [899, 473] width 218 height 33
select select "47"
click at [790, 457] on select "Select Role Briefing Interviewing" at bounding box center [899, 473] width 218 height 33
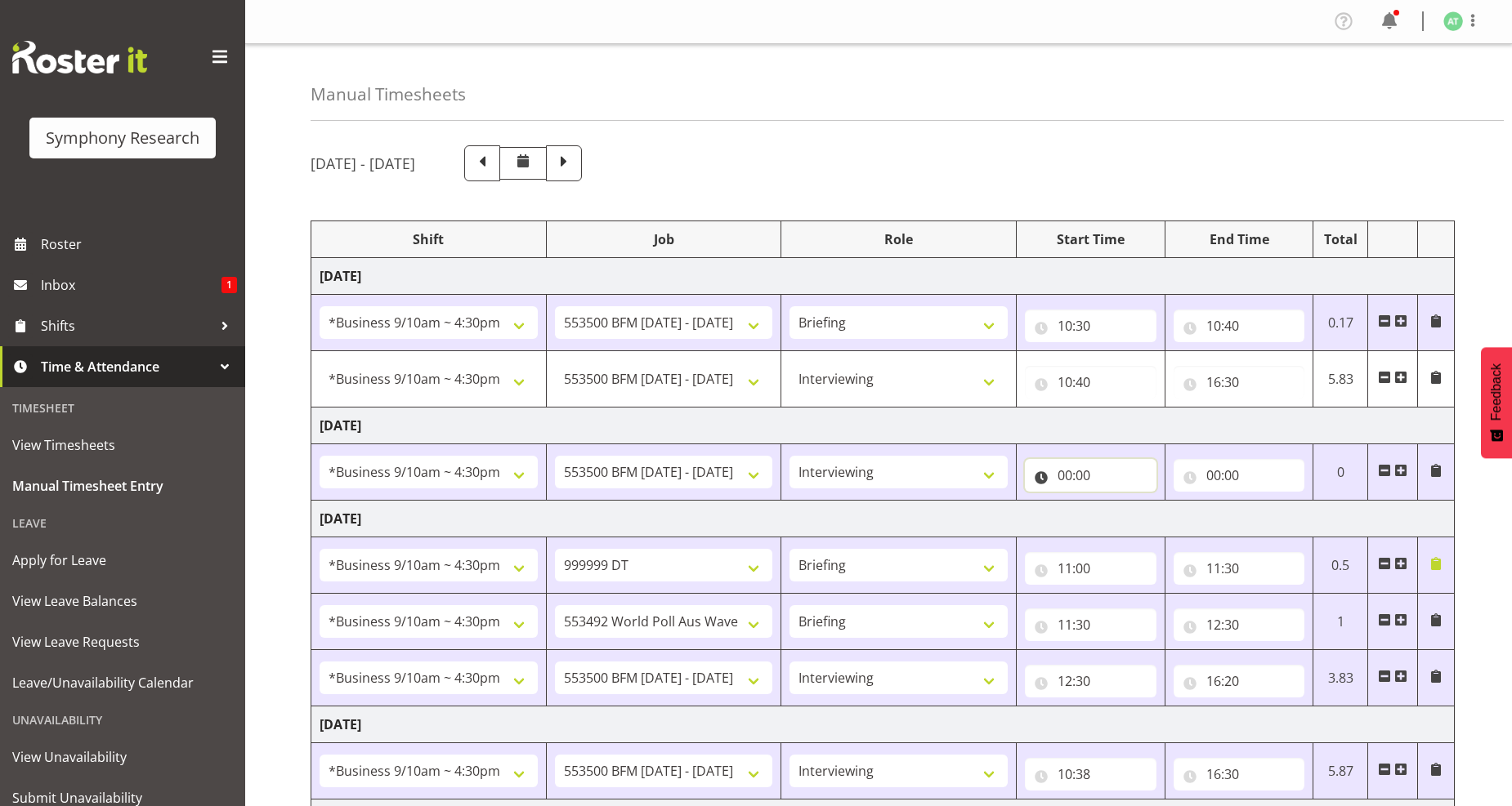
click at [1079, 472] on input "00:00" at bounding box center [1090, 476] width 131 height 33
drag, startPoint x: 1133, startPoint y: 521, endPoint x: 1109, endPoint y: 510, distance: 26.4
click at [1133, 520] on select "00 01 02 03 04 05 06 07 08 09 10 11 12 13 14 15 16 17 18 19 20 21 22 23" at bounding box center [1137, 518] width 37 height 33
select select "10"
click at [1118, 502] on select "00 01 02 03 04 05 06 07 08 09 10 11 12 13 14 15 16 17 18 19 20 21 22 23" at bounding box center [1137, 518] width 37 height 33
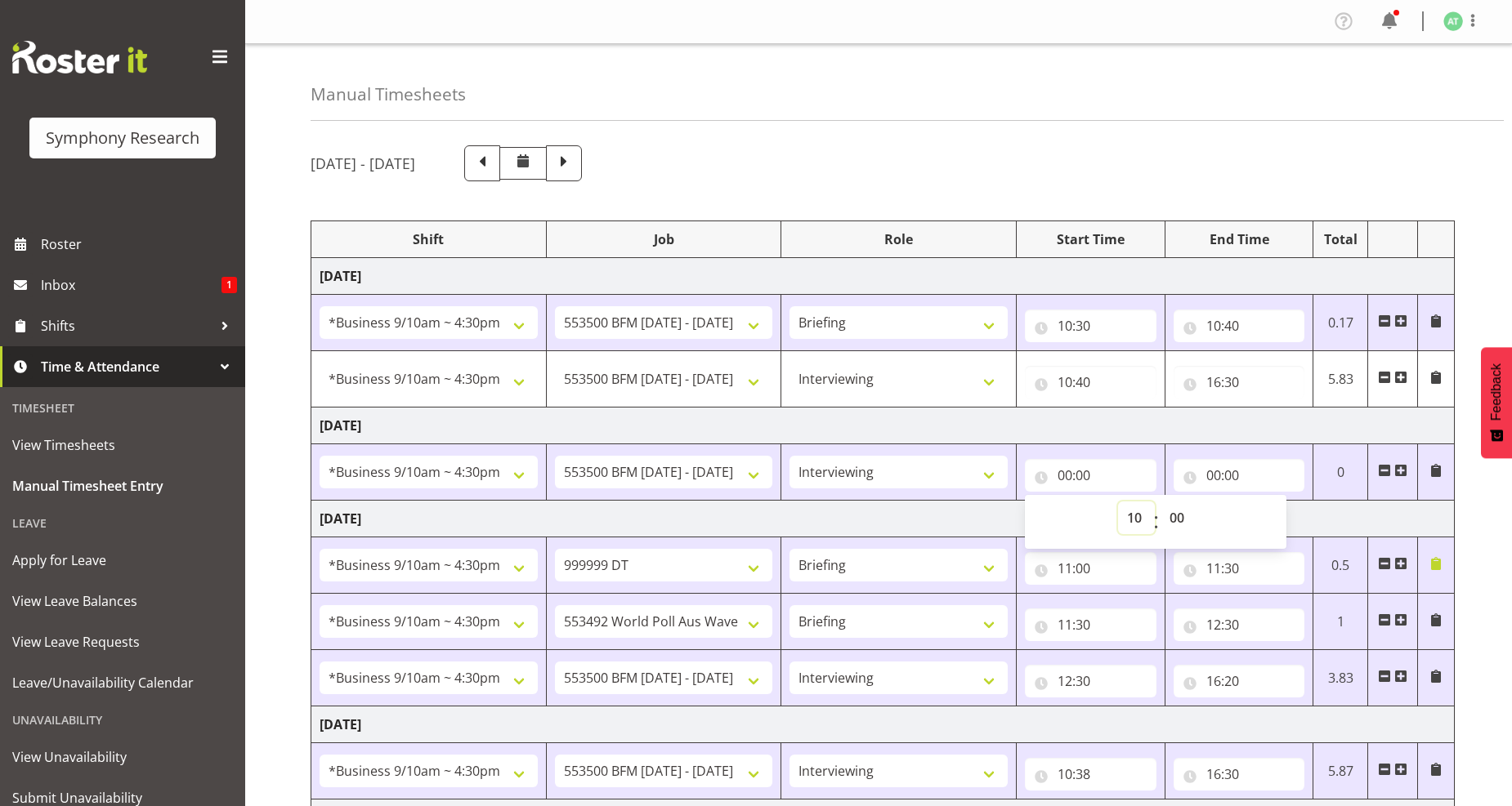
type input "10:00"
drag, startPoint x: 1177, startPoint y: 517, endPoint x: 1178, endPoint y: 509, distance: 8.1
click at [1177, 517] on select "00 01 02 03 04 05 06 07 08 09 10 11 12 13 14 15 16 17 18 19 20 21 22 23 24 25 2…" at bounding box center [1179, 518] width 37 height 33
select select "30"
click at [1160, 502] on select "00 01 02 03 04 05 06 07 08 09 10 11 12 13 14 15 16 17 18 19 20 21 22 23 24 25 2…" at bounding box center [1179, 518] width 37 height 33
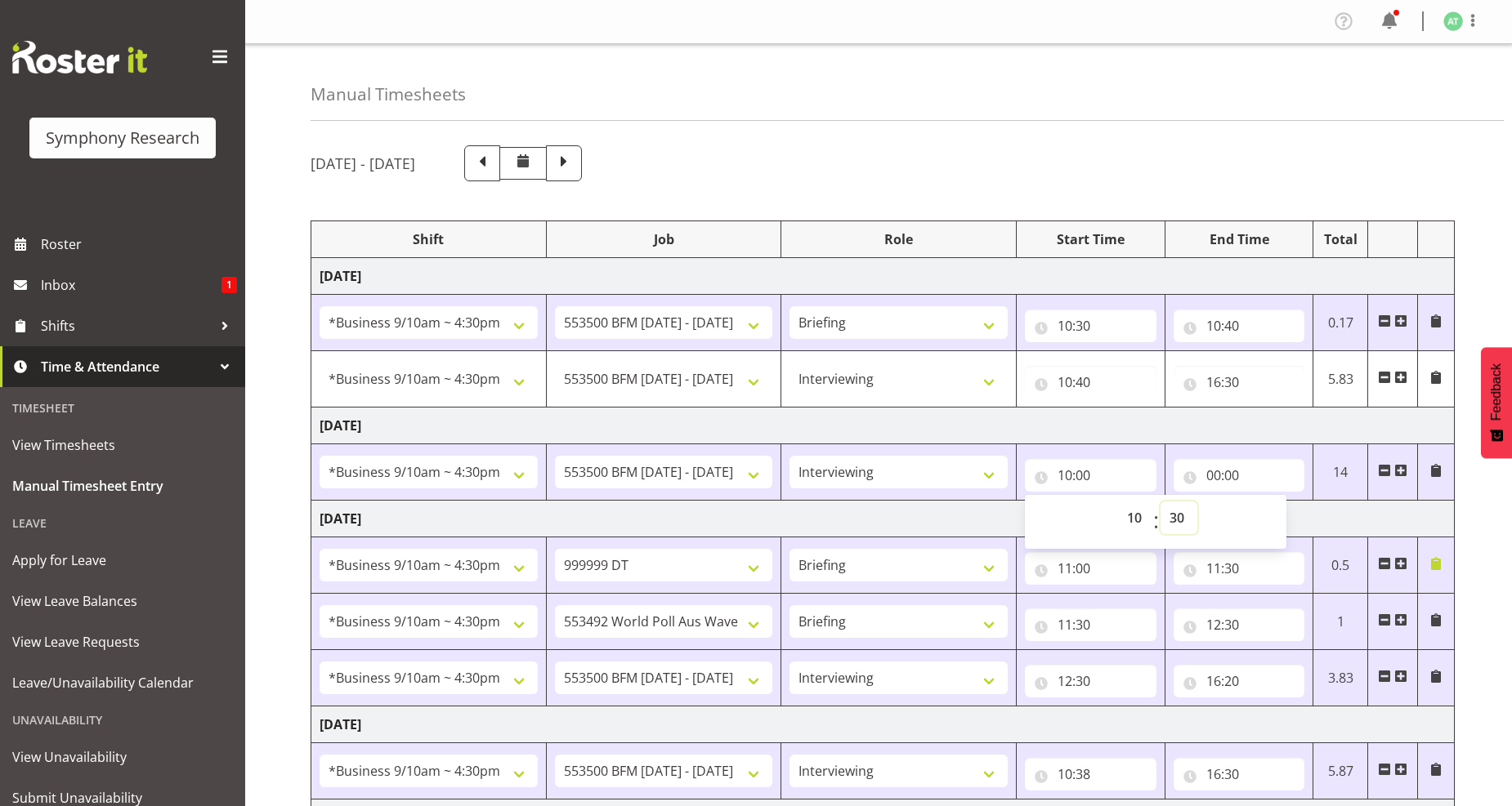
type input "10:30"
click at [1219, 477] on input "00:00" at bounding box center [1238, 476] width 131 height 33
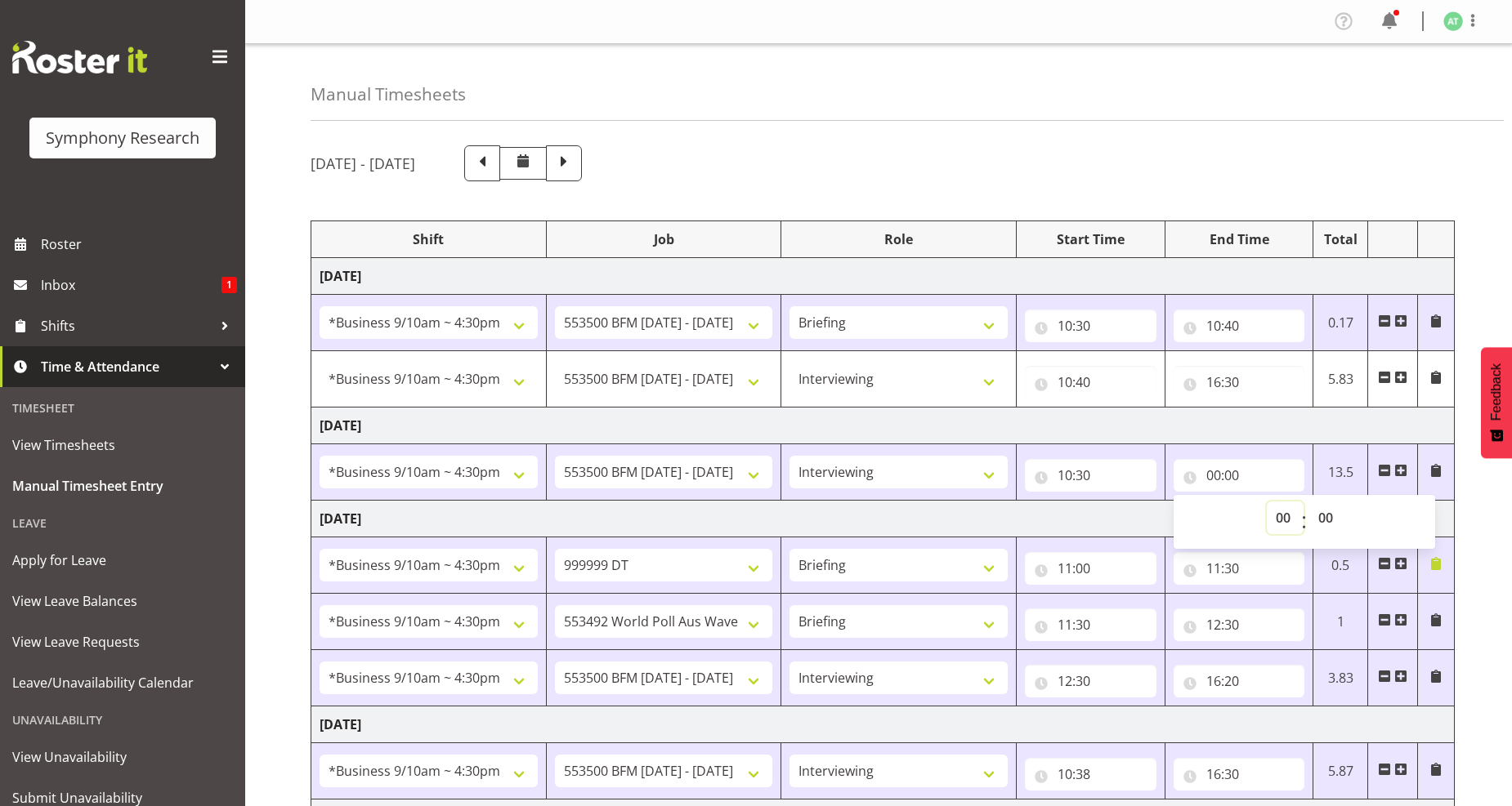
click at [1282, 521] on select "00 01 02 03 04 05 06 07 08 09 10 11 12 13 14 15 16 17 18 19 20 21 22 23" at bounding box center [1285, 518] width 37 height 33
select select "16"
click at [1267, 502] on select "00 01 02 03 04 05 06 07 08 09 10 11 12 13 14 15 16 17 18 19 20 21 22 23" at bounding box center [1285, 518] width 37 height 33
type input "16:00"
drag, startPoint x: 1327, startPoint y: 525, endPoint x: 1320, endPoint y: 516, distance: 11.4
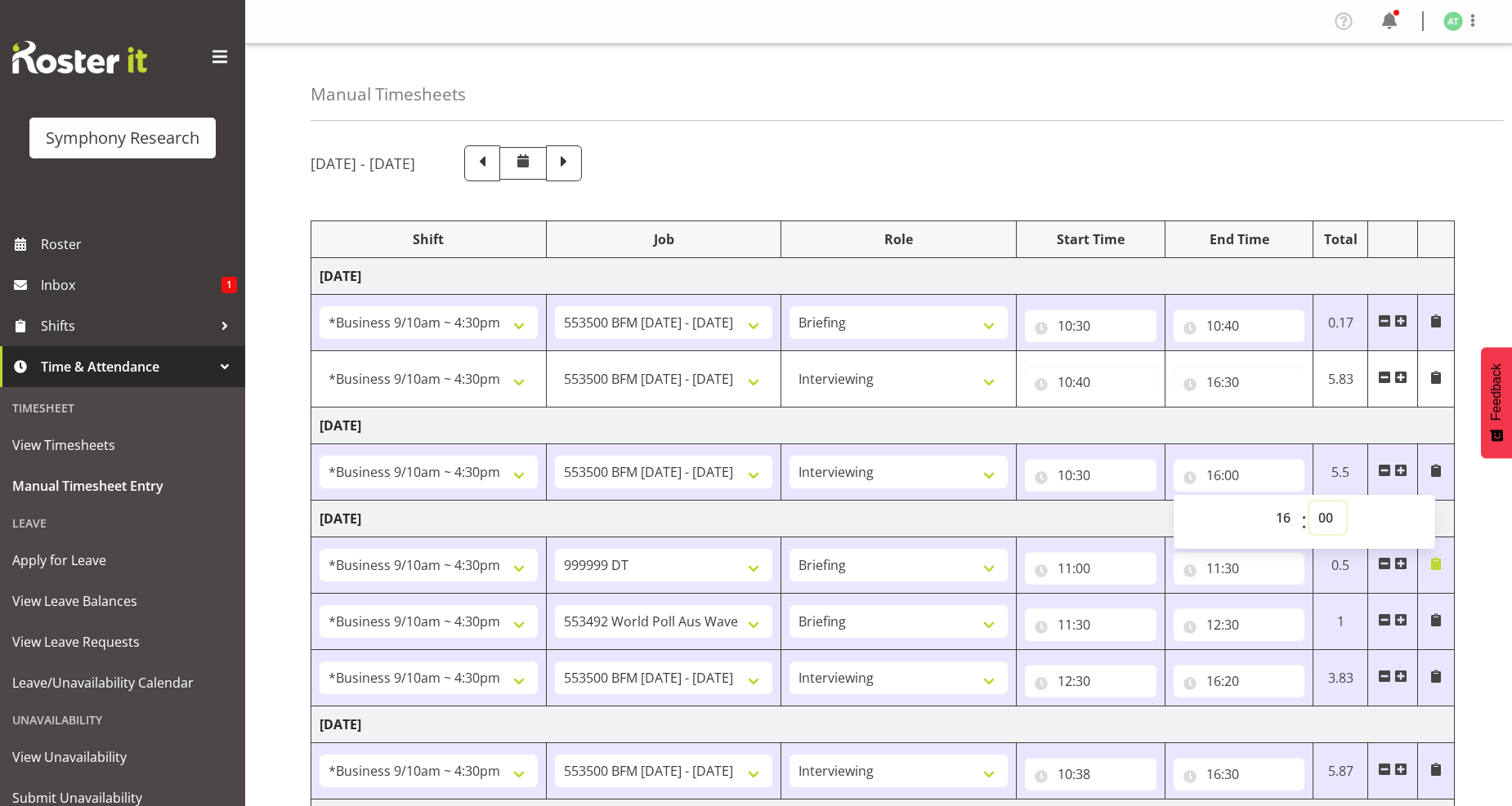
click at [1327, 525] on select "00 01 02 03 04 05 06 07 08 09 10 11 12 13 14 15 16 17 18 19 20 21 22 23 24 25 2…" at bounding box center [1327, 518] width 37 height 33
select select "30"
click at [1309, 502] on select "00 01 02 03 04 05 06 07 08 09 10 11 12 13 14 15 16 17 18 19 20 21 22 23 24 25 2…" at bounding box center [1327, 518] width 37 height 33
type input "16:30"
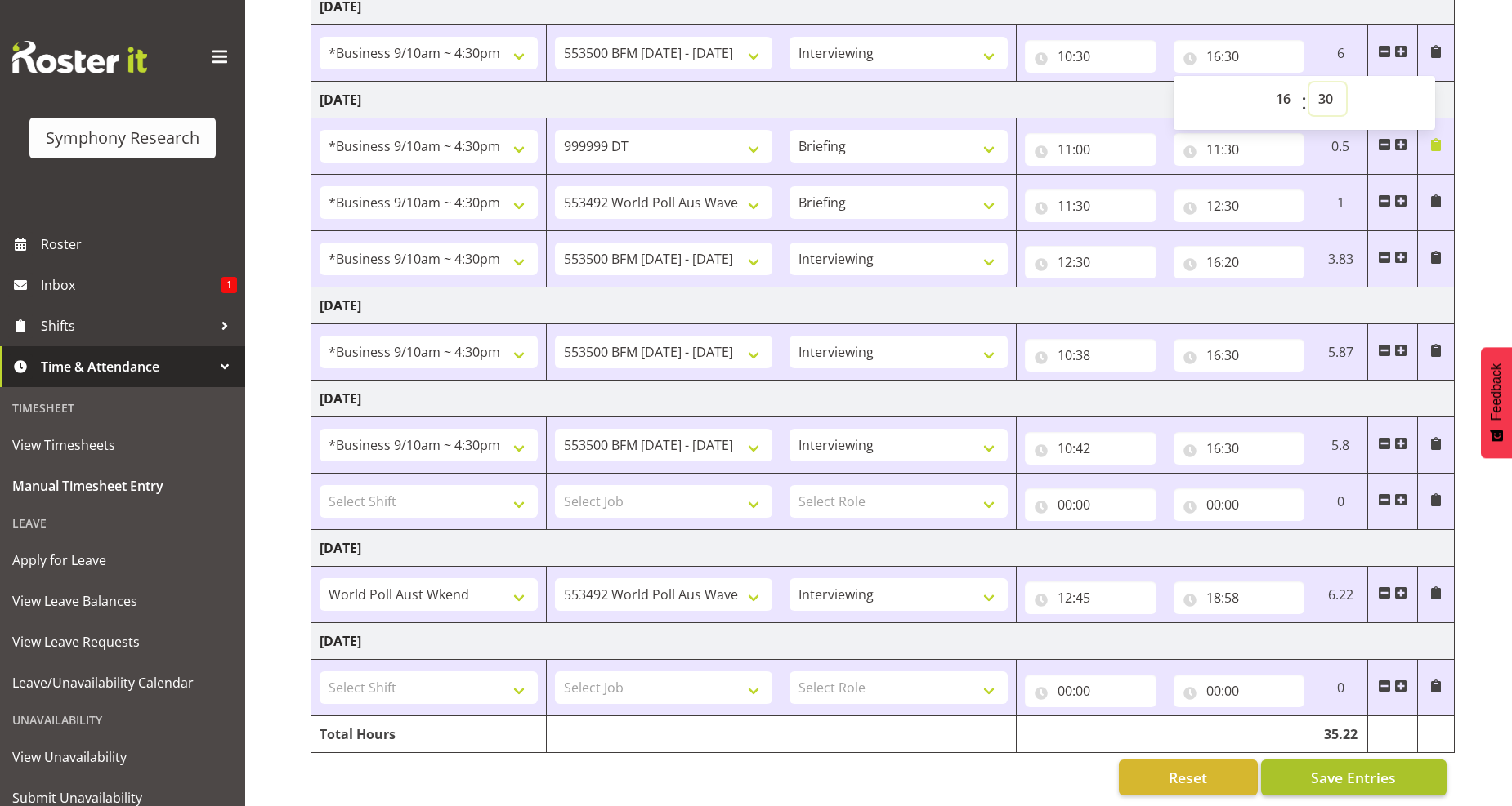
scroll to position [435, 0]
click at [1350, 768] on span "Save Entries" at bounding box center [1353, 776] width 85 height 21
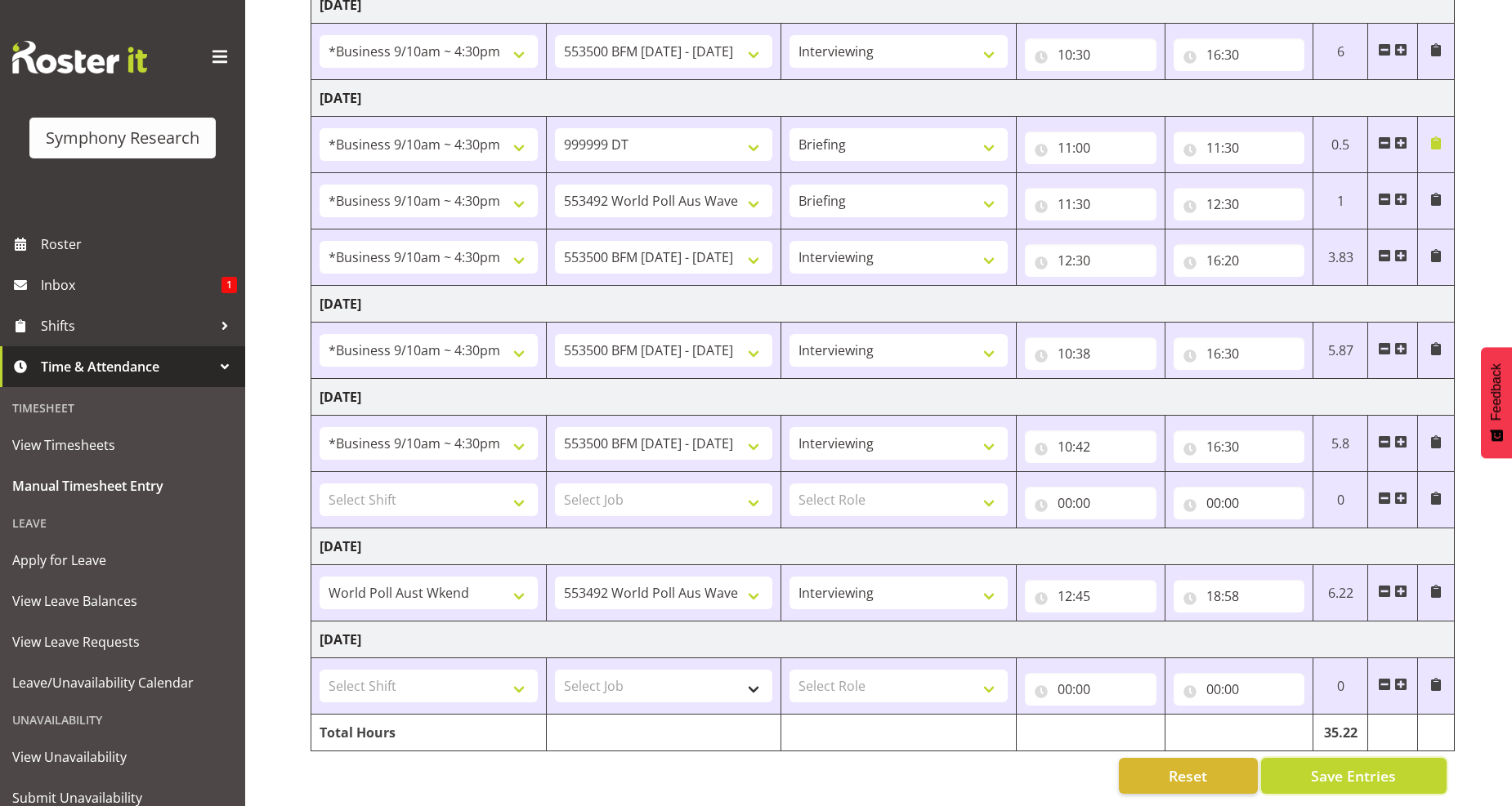
select select "47"
type input "10:40"
type input "16:30"
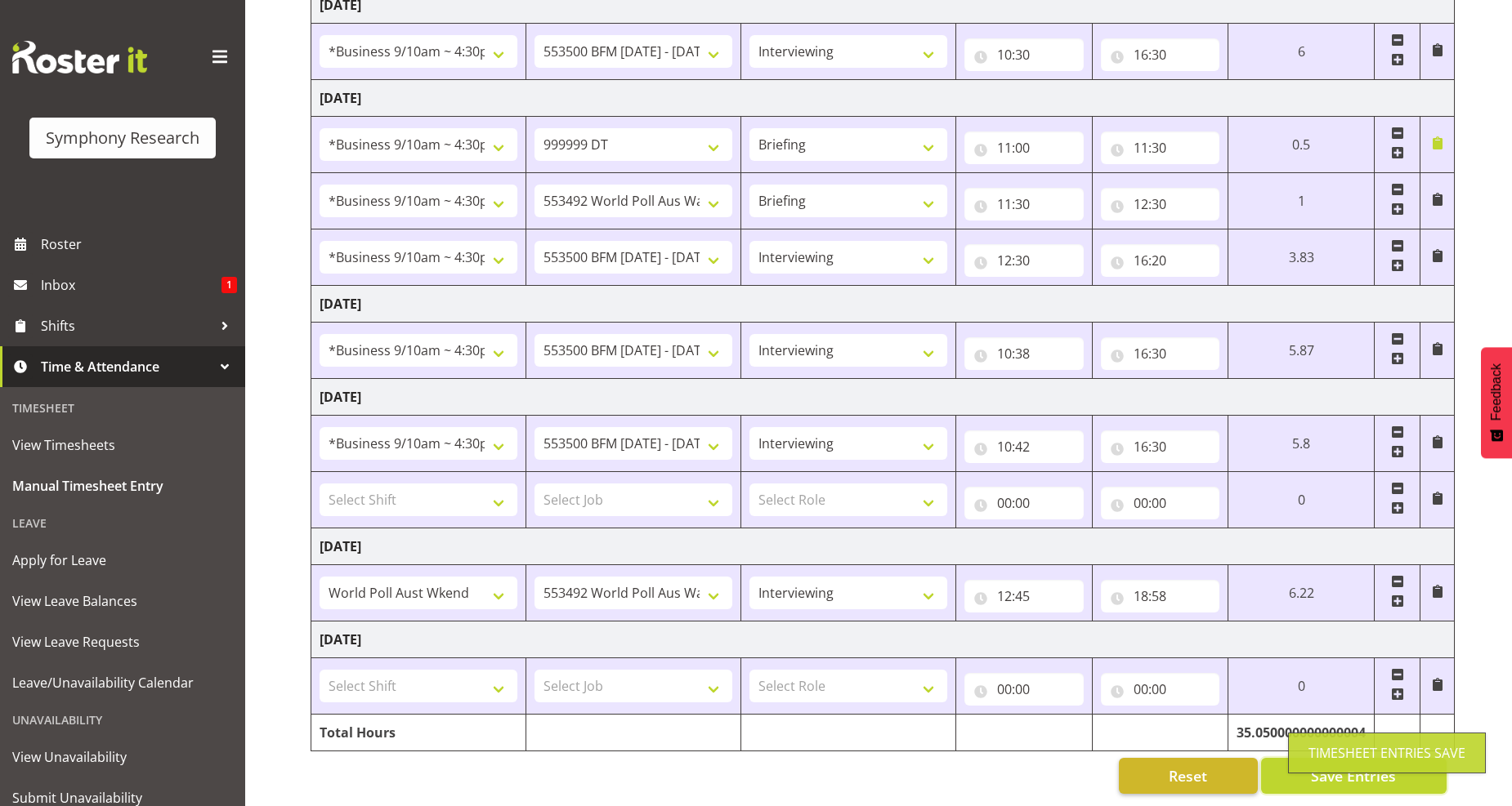
scroll to position [379, 0]
click at [1394, 595] on span at bounding box center [1397, 601] width 13 height 13
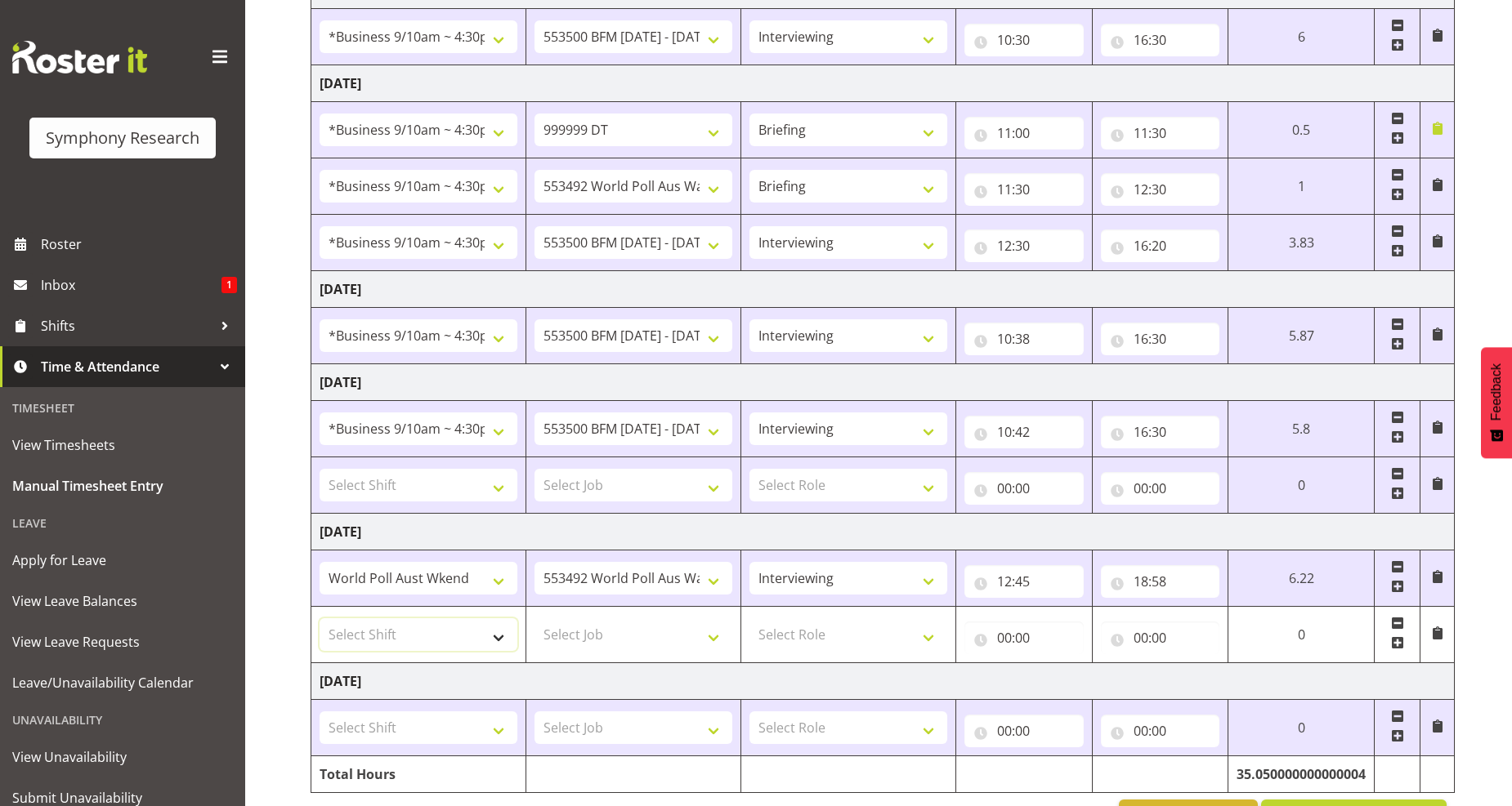
click at [490, 639] on select "Select Shift !!Project Briefing (Job to be assigned) !!Weekend Residential (Ros…" at bounding box center [418, 635] width 197 height 33
select select "41319"
click at [319, 621] on select "Select Shift !!Project Briefing (Job to be assigned) !!Weekend Residential (Ros…" at bounding box center [418, 635] width 197 height 33
click at [713, 638] on select "Select Job 550060 IF Admin 553492 World Poll Aus Wave 2 Main 2025 553493 World …" at bounding box center [633, 635] width 197 height 33
click at [1394, 564] on span at bounding box center [1397, 567] width 13 height 13
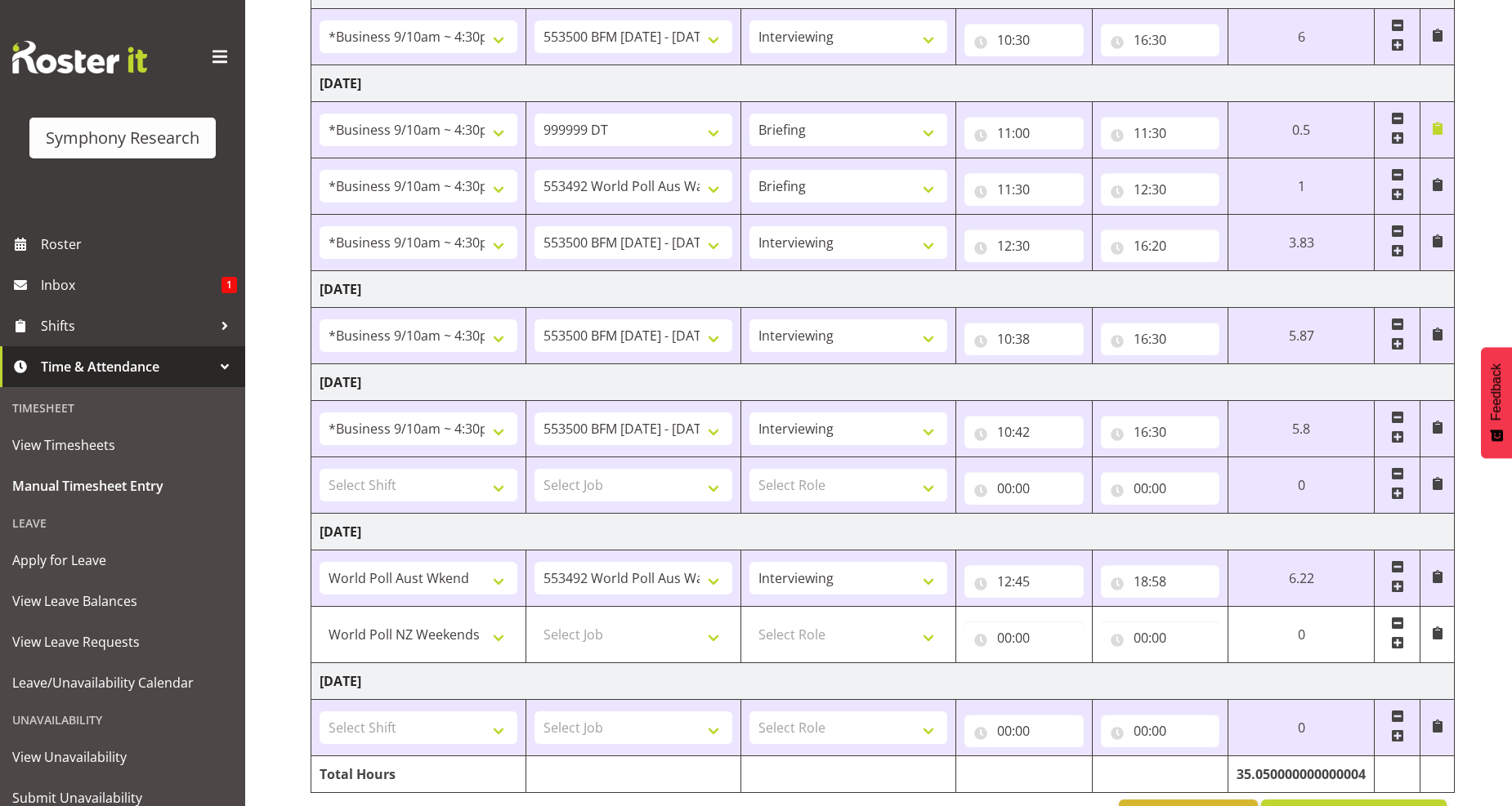
select select "41319"
type input "00:00"
select select
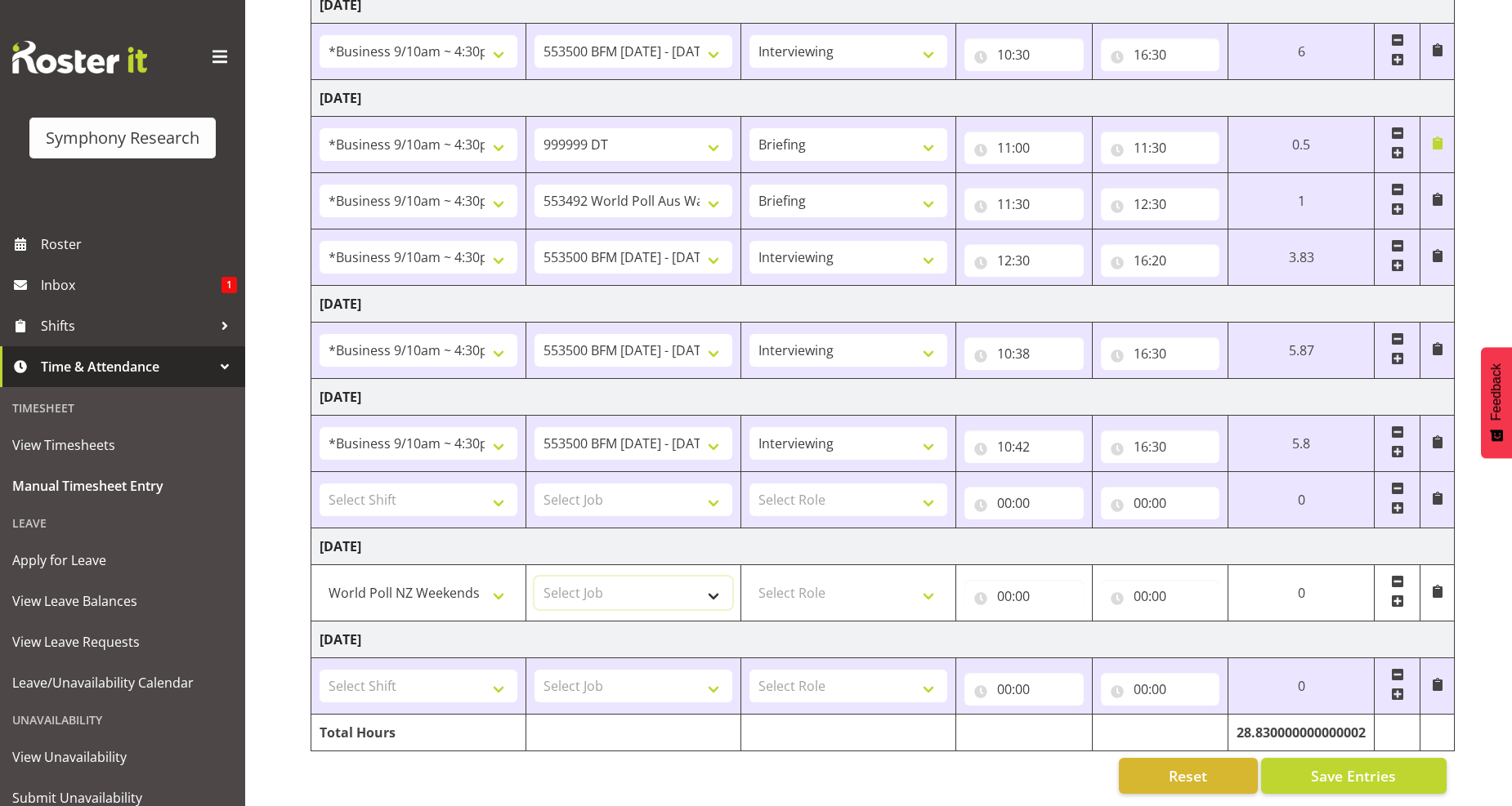
click at [712, 583] on select "Select Job 550060 IF Admin 553492 World Poll Aus Wave 2 Main 2025 553493 World …" at bounding box center [633, 593] width 197 height 33
select select "10527"
click at [534, 577] on select "Select Job 550060 IF Admin 553492 World Poll Aus Wave 2 Main 2025 553493 World …" at bounding box center [633, 593] width 197 height 33
click at [928, 586] on select "Select Role Briefing Interviewing" at bounding box center [847, 593] width 197 height 33
select select "297"
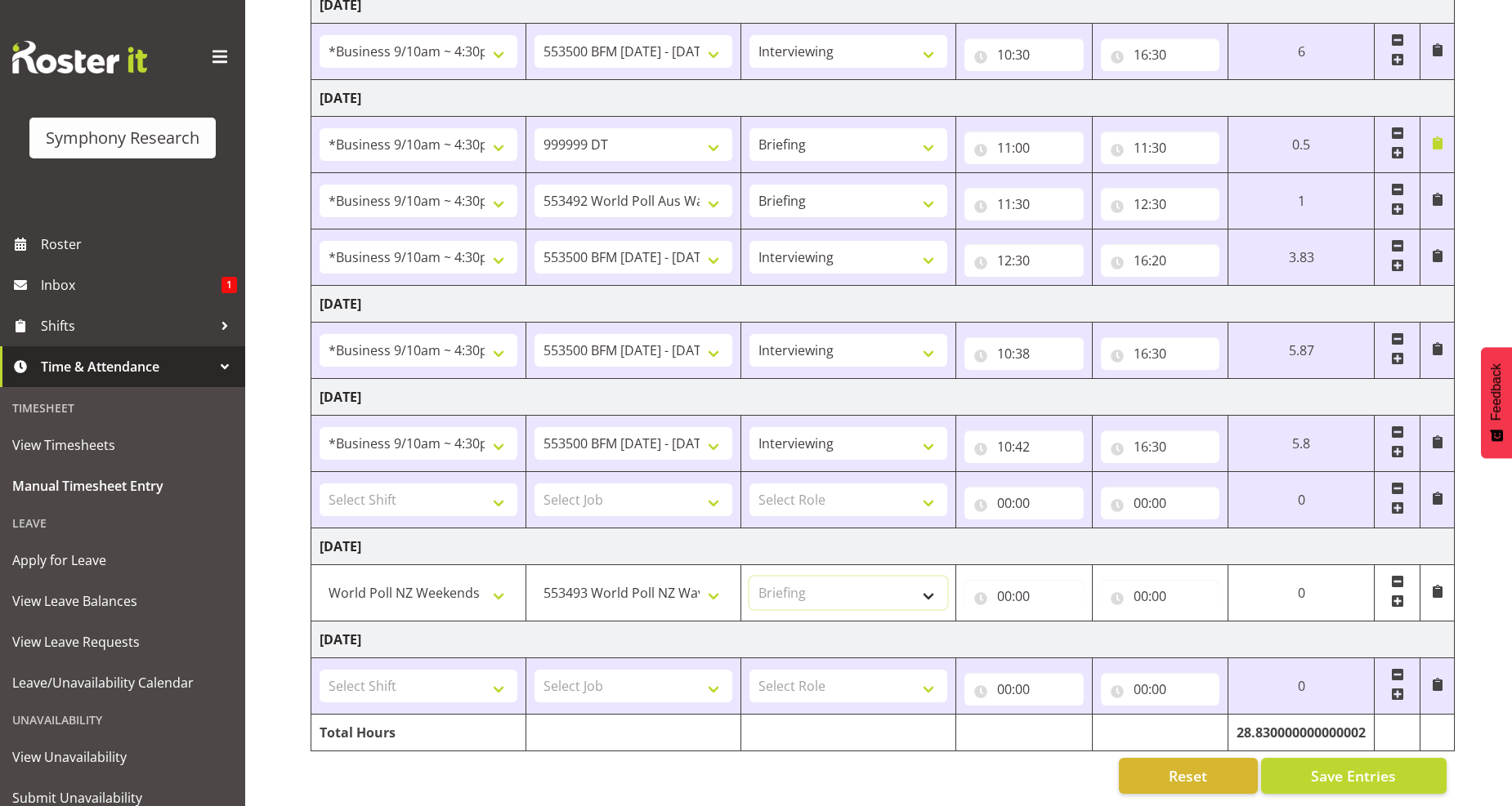
click at [749, 577] on select "Select Role Briefing Interviewing" at bounding box center [847, 593] width 197 height 33
click at [1014, 585] on input "00:00" at bounding box center [1024, 597] width 119 height 33
click at [1072, 626] on select "00 01 02 03 04 05 06 07 08 09 10 11 12 13 14 15 16 17 18 19 20 21 22 23" at bounding box center [1076, 639] width 37 height 33
select select "12"
click at [1094, 622] on select "00 01 02 03 04 05 06 07 08 09 10 11 12 13 14 15 16 17 18 19 20 21 22 23" at bounding box center [1076, 639] width 37 height 33
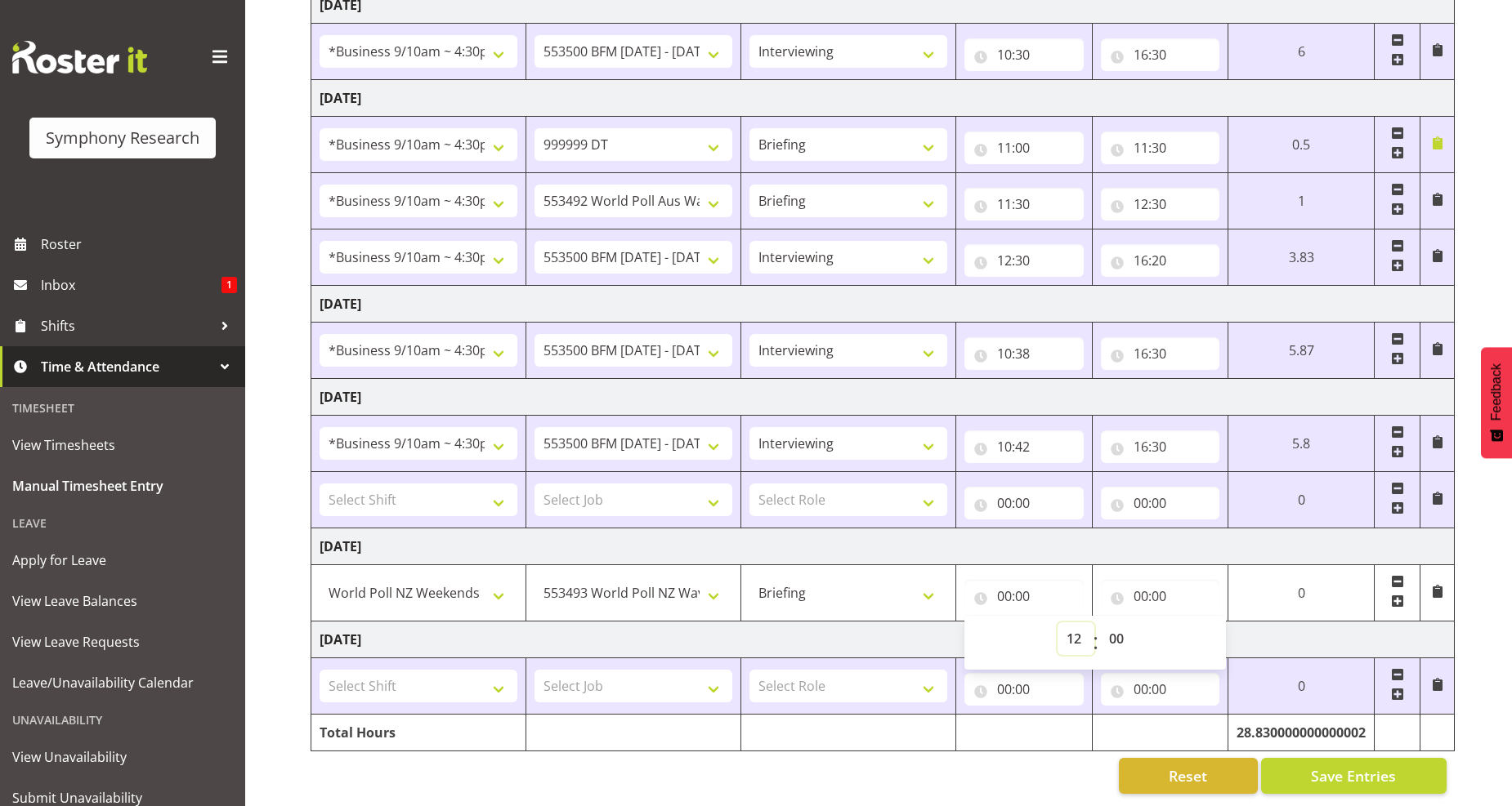
type input "12:00"
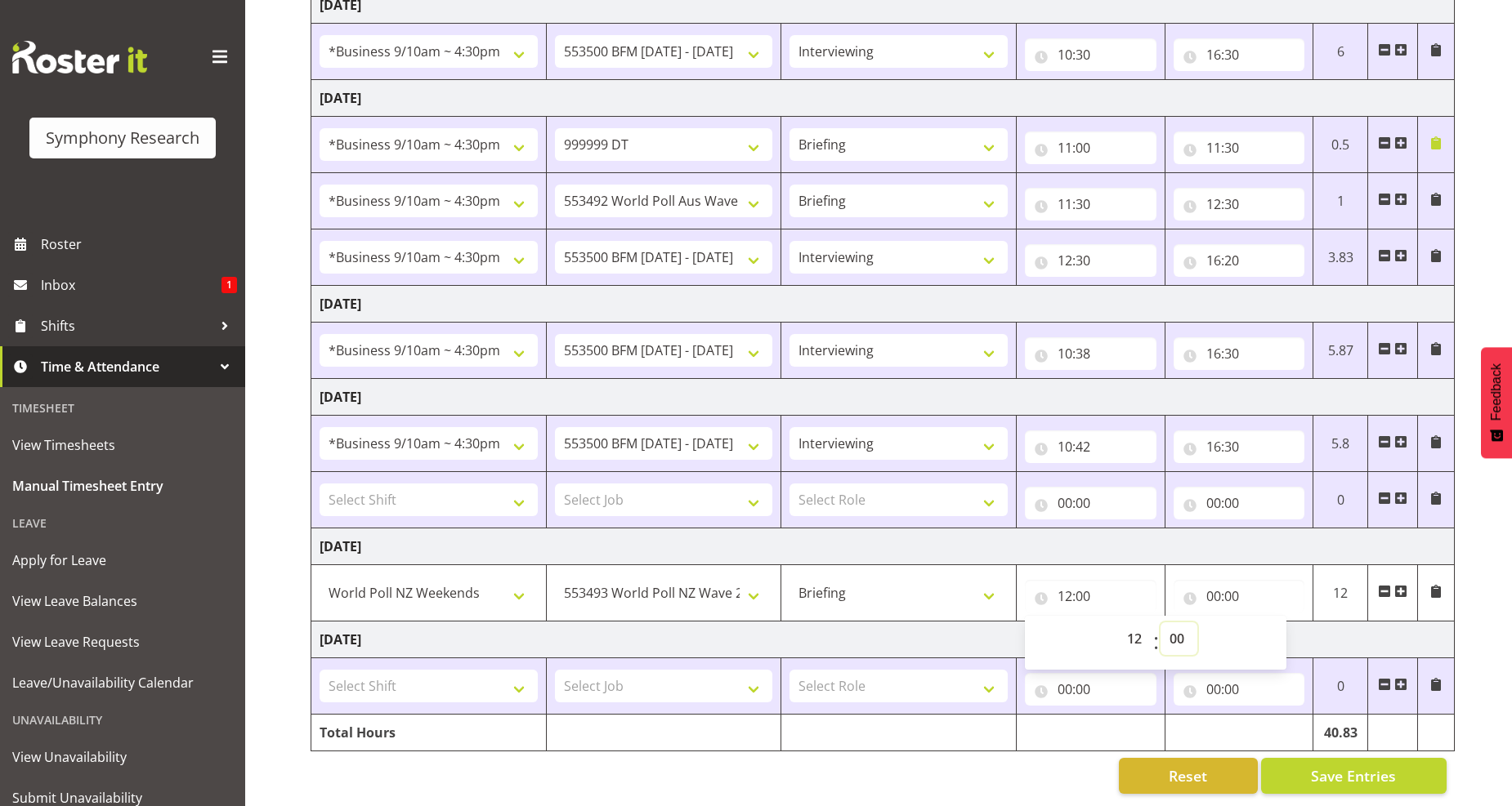
click at [1177, 631] on select "00 01 02 03 04 05 06 07 08 09 10 11 12 13 14 15 16 17 18 19 20 21 22 23 24 25 2…" at bounding box center [1179, 639] width 37 height 33
select select "30"
click at [1160, 622] on select "00 01 02 03 04 05 06 07 08 09 10 11 12 13 14 15 16 17 18 19 20 21 22 23 24 25 2…" at bounding box center [1179, 639] width 37 height 33
type input "12:30"
click at [1222, 587] on input "00:00" at bounding box center [1238, 597] width 131 height 33
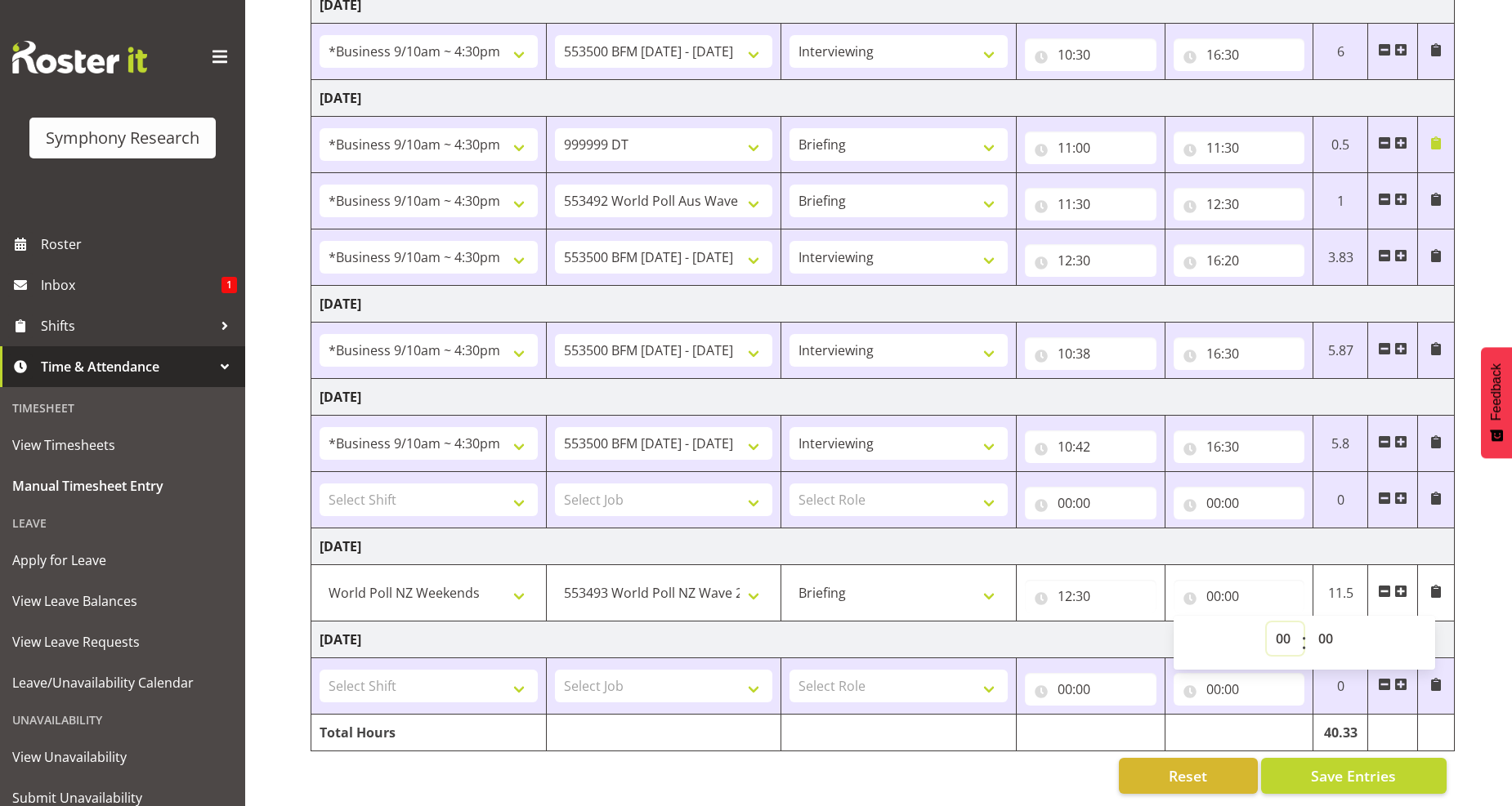
drag, startPoint x: 1287, startPoint y: 630, endPoint x: 1218, endPoint y: 615, distance: 70.6
click at [1287, 630] on select "00 01 02 03 04 05 06 07 08 09 10 11 12 13 14 15 16 17 18 19 20 21 22 23" at bounding box center [1285, 639] width 37 height 33
select select "12"
click at [1267, 622] on select "00 01 02 03 04 05 06 07 08 09 10 11 12 13 14 15 16 17 18 19 20 21 22 23" at bounding box center [1285, 639] width 37 height 33
type input "12:00"
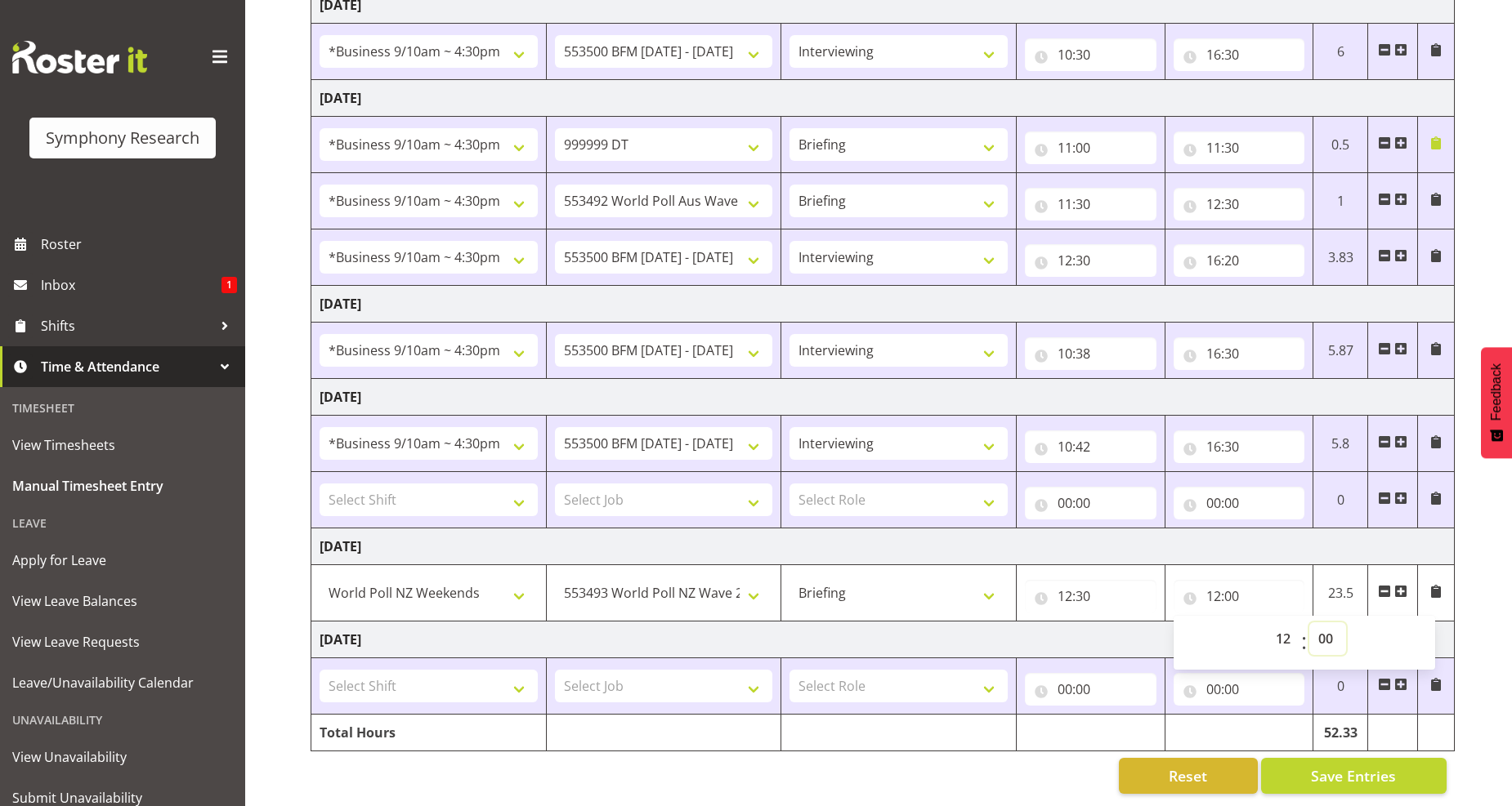
drag, startPoint x: 1326, startPoint y: 632, endPoint x: 1327, endPoint y: 618, distance: 14.0
click at [1327, 631] on select "00 01 02 03 04 05 06 07 08 09 10 11 12 13 14 15 16 17 18 19 20 21 22 23 24 25 2…" at bounding box center [1327, 639] width 37 height 33
select select "45"
click at [1309, 622] on select "00 01 02 03 04 05 06 07 08 09 10 11 12 13 14 15 16 17 18 19 20 21 22 23 24 25 2…" at bounding box center [1327, 639] width 37 height 33
type input "12:45"
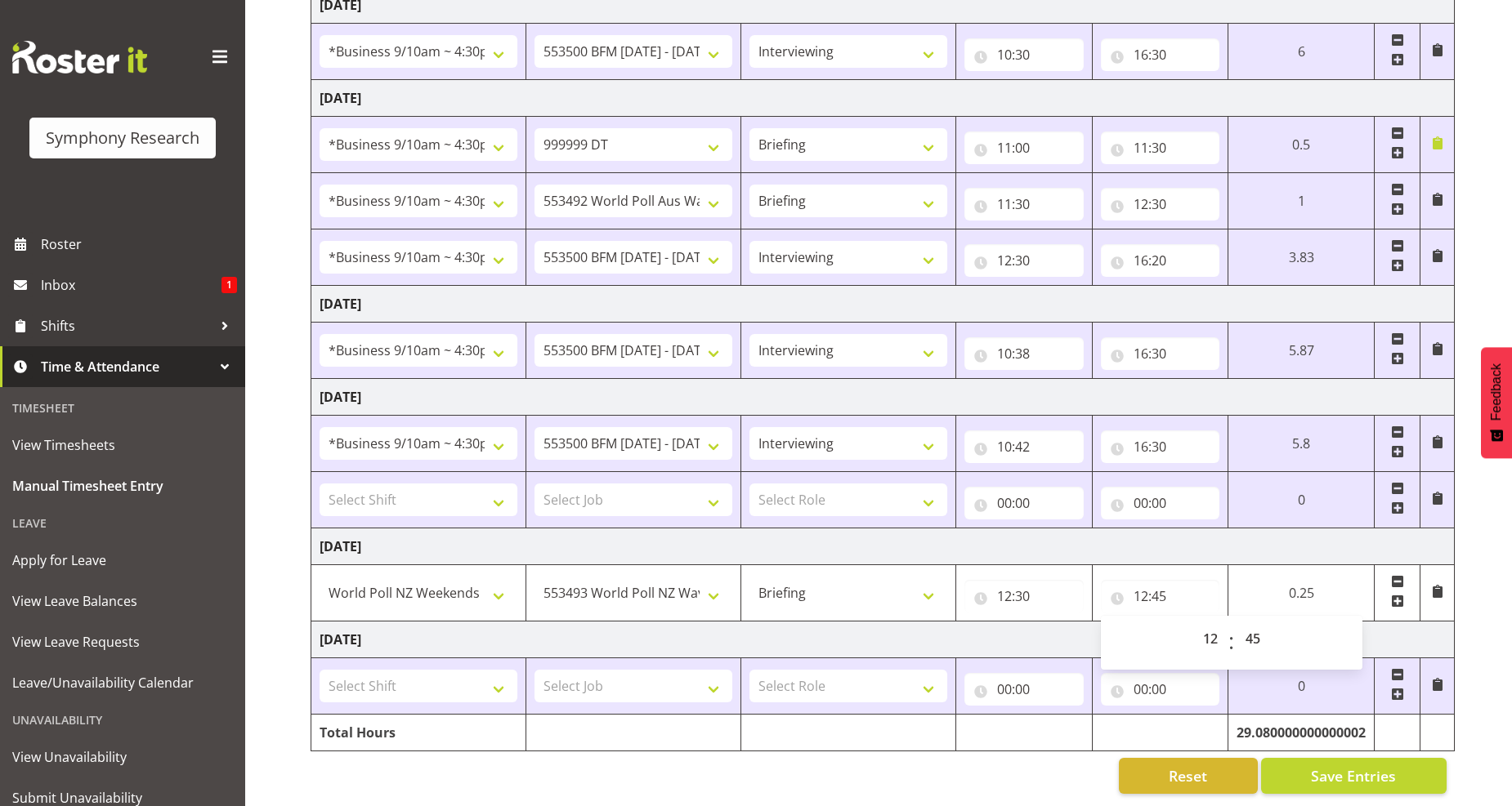
click at [1394, 595] on span at bounding box center [1397, 601] width 13 height 13
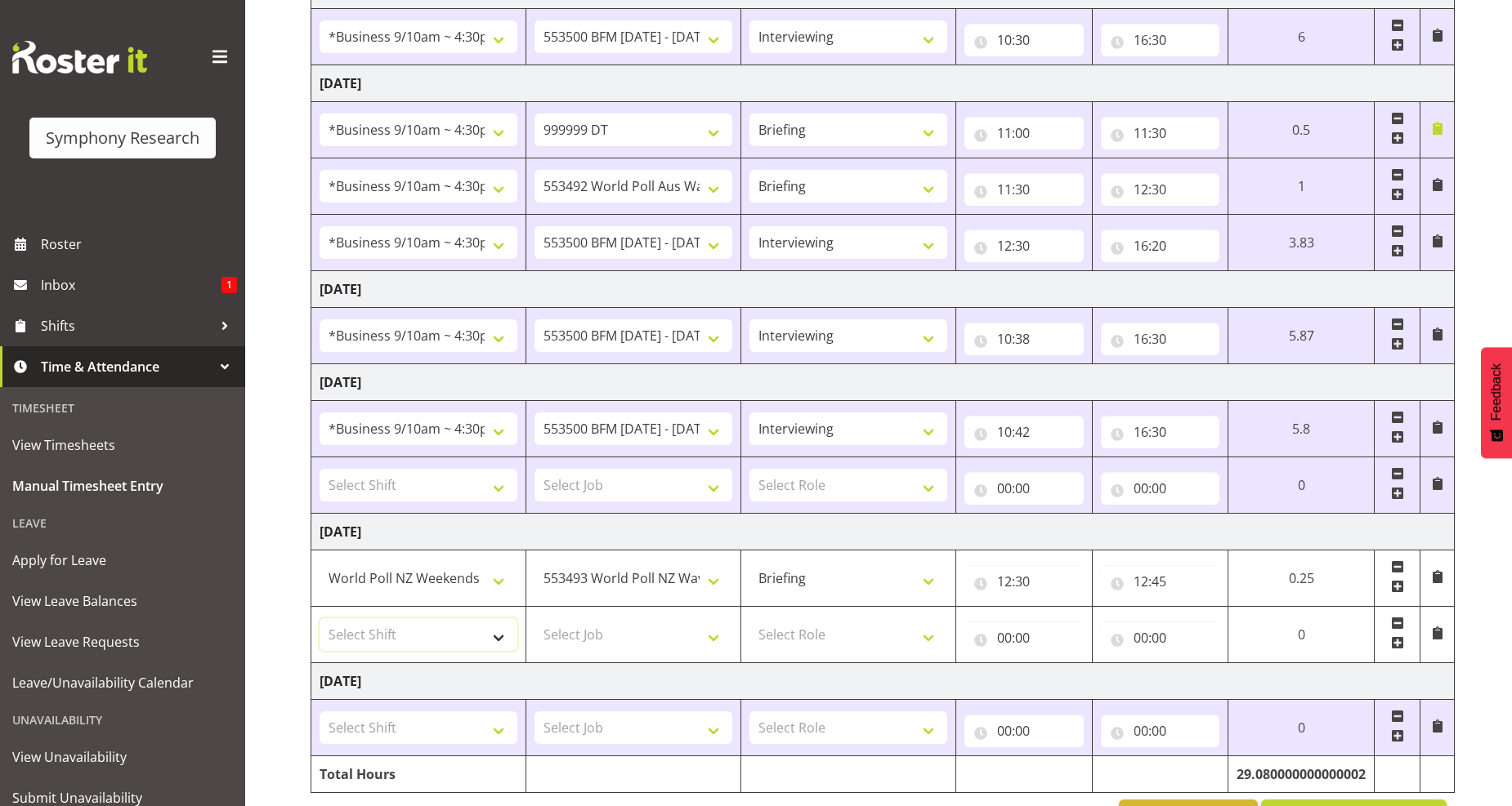
drag, startPoint x: 497, startPoint y: 638, endPoint x: 487, endPoint y: 621, distance: 19.7
click at [498, 635] on select "Select Shift !!Project Briefing (Job to be assigned) !!Weekend Residential (Ros…" at bounding box center [418, 635] width 197 height 33
select select "4050"
click at [319, 621] on select "Select Shift !!Project Briefing (Job to be assigned) !!Weekend Residential (Ros…" at bounding box center [418, 635] width 197 height 33
click at [717, 642] on select "Select Job 550060 IF Admin 553492 World Poll Aus Wave 2 Main 2025 553493 World …" at bounding box center [633, 635] width 197 height 33
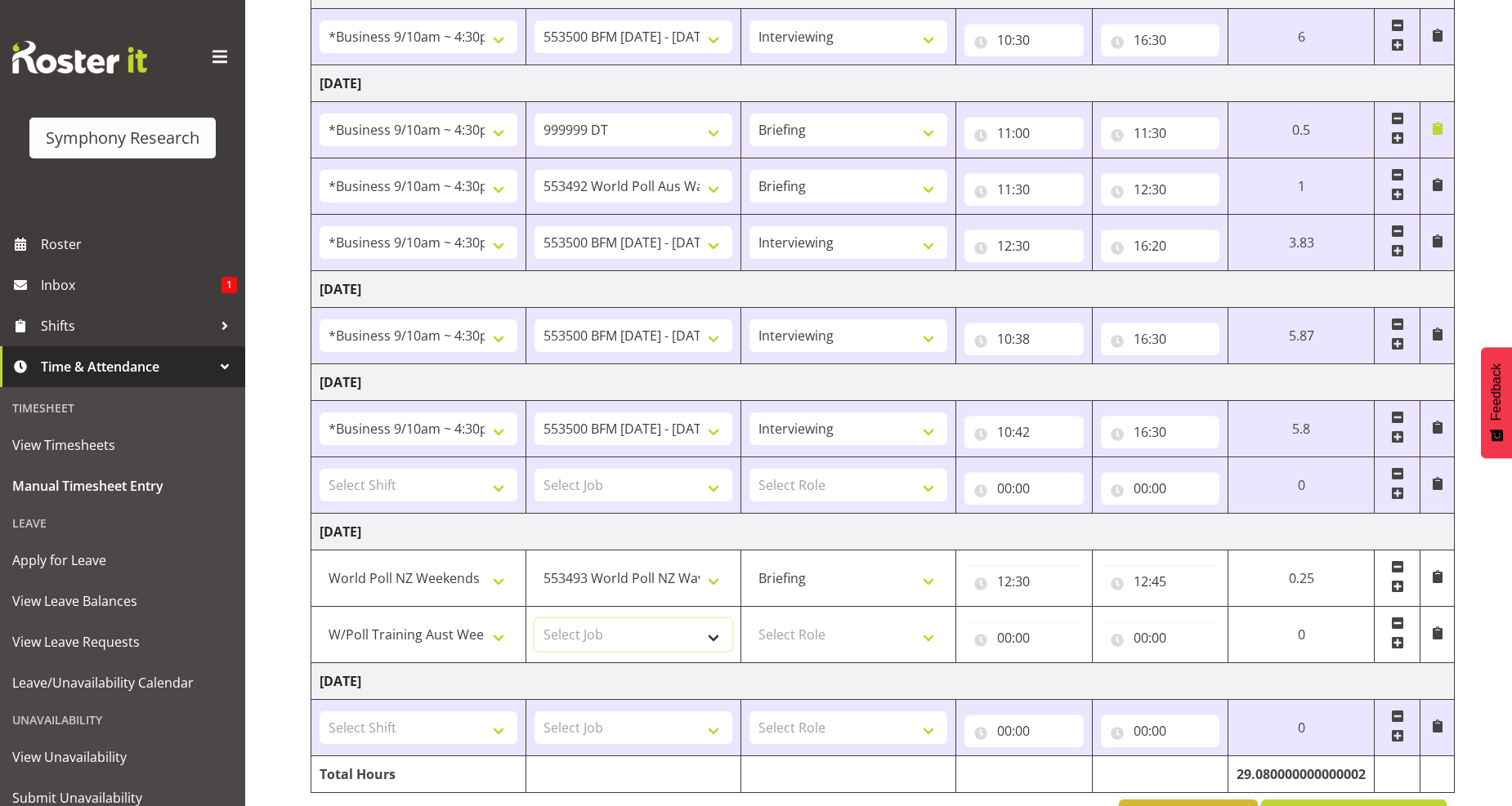
select select "10499"
click at [534, 621] on select "Select Job 550060 IF Admin 553492 World Poll Aus Wave 2 Main 2025 553493 World …" at bounding box center [633, 635] width 197 height 33
click at [926, 642] on select "Select Role Briefing Interviewing" at bounding box center [847, 635] width 197 height 33
select select "47"
click at [749, 621] on select "Select Role Briefing Interviewing" at bounding box center [847, 635] width 197 height 33
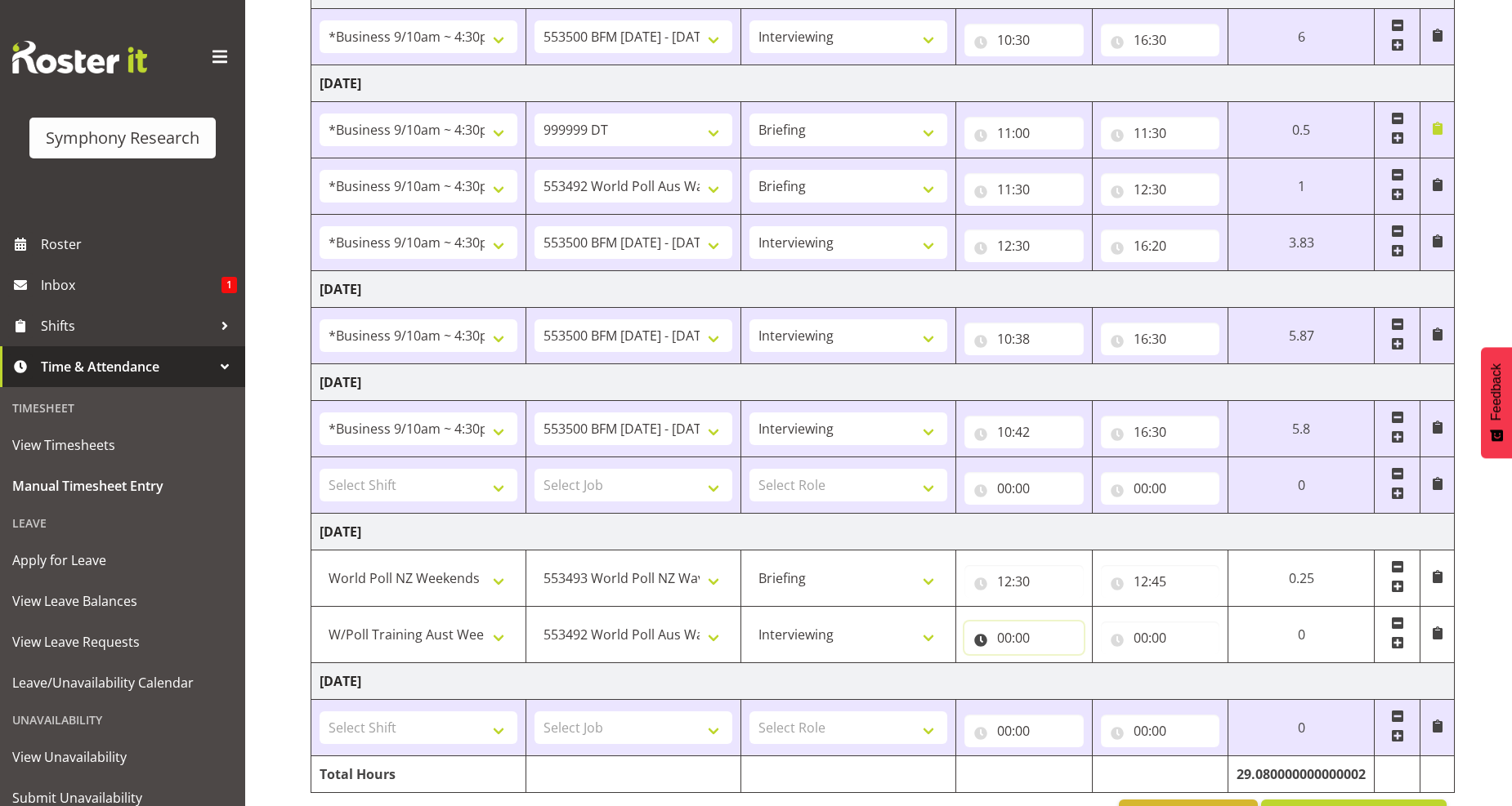
click at [1007, 640] on input "00:00" at bounding box center [1024, 638] width 119 height 33
drag, startPoint x: 1069, startPoint y: 688, endPoint x: 1034, endPoint y: 679, distance: 36.1
click at [1069, 688] on select "00 01 02 03 04 05 06 07 08 09 10 11 12 13 14 15 16 17 18 19 20 21 22 23" at bounding box center [1076, 681] width 37 height 33
select select "12"
click at [1094, 666] on select "00 01 02 03 04 05 06 07 08 09 10 11 12 13 14 15 16 17 18 19 20 21 22 23" at bounding box center [1076, 681] width 37 height 33
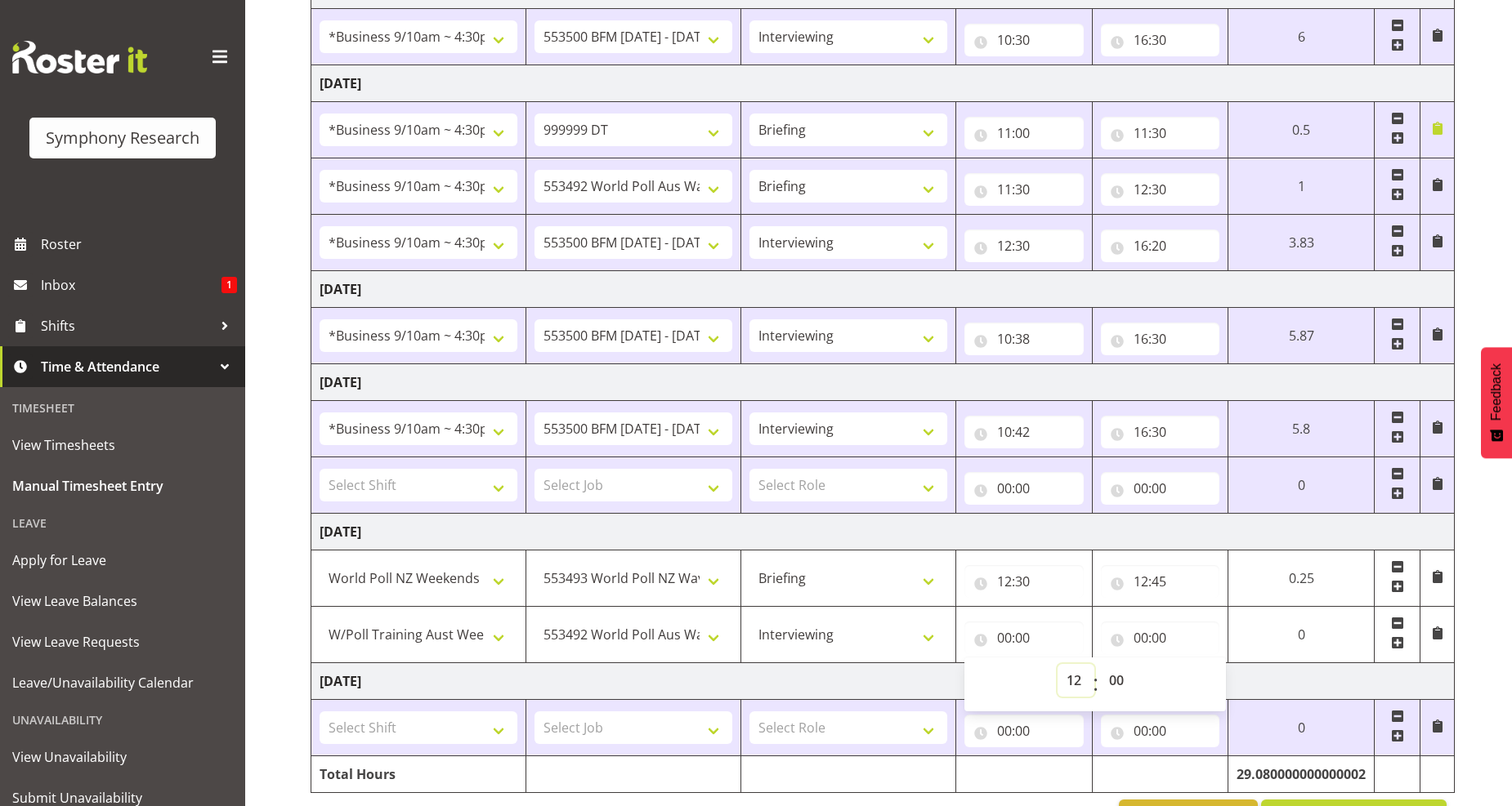
type input "12:00"
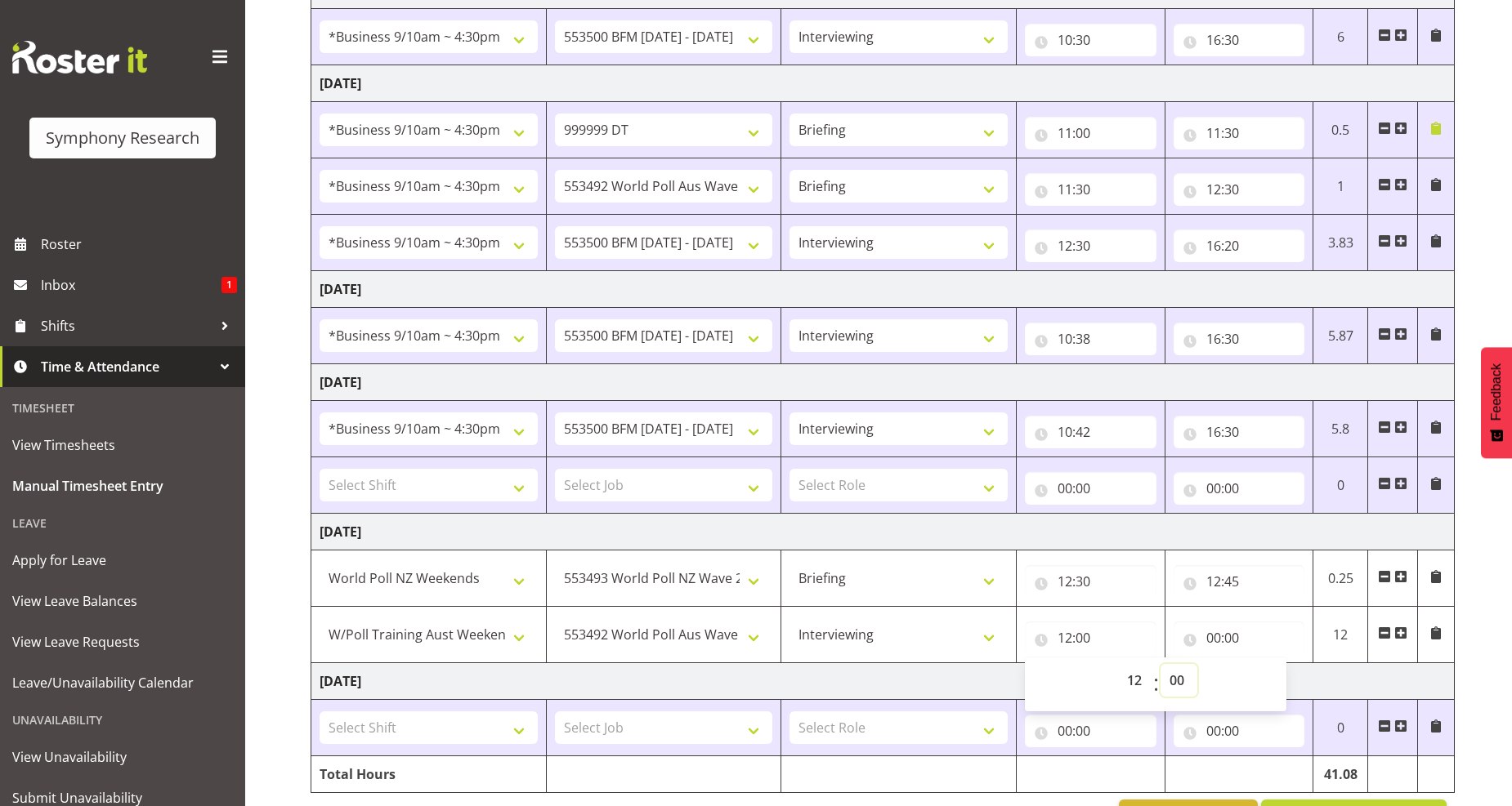
drag, startPoint x: 1178, startPoint y: 685, endPoint x: 1186, endPoint y: 670, distance: 17.0
click at [1178, 683] on select "00 01 02 03 04 05 06 07 08 09 10 11 12 13 14 15 16 17 18 19 20 21 22 23 24 25 2…" at bounding box center [1179, 681] width 37 height 33
select select "45"
click at [1160, 666] on select "00 01 02 03 04 05 06 07 08 09 10 11 12 13 14 15 16 17 18 19 20 21 22 23 24 25 2…" at bounding box center [1179, 681] width 37 height 33
type input "12:45"
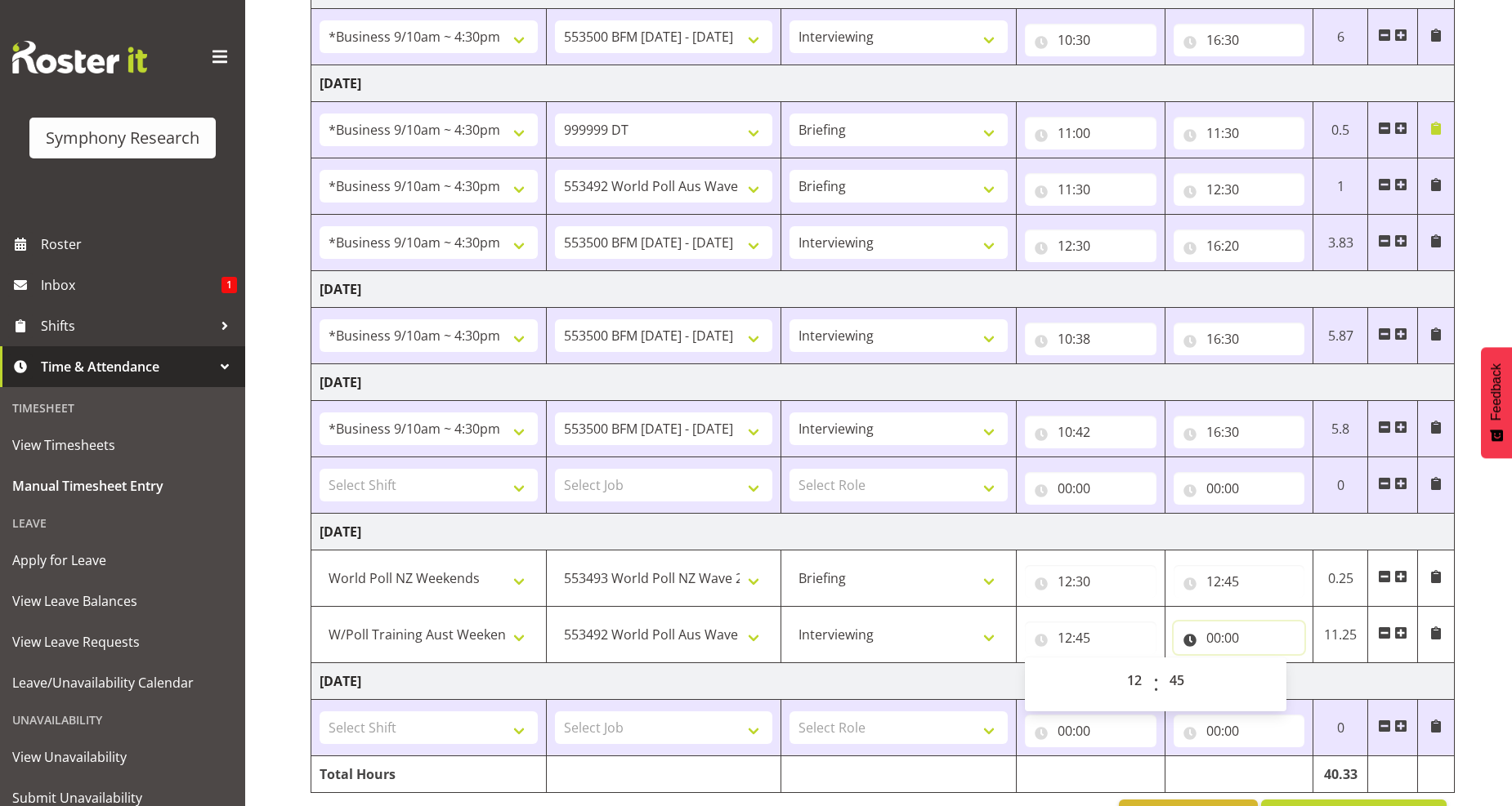
click at [1224, 643] on input "00:00" at bounding box center [1238, 638] width 131 height 33
click at [1284, 681] on select "00 01 02 03 04 05 06 07 08 09 10 11 12 13 14 15 16 17 18 19 20 21 22 23" at bounding box center [1285, 681] width 37 height 33
select select "19"
click at [1267, 666] on select "00 01 02 03 04 05 06 07 08 09 10 11 12 13 14 15 16 17 18 19 20 21 22 23" at bounding box center [1285, 681] width 37 height 33
type input "19:00"
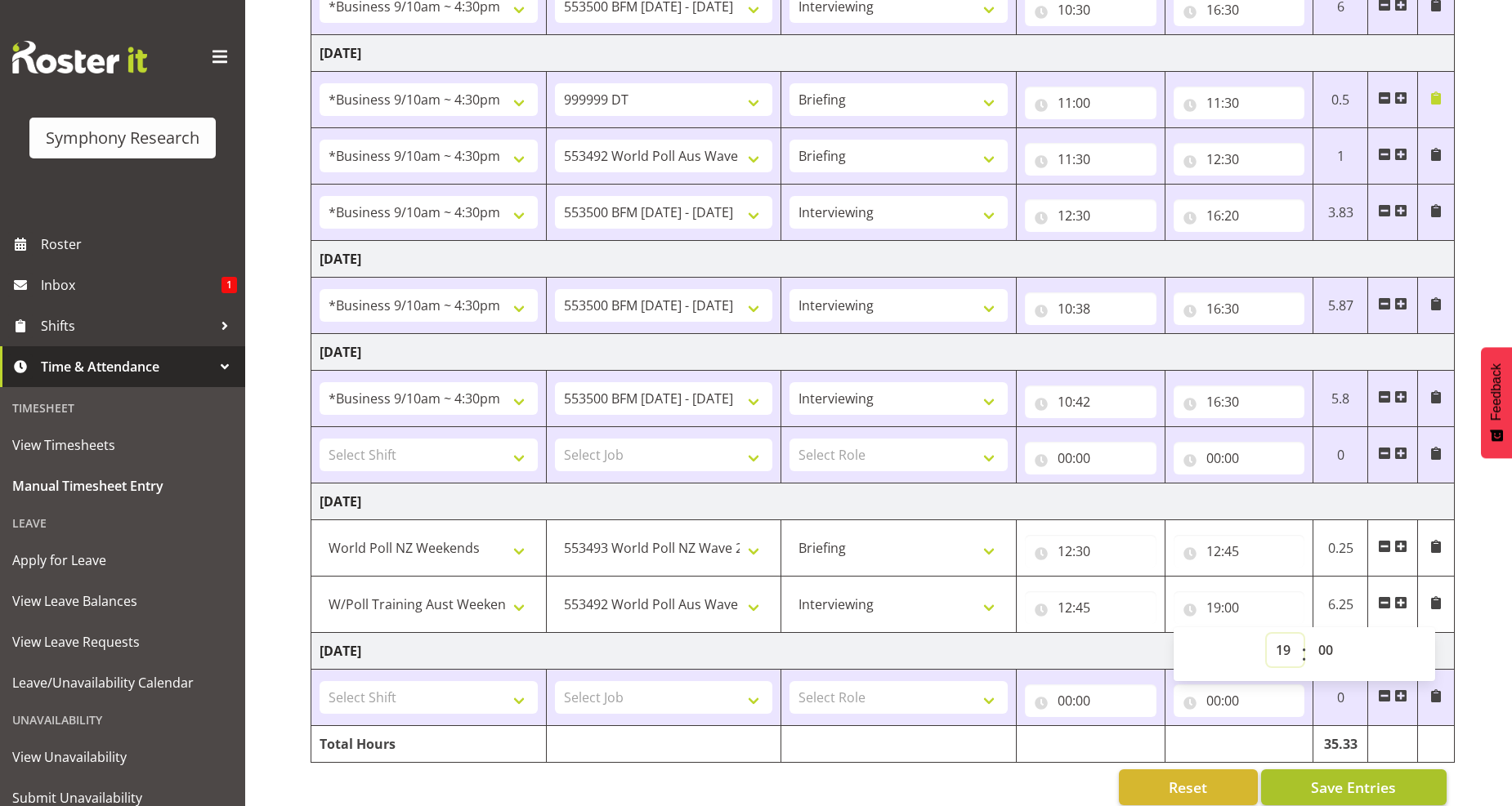
scroll to position [435, 0]
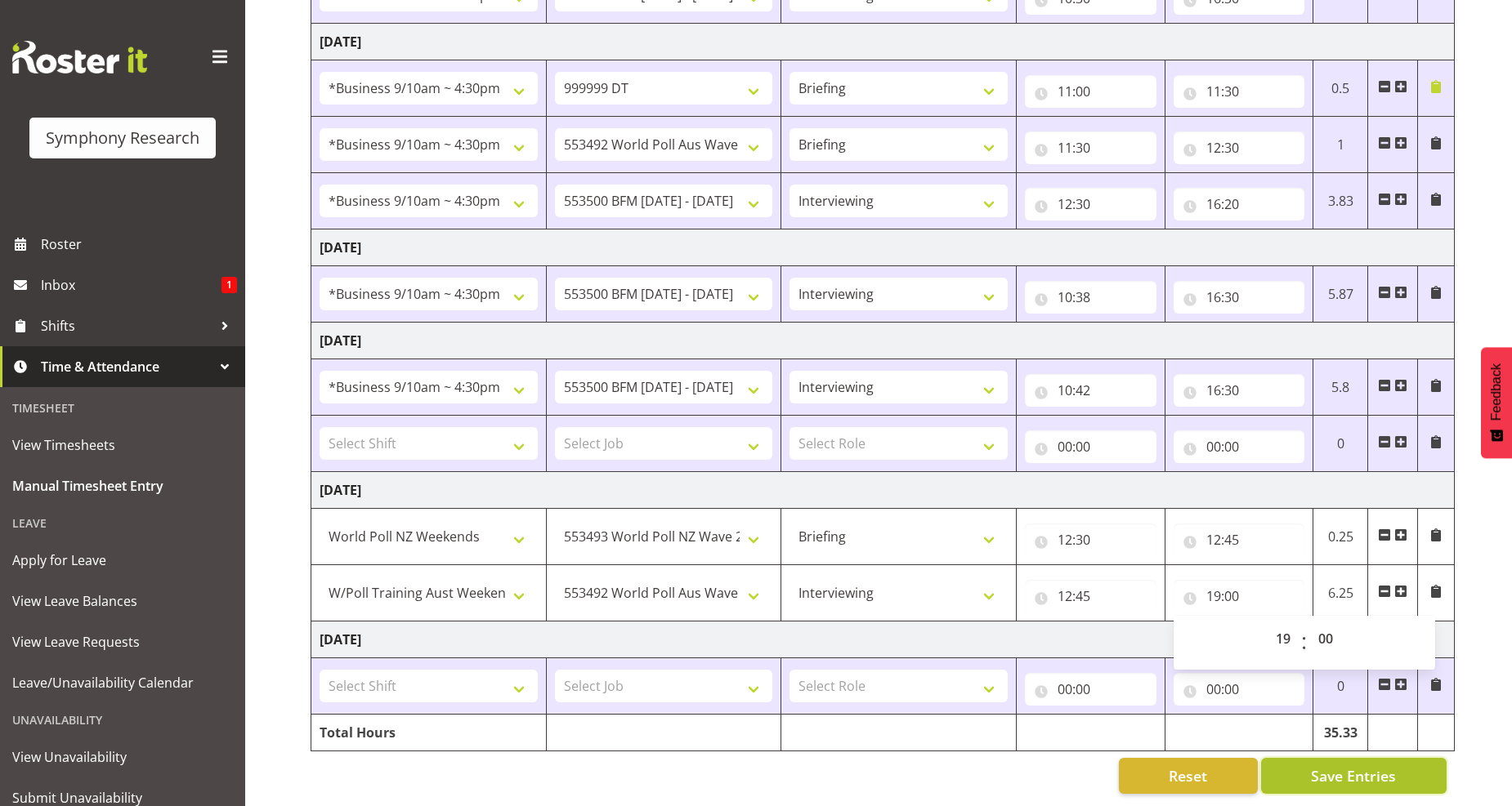
click at [1355, 766] on span "Save Entries" at bounding box center [1353, 776] width 85 height 21
